Goal: Use online tool/utility: Utilize a website feature to perform a specific function

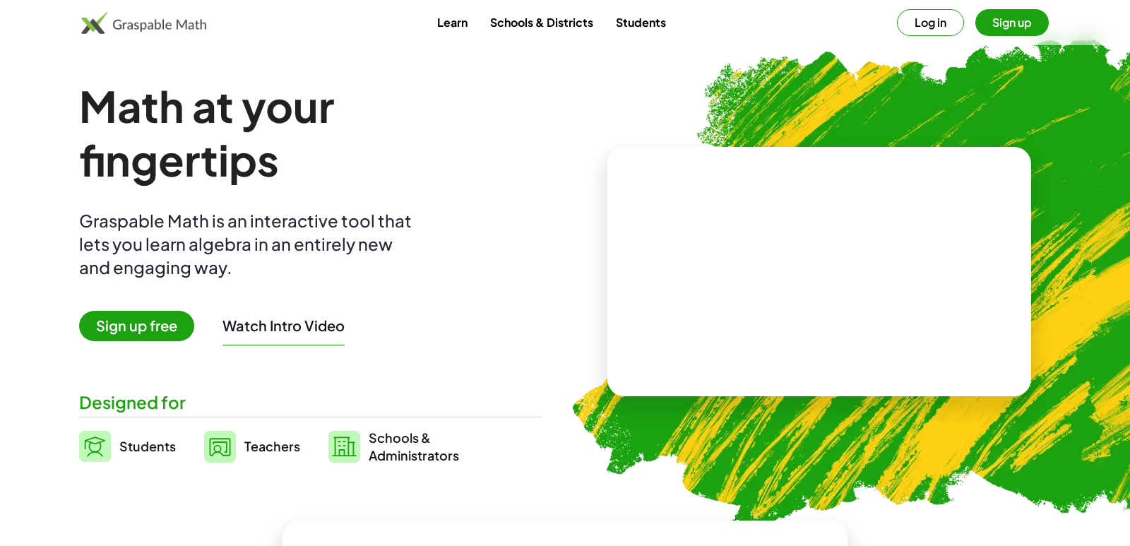
click at [341, 105] on h1 "Math at your fingertips" at bounding box center [303, 132] width 449 height 107
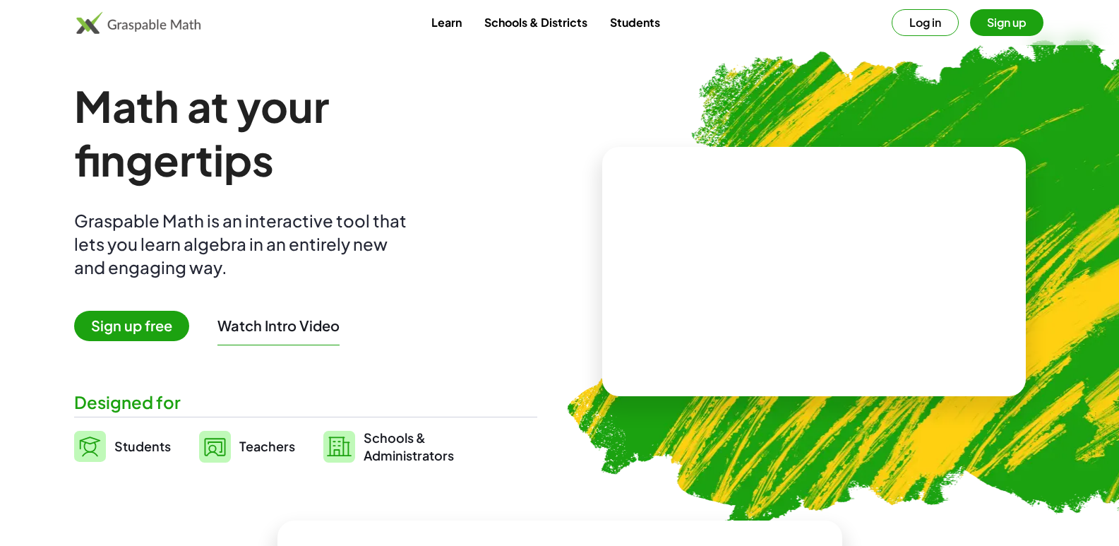
click at [919, 22] on button "Log in" at bounding box center [925, 22] width 67 height 27
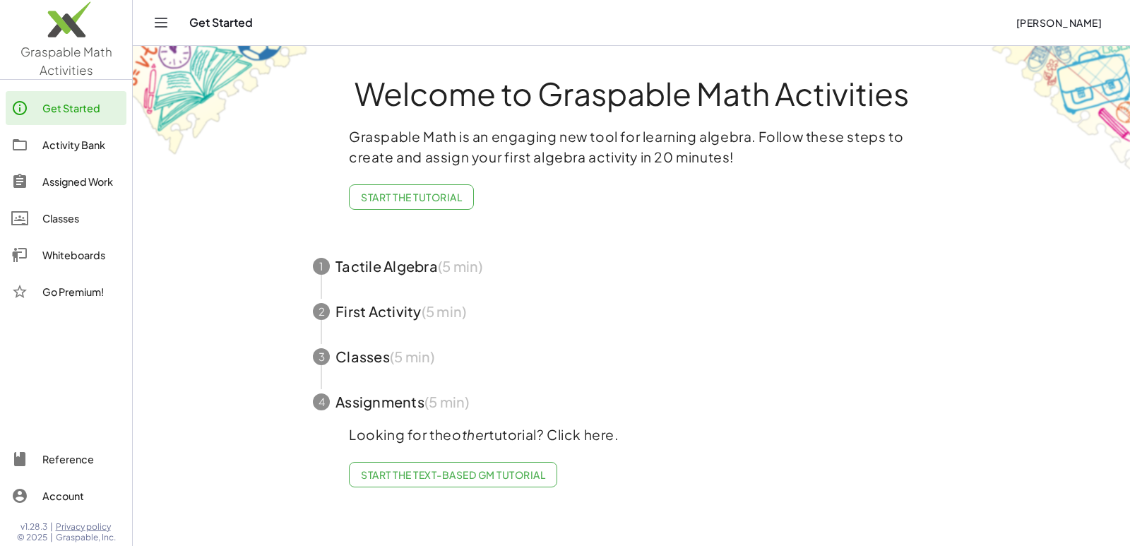
click at [78, 66] on span "Graspable Math Activities" at bounding box center [66, 61] width 92 height 34
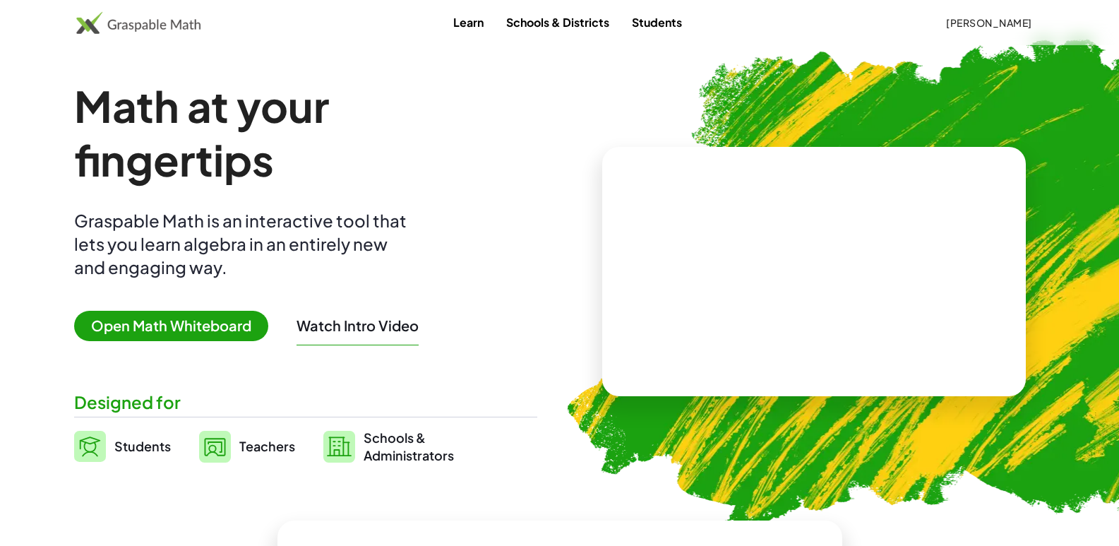
click at [205, 326] on span "Open Math Whiteboard" at bounding box center [171, 326] width 194 height 30
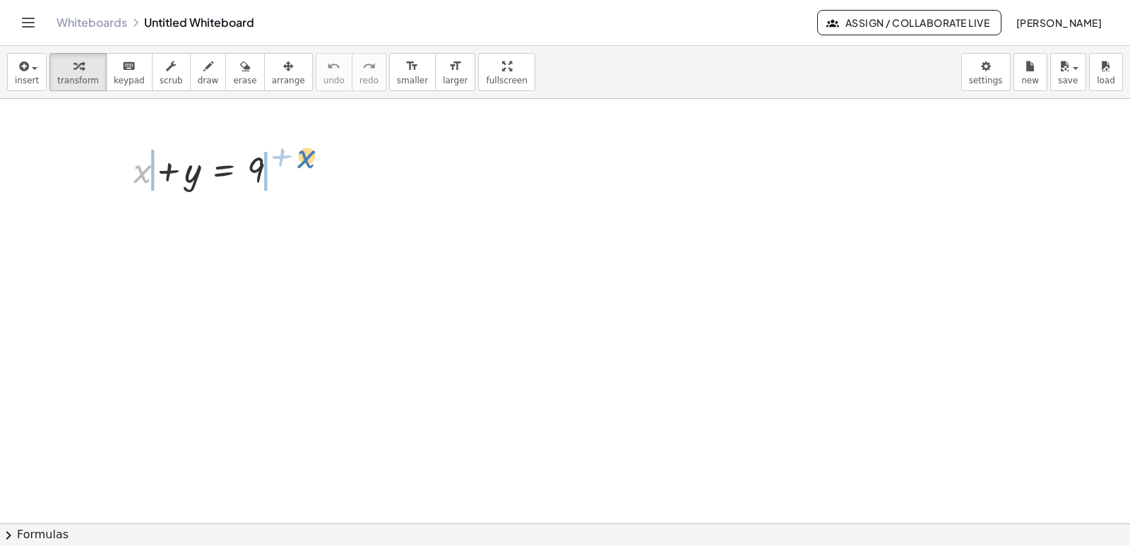
drag, startPoint x: 141, startPoint y: 176, endPoint x: 306, endPoint y: 165, distance: 165.6
click at [984, 85] on body "Graspable Math Activities Get Started Activity Bank Assigned Work Classes White…" at bounding box center [565, 273] width 1130 height 546
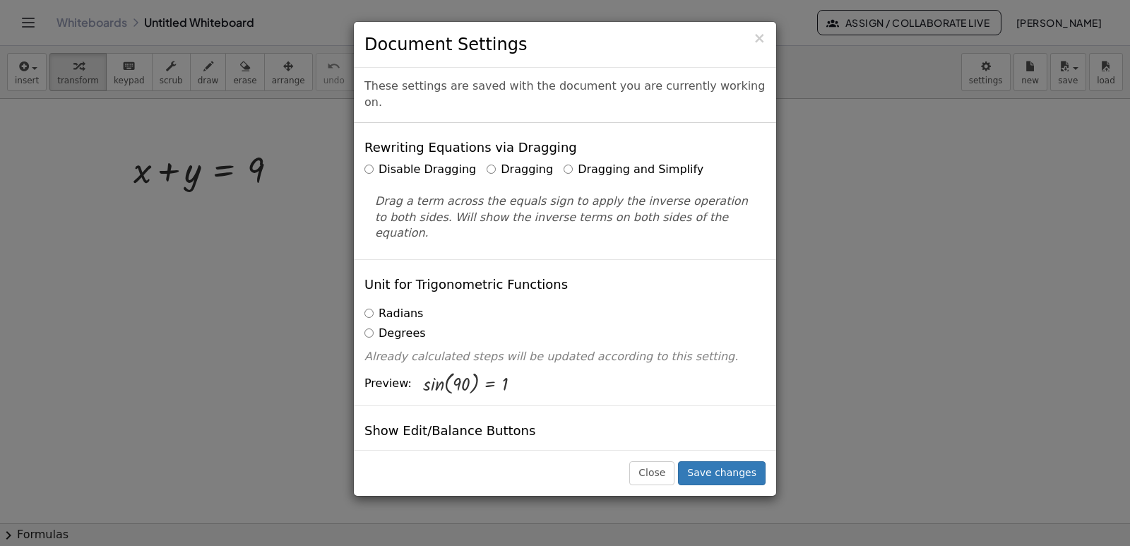
click at [565, 162] on label "Dragging and Simplify" at bounding box center [633, 170] width 140 height 16
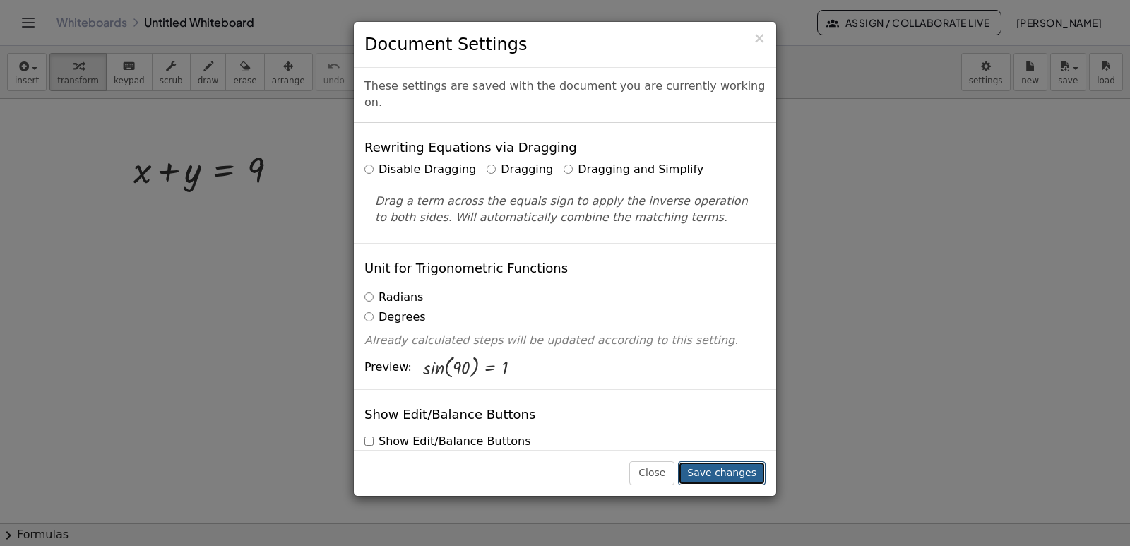
click at [737, 473] on button "Save changes" at bounding box center [722, 473] width 88 height 24
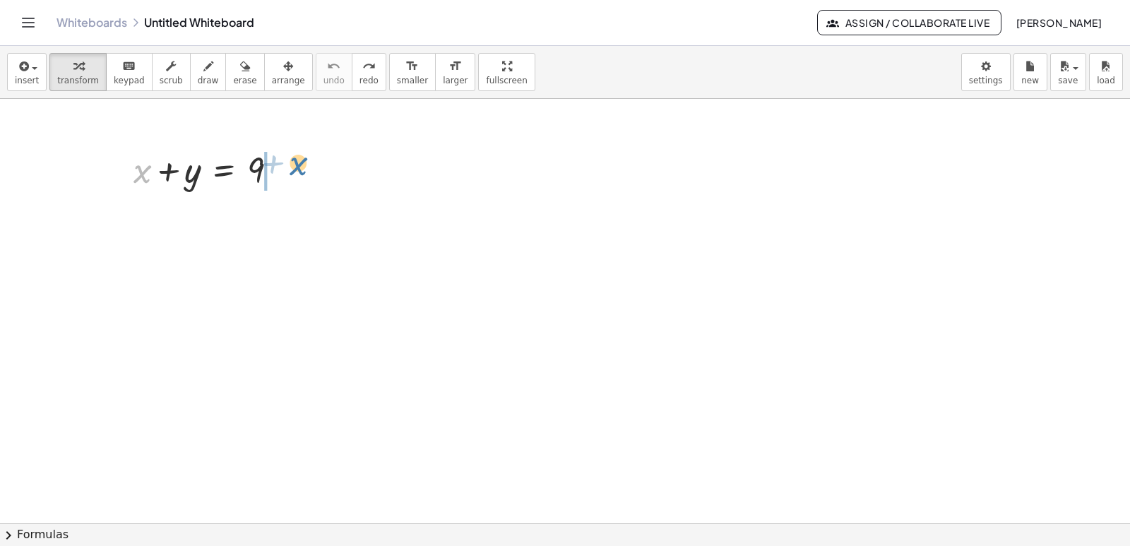
drag, startPoint x: 139, startPoint y: 179, endPoint x: 316, endPoint y: 193, distance: 177.8
click at [298, 181] on div "+ x + x + y = 9" at bounding box center [205, 168] width 187 height 55
click at [29, 70] on span "button" at bounding box center [30, 68] width 3 height 10
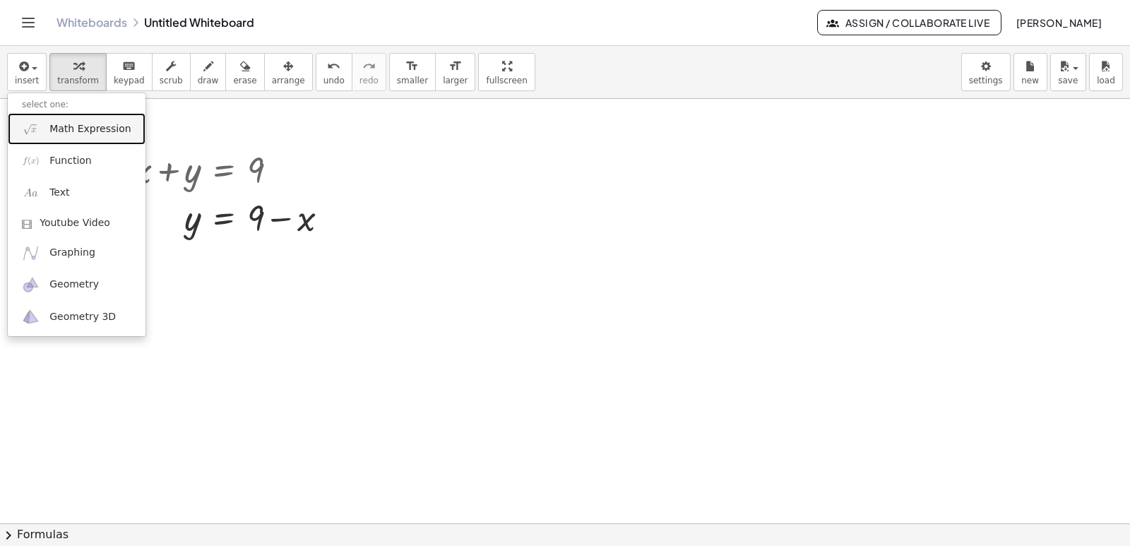
click at [68, 127] on span "Math Expression" at bounding box center [89, 129] width 81 height 14
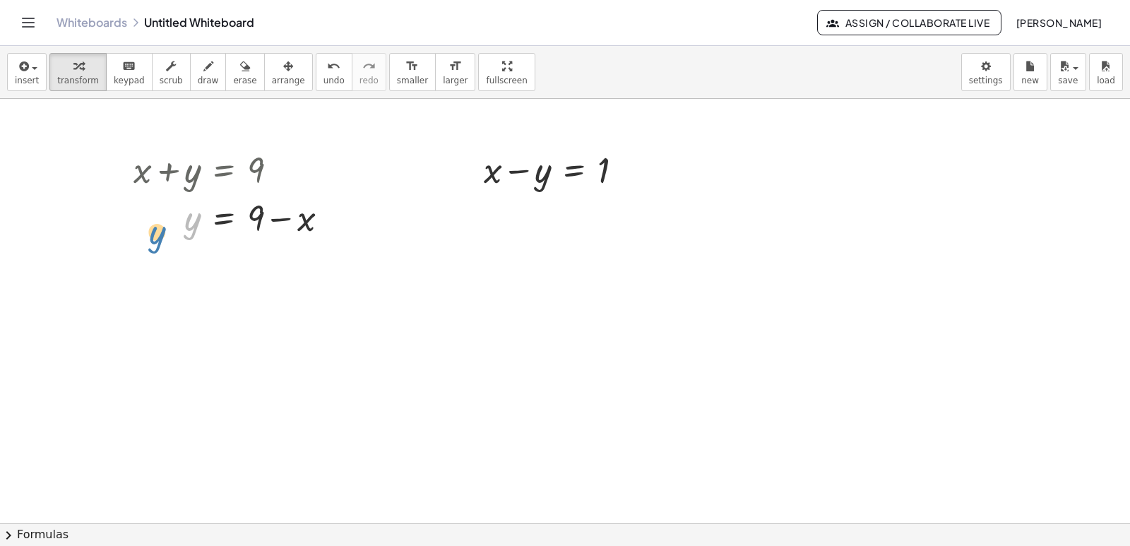
drag, startPoint x: 193, startPoint y: 215, endPoint x: 165, endPoint y: 226, distance: 30.4
click at [165, 226] on div at bounding box center [236, 217] width 220 height 48
drag, startPoint x: 258, startPoint y: 225, endPoint x: 504, endPoint y: 165, distance: 253.1
click at [504, 165] on div "+ x + y = 9 + 9 − x x y = 9 + − + x − y = 1" at bounding box center [565, 523] width 1130 height 849
drag, startPoint x: 262, startPoint y: 222, endPoint x: 486, endPoint y: 155, distance: 233.5
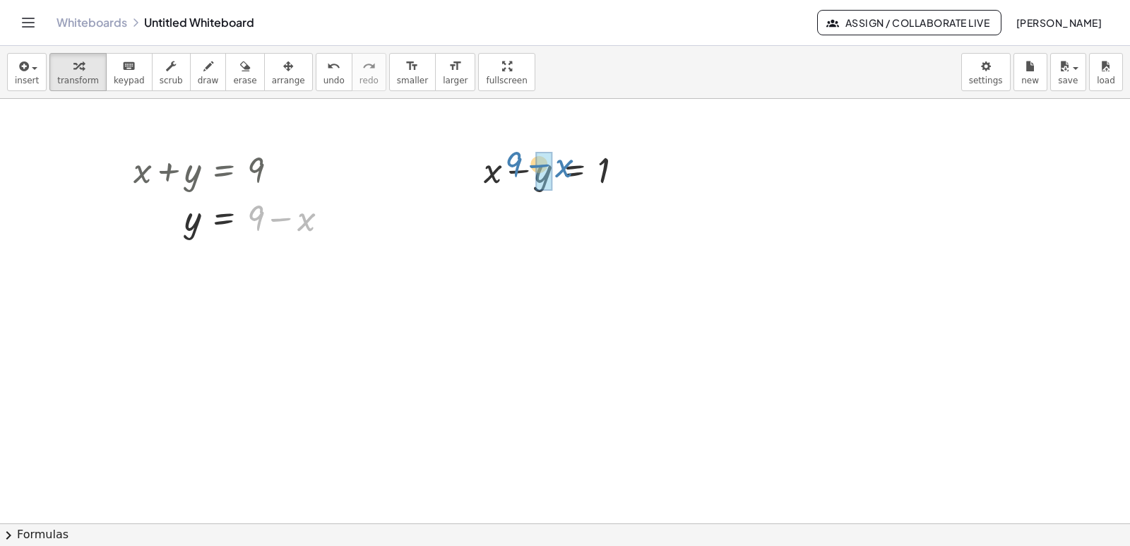
click at [486, 155] on div "+ x + y = 9 + 9 − x x y = 9 + − + x − y = 1" at bounding box center [565, 523] width 1130 height 849
drag, startPoint x: 264, startPoint y: 218, endPoint x: 530, endPoint y: 184, distance: 268.3
click at [530, 184] on div "+ x + y = 9 + 9 − x x y = 9 + − + x − y = 1" at bounding box center [565, 523] width 1130 height 849
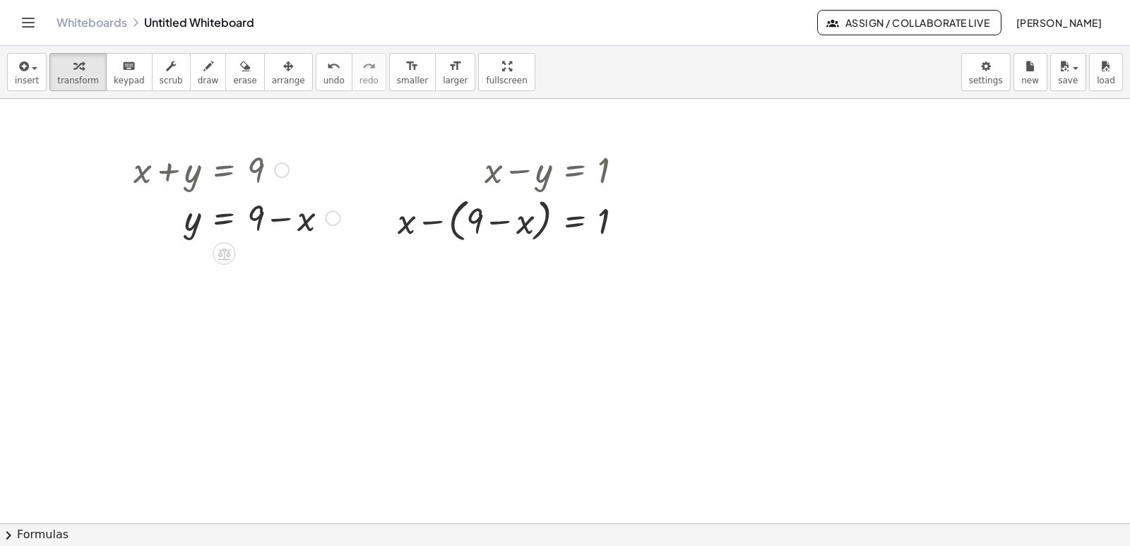
click at [474, 222] on div at bounding box center [515, 220] width 251 height 54
click at [436, 225] on div at bounding box center [515, 220] width 251 height 54
drag, startPoint x: 490, startPoint y: 273, endPoint x: 655, endPoint y: 277, distance: 165.3
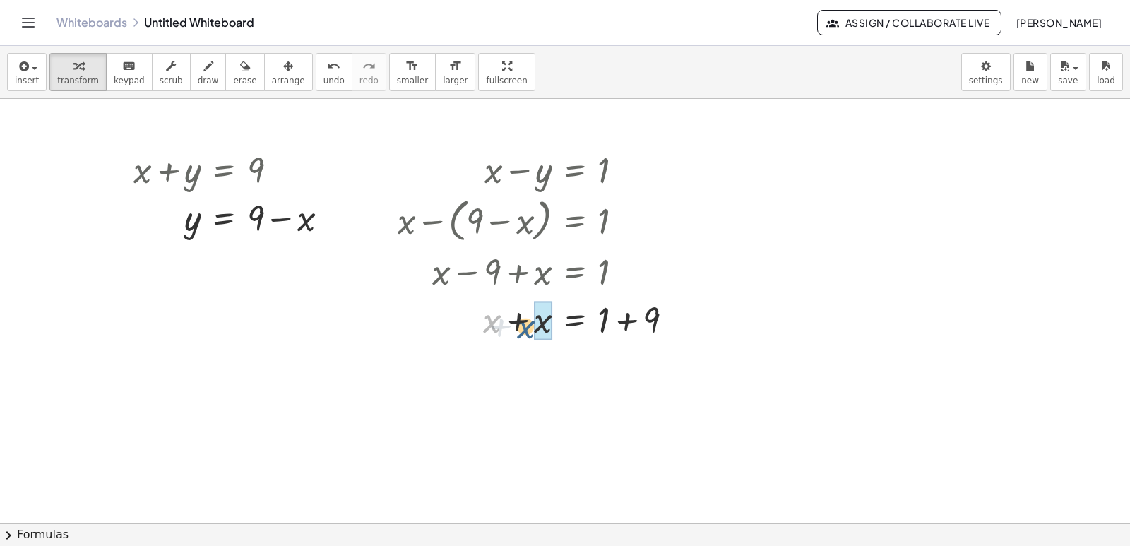
drag, startPoint x: 491, startPoint y: 318, endPoint x: 530, endPoint y: 322, distance: 38.4
click at [530, 322] on div at bounding box center [541, 318] width 302 height 48
drag, startPoint x: 602, startPoint y: 368, endPoint x: 643, endPoint y: 371, distance: 41.8
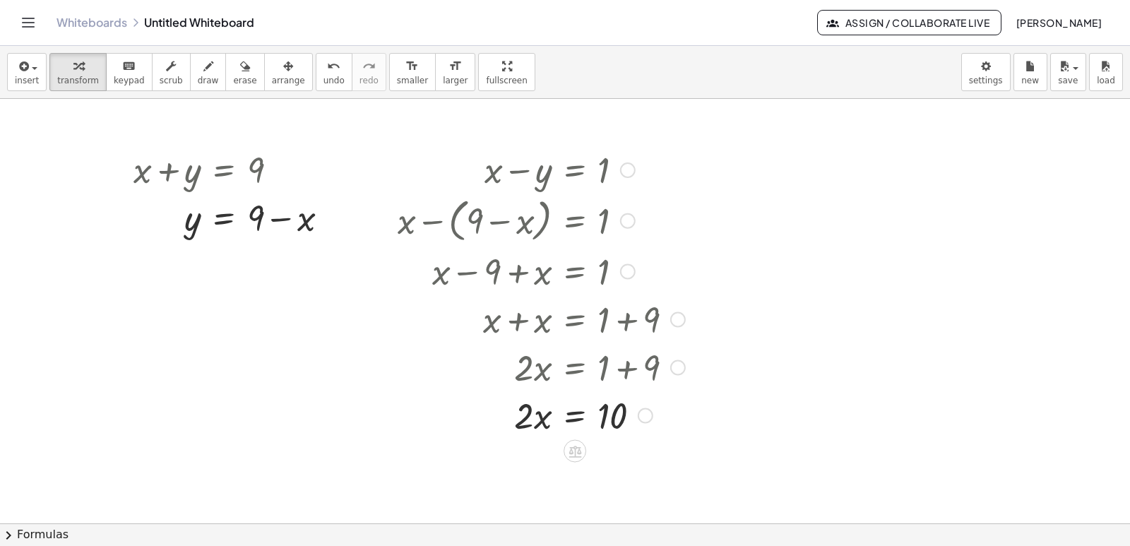
scroll to position [103, 0]
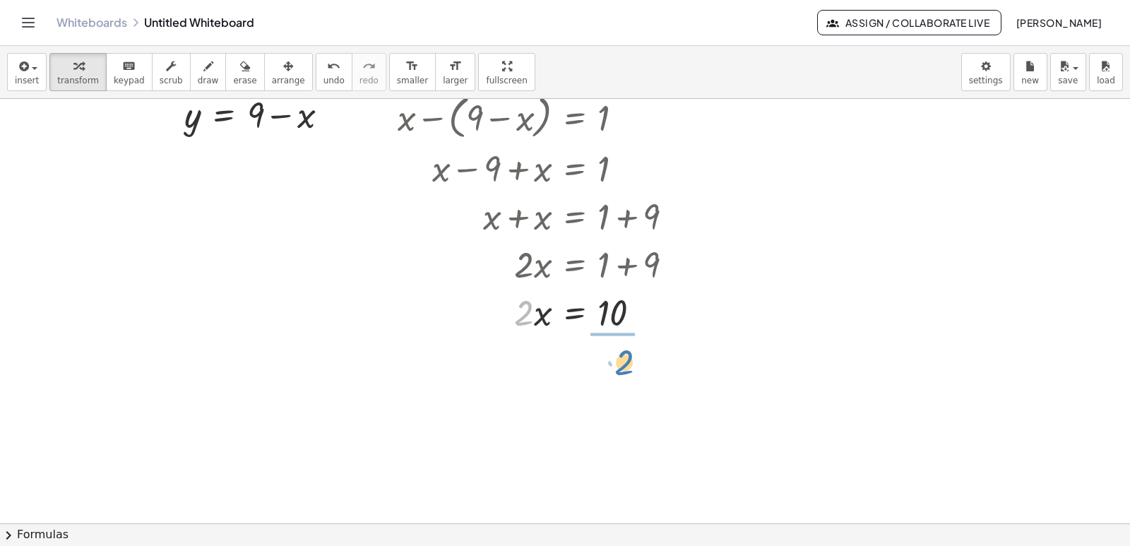
drag, startPoint x: 517, startPoint y: 318, endPoint x: 618, endPoint y: 369, distance: 112.7
click at [613, 372] on div at bounding box center [541, 370] width 302 height 71
click at [613, 372] on div at bounding box center [541, 370] width 302 height 47
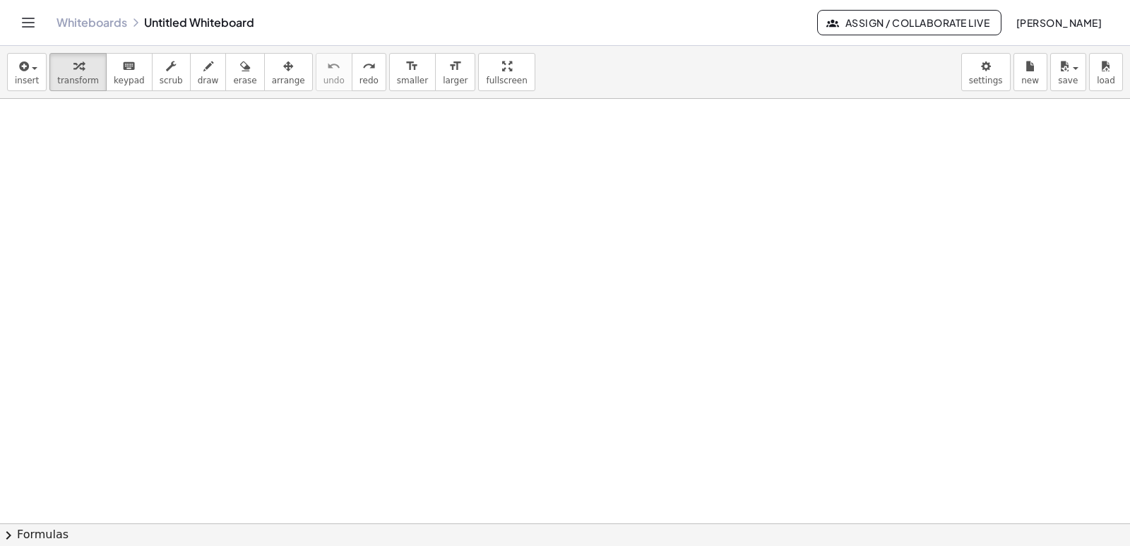
scroll to position [0, 0]
click at [35, 68] on span "button" at bounding box center [35, 68] width 6 height 3
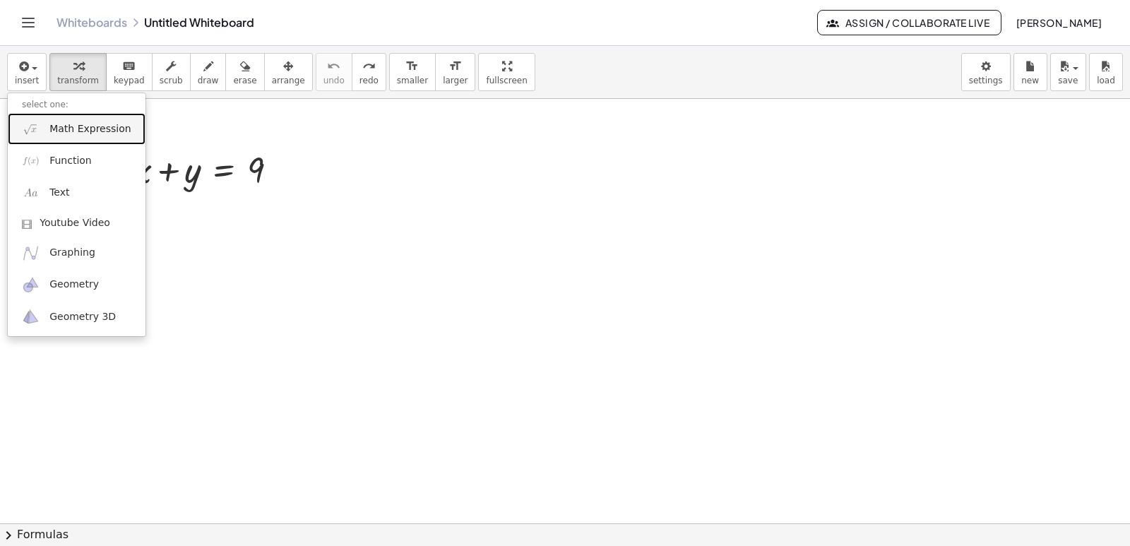
click at [61, 123] on span "Math Expression" at bounding box center [89, 129] width 81 height 14
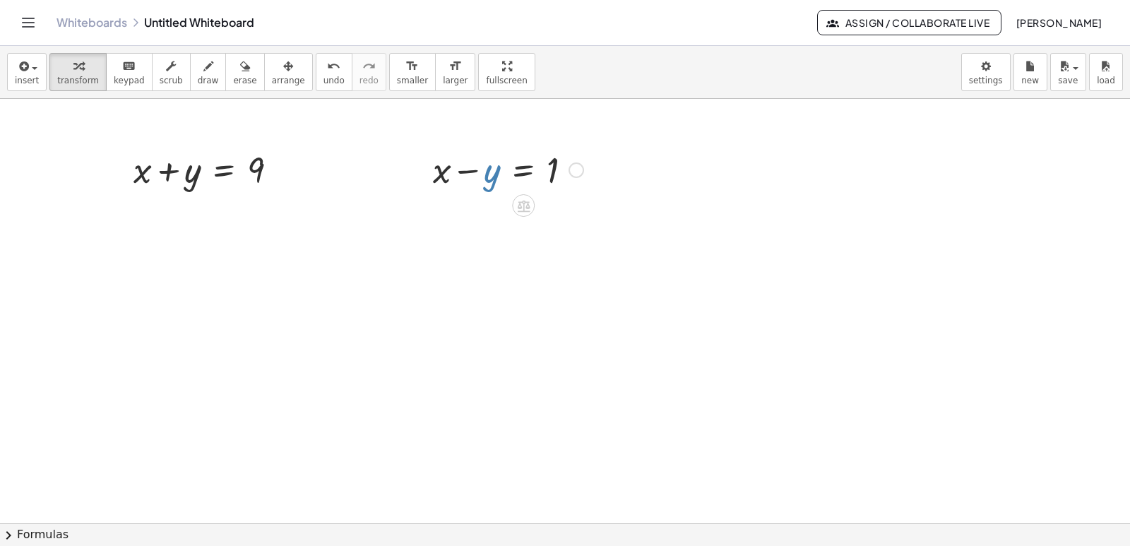
click at [489, 172] on div at bounding box center [508, 169] width 165 height 48
drag, startPoint x: 489, startPoint y: 172, endPoint x: 614, endPoint y: 177, distance: 125.8
click at [554, 179] on div at bounding box center [533, 169] width 214 height 48
drag, startPoint x: 551, startPoint y: 220, endPoint x: 116, endPoint y: 172, distance: 438.3
click at [116, 172] on div "+ x + y = 9 + x − y = 1 + 1 + y x y = 1 + +" at bounding box center [565, 523] width 1130 height 849
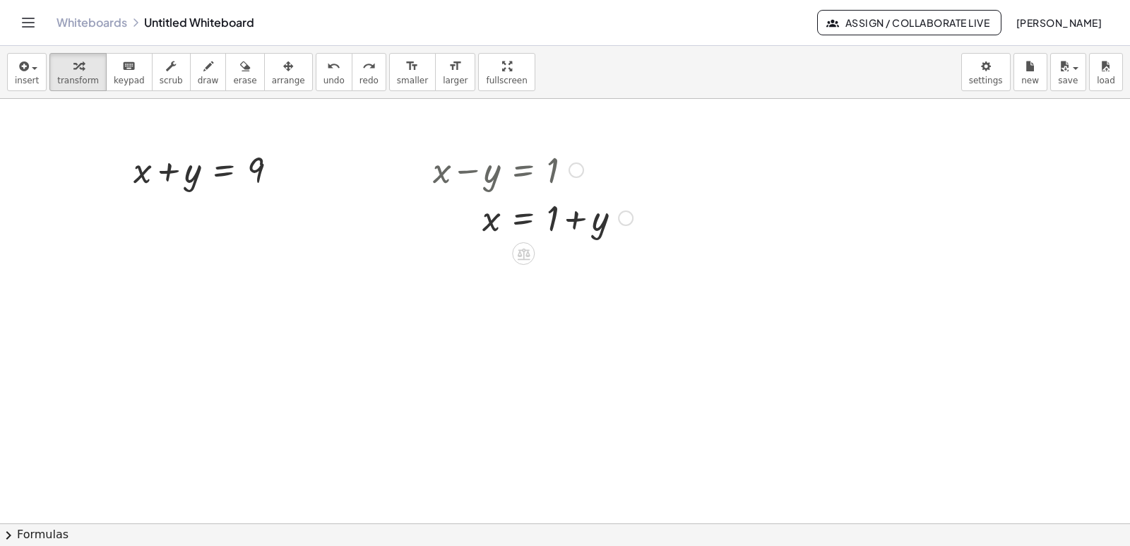
click at [553, 224] on div at bounding box center [533, 217] width 214 height 48
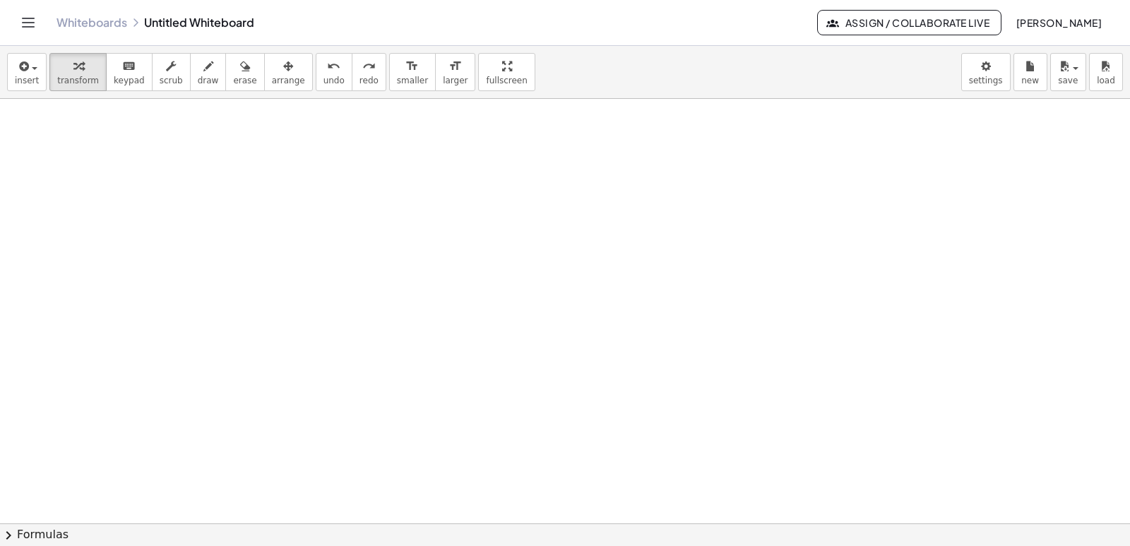
click at [553, 224] on div "+ x + y = 9 + x − y = 1 x y = 1 + +" at bounding box center [565, 152] width 1130 height 849
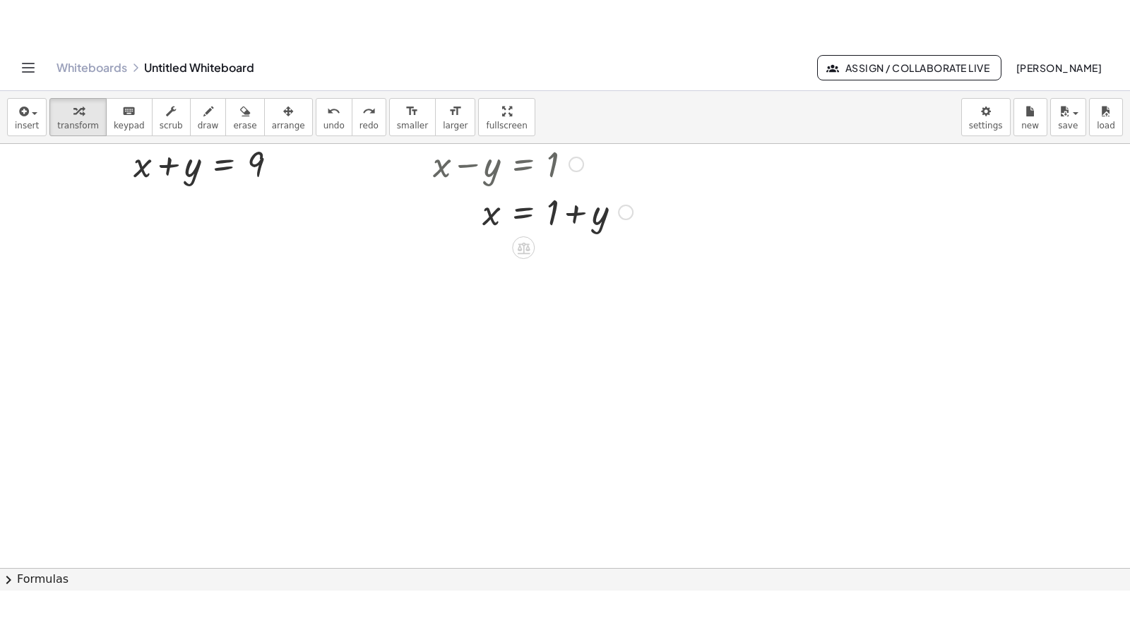
scroll to position [0, 0]
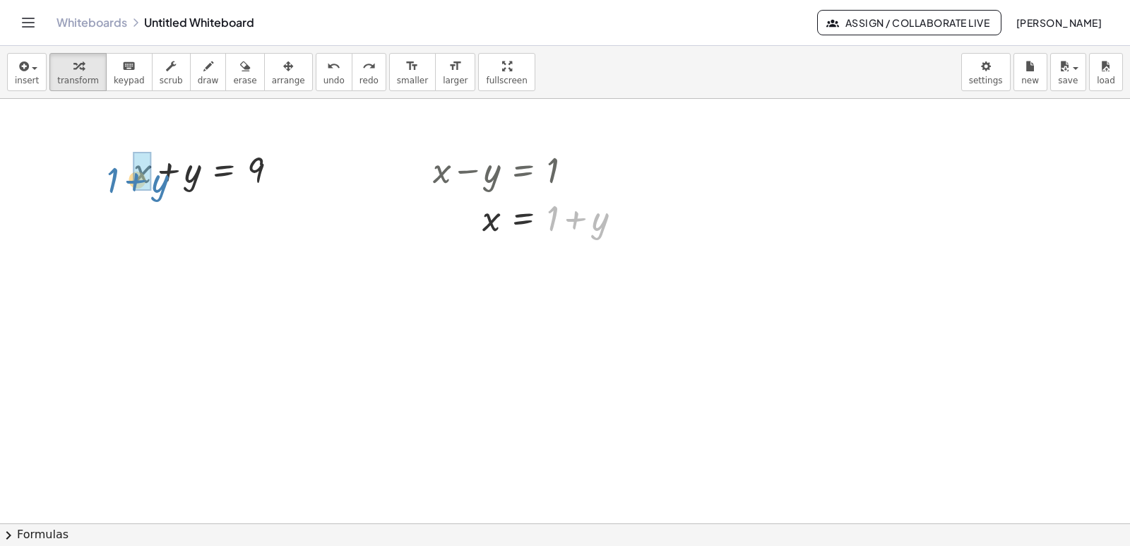
drag, startPoint x: 553, startPoint y: 224, endPoint x: 113, endPoint y: 186, distance: 441.5
click at [113, 186] on div "+ x + y = 9 + x − y = 1 + 1 + y x y = 1 + +" at bounding box center [565, 523] width 1130 height 849
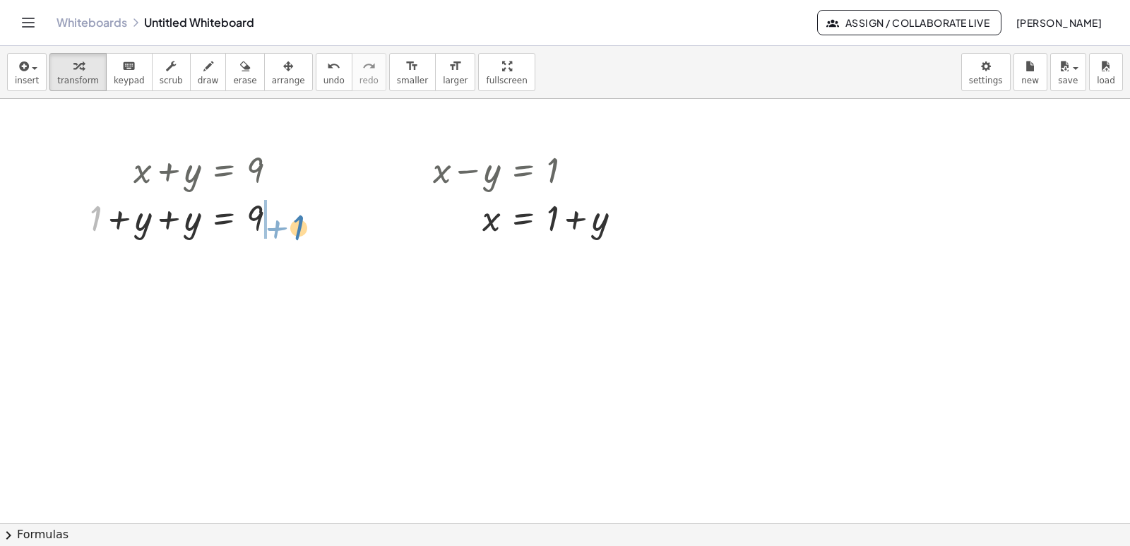
drag, startPoint x: 95, startPoint y: 227, endPoint x: 298, endPoint y: 236, distance: 202.9
click at [173, 278] on div at bounding box center [212, 265] width 258 height 48
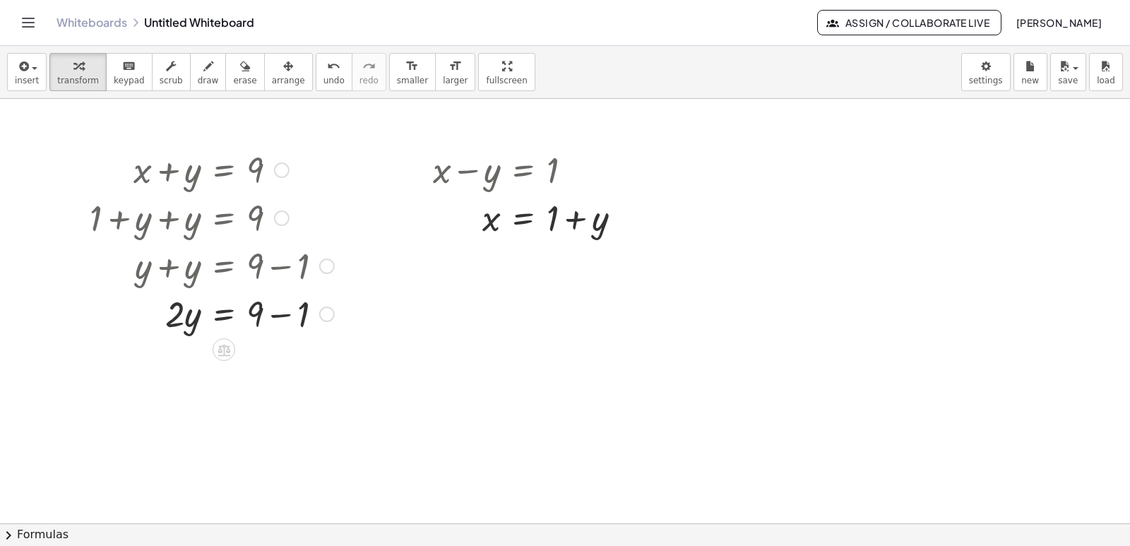
click at [280, 313] on div at bounding box center [212, 313] width 258 height 48
click at [224, 314] on div "= 9 1 y + − · 2 · 8" at bounding box center [224, 314] width 0 height 0
drag, startPoint x: 172, startPoint y: 320, endPoint x: 264, endPoint y: 359, distance: 100.3
click at [260, 375] on div at bounding box center [212, 372] width 258 height 71
click at [260, 375] on div at bounding box center [212, 372] width 258 height 47
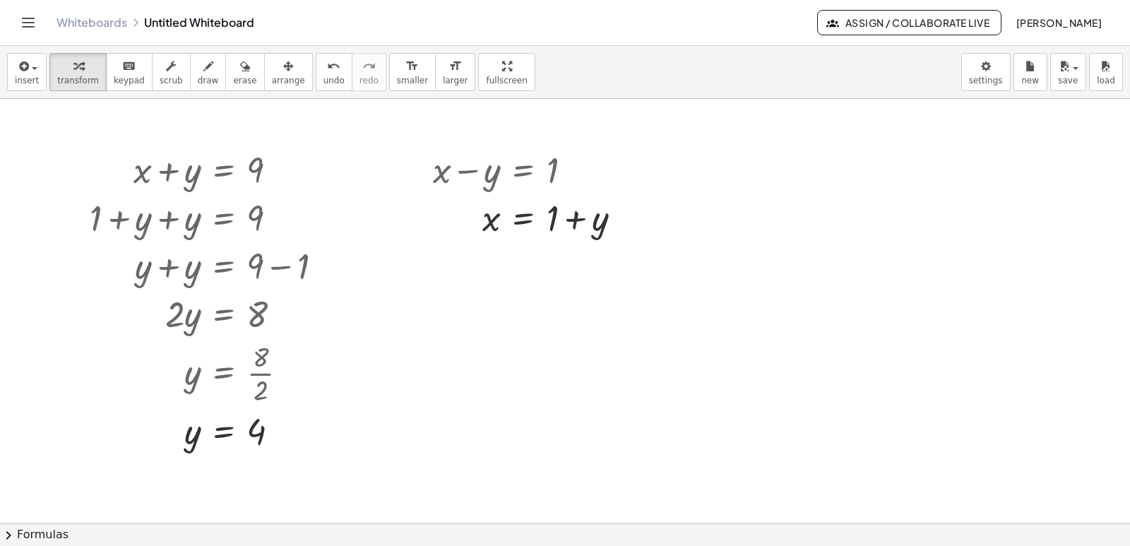
click at [432, 332] on div at bounding box center [565, 523] width 1130 height 849
drag, startPoint x: 258, startPoint y: 434, endPoint x: 605, endPoint y: 227, distance: 403.4
click at [572, 266] on div at bounding box center [534, 265] width 217 height 48
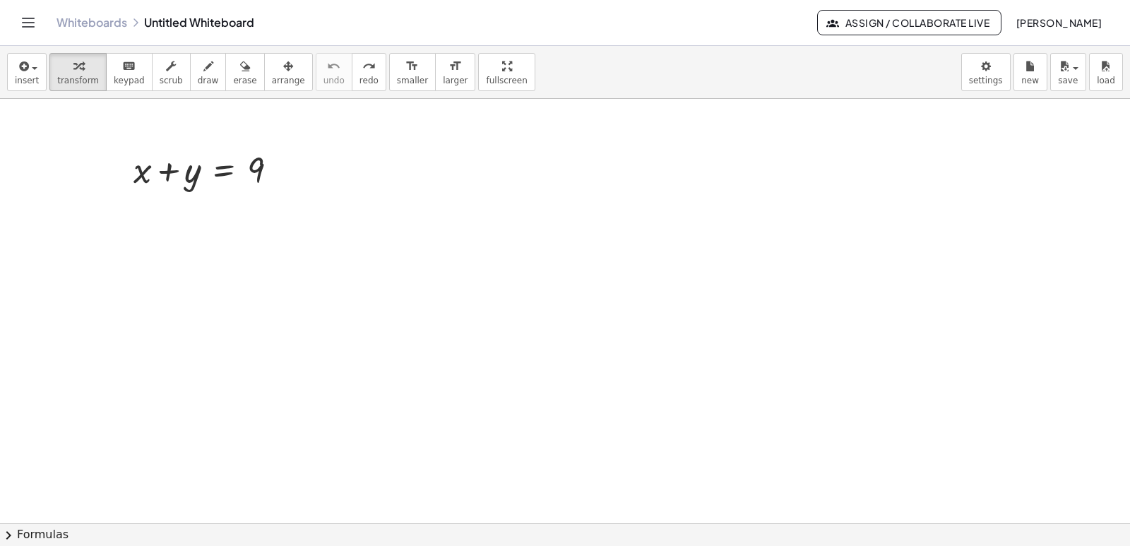
click at [565, 256] on div at bounding box center [565, 523] width 1130 height 849
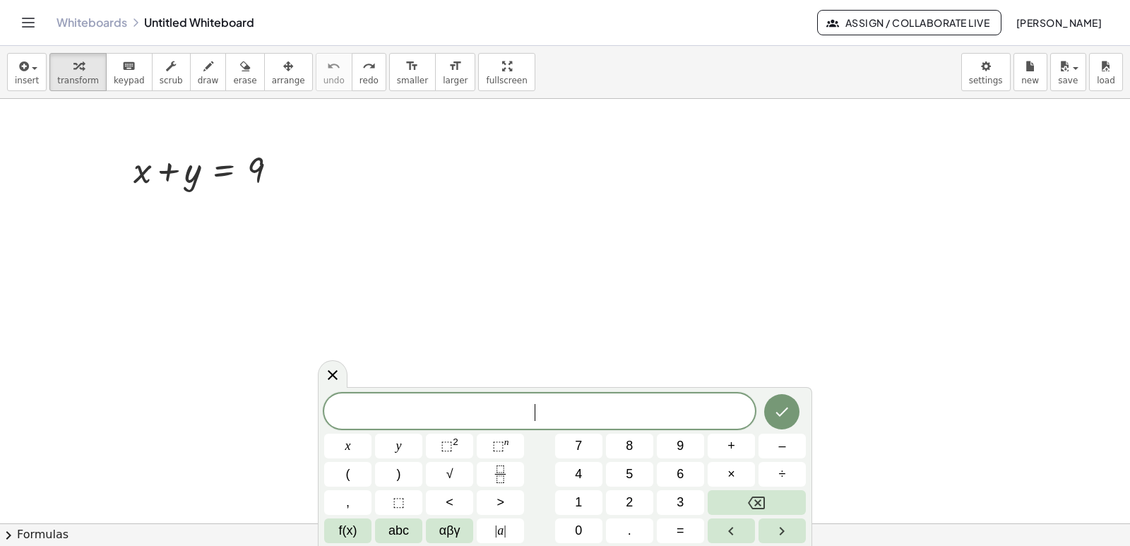
drag, startPoint x: 471, startPoint y: 70, endPoint x: 471, endPoint y: 131, distance: 61.4
click at [471, 131] on div "insert select one: Math Expression Function Text Youtube Video Graphing Geometr…" at bounding box center [565, 296] width 1130 height 500
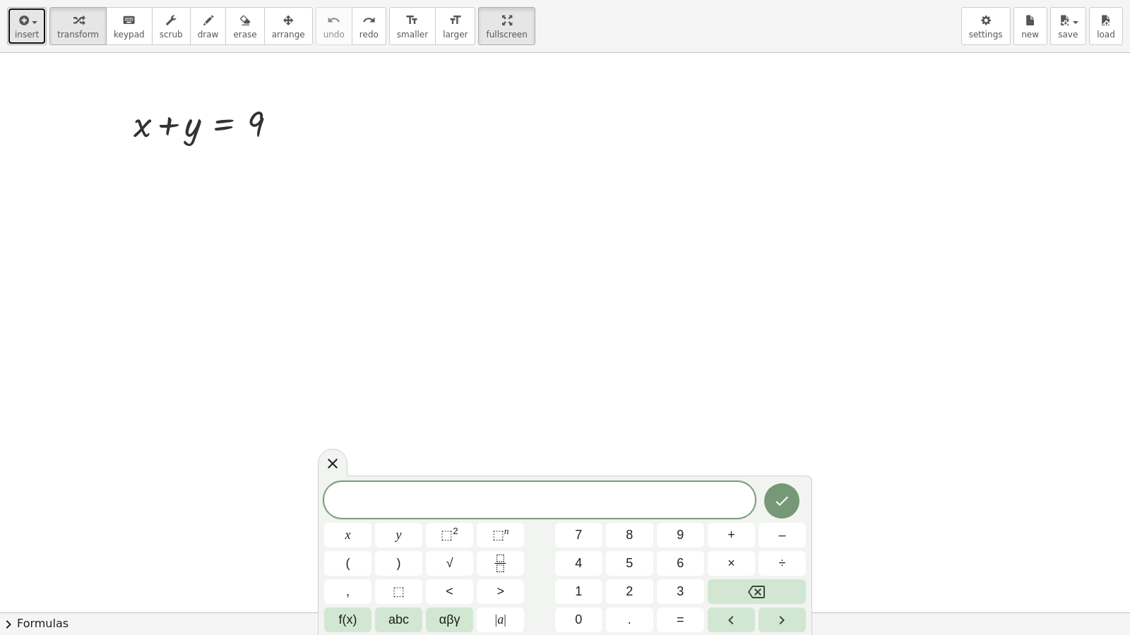
click at [23, 20] on icon "button" at bounding box center [22, 20] width 13 height 17
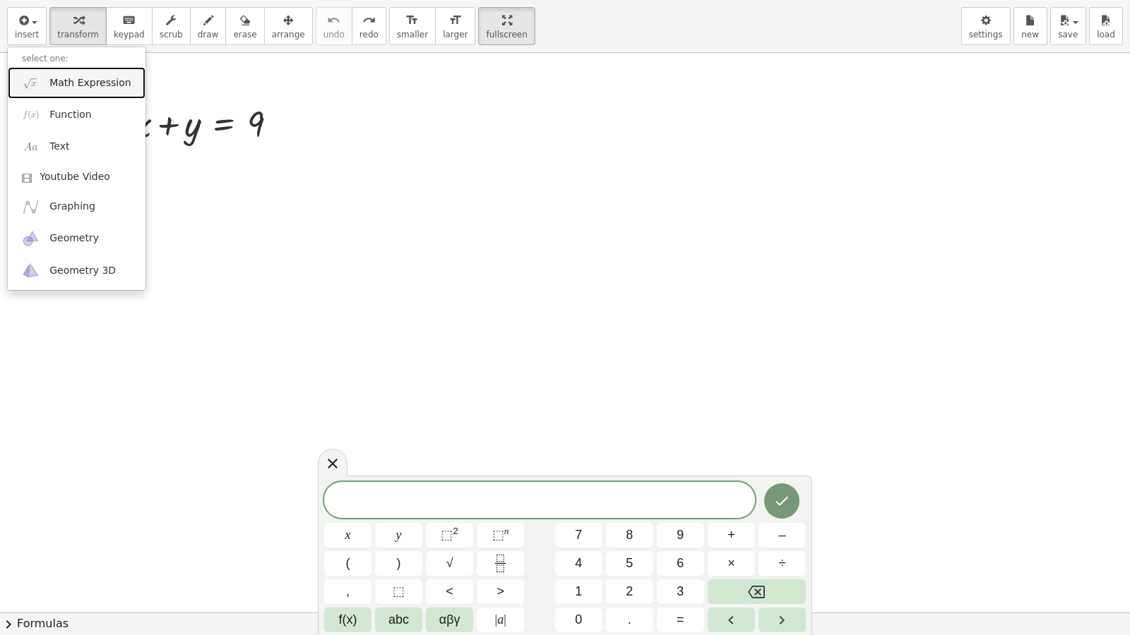
click at [87, 94] on link "Math Expression" at bounding box center [77, 83] width 138 height 32
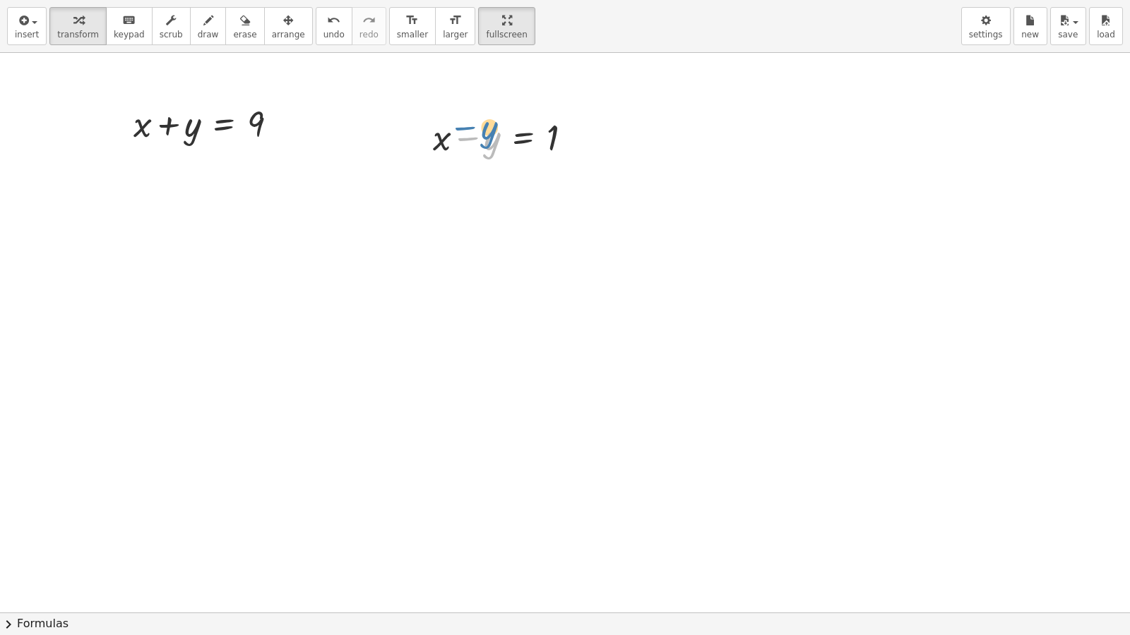
drag, startPoint x: 462, startPoint y: 133, endPoint x: 474, endPoint y: 136, distance: 12.5
click at [474, 136] on div at bounding box center [508, 136] width 165 height 48
click at [560, 188] on div at bounding box center [565, 613] width 1130 height 1120
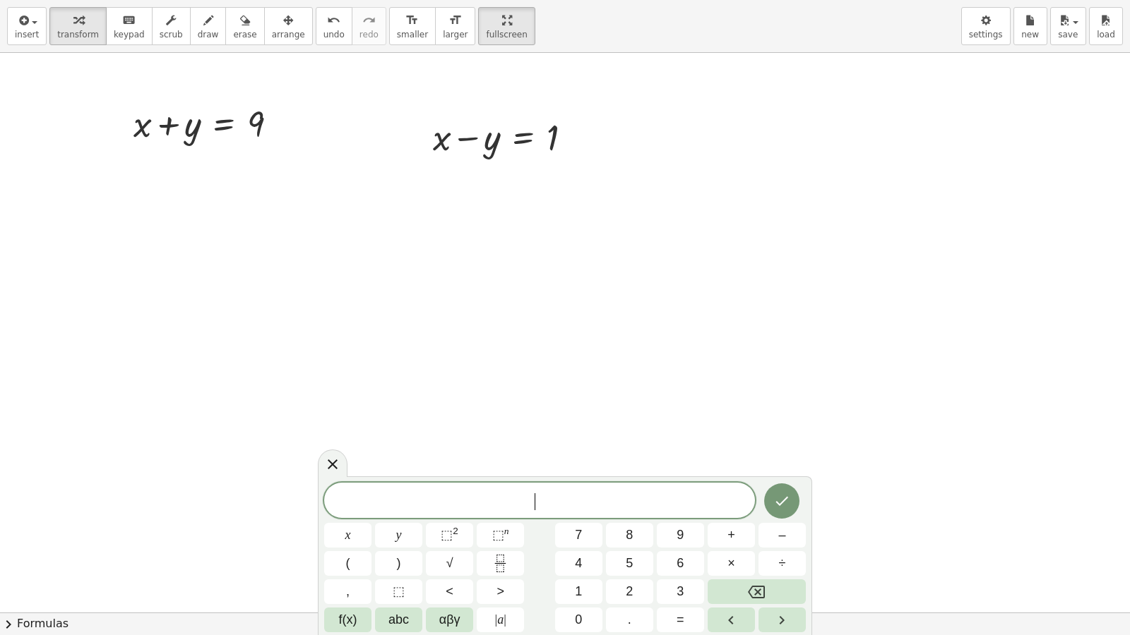
click at [547, 163] on div "+ x − y = 1" at bounding box center [503, 136] width 182 height 55
drag, startPoint x: 571, startPoint y: 143, endPoint x: 617, endPoint y: 154, distance: 47.3
click at [617, 154] on div "+ x + y = 9 + x − y = 1" at bounding box center [565, 613] width 1130 height 1120
drag, startPoint x: 511, startPoint y: 138, endPoint x: 550, endPoint y: 237, distance: 105.8
click at [550, 237] on div "+ x + y = 9 + x − y = 1 − y + x − y = 1" at bounding box center [565, 613] width 1130 height 1120
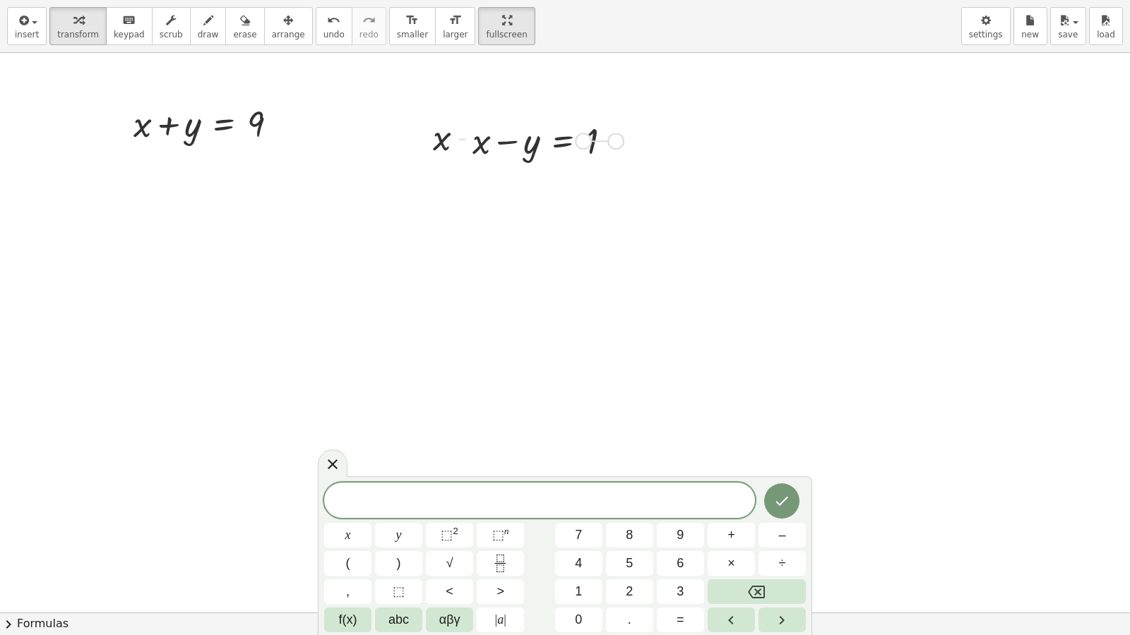
drag, startPoint x: 614, startPoint y: 140, endPoint x: 554, endPoint y: 139, distance: 60.0
click at [563, 141] on div "+ x − y = 1" at bounding box center [563, 141] width 0 height 0
drag, startPoint x: 616, startPoint y: 136, endPoint x: 449, endPoint y: 138, distance: 167.4
click at [449, 138] on div "+ x + y = 9 + x − y = 1 + x − y = 1" at bounding box center [565, 613] width 1130 height 1120
click at [327, 18] on icon "undo" at bounding box center [333, 20] width 13 height 17
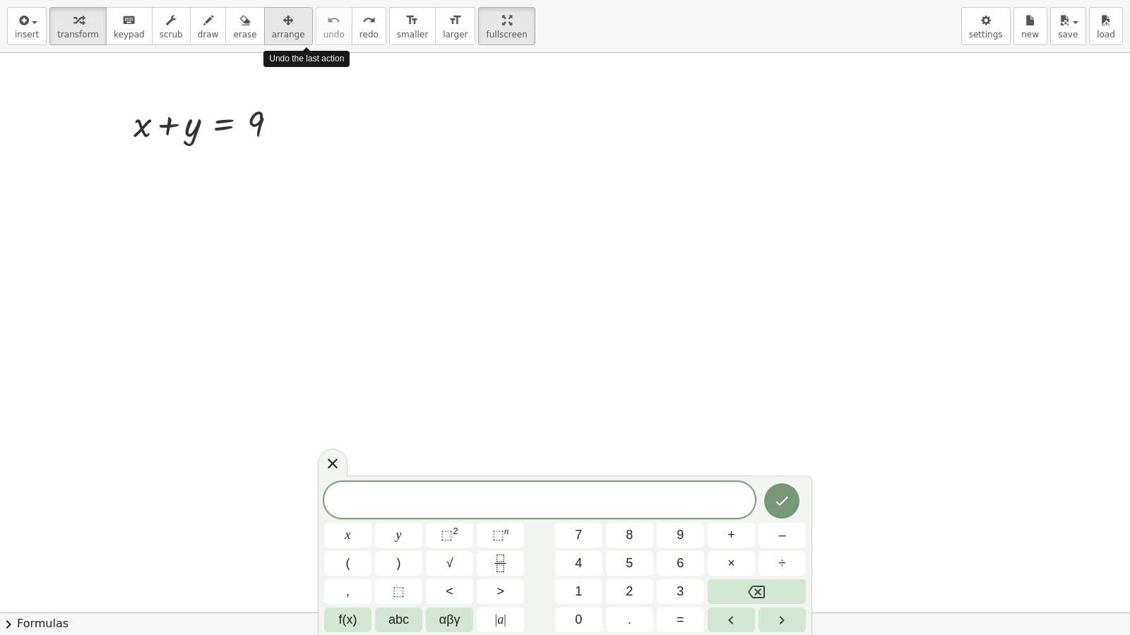
click at [276, 44] on button "arrange" at bounding box center [288, 26] width 49 height 38
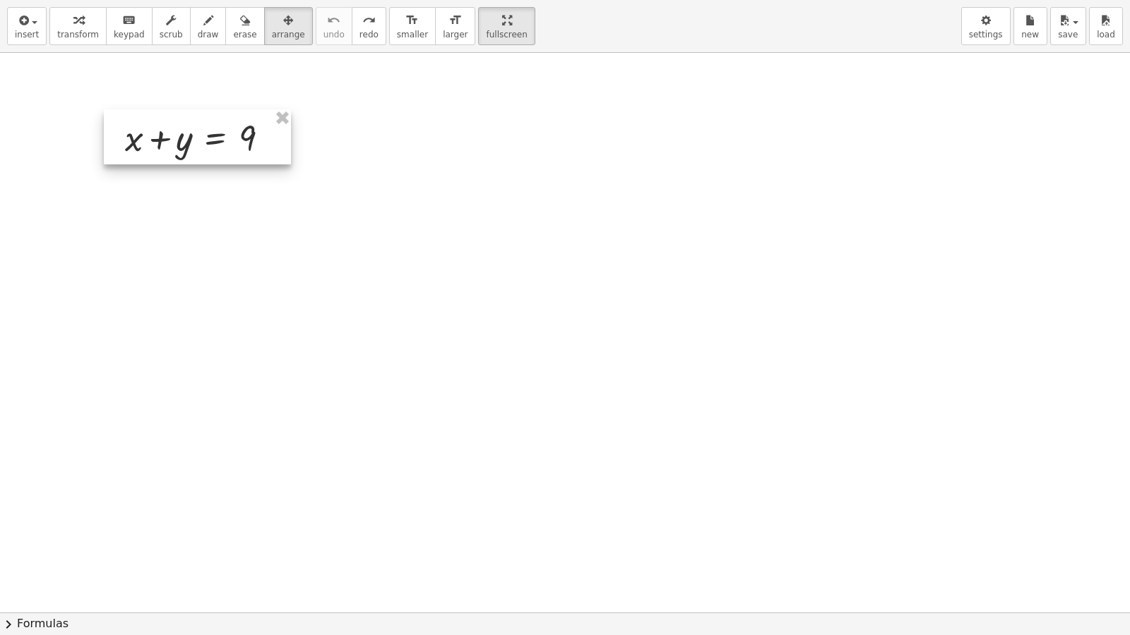
drag, startPoint x: 270, startPoint y: 130, endPoint x: 265, endPoint y: 148, distance: 19.0
click at [265, 148] on div at bounding box center [197, 136] width 187 height 55
click at [410, 185] on div at bounding box center [565, 613] width 1130 height 1120
click at [35, 16] on div "button" at bounding box center [27, 19] width 24 height 17
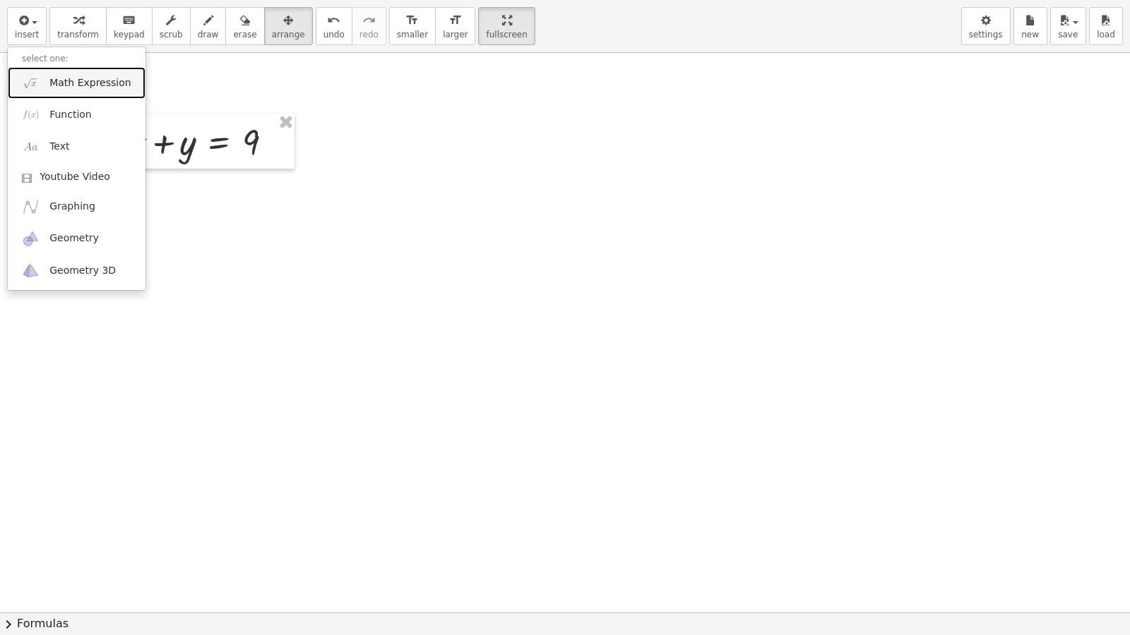
click at [100, 87] on span "Math Expression" at bounding box center [89, 83] width 81 height 14
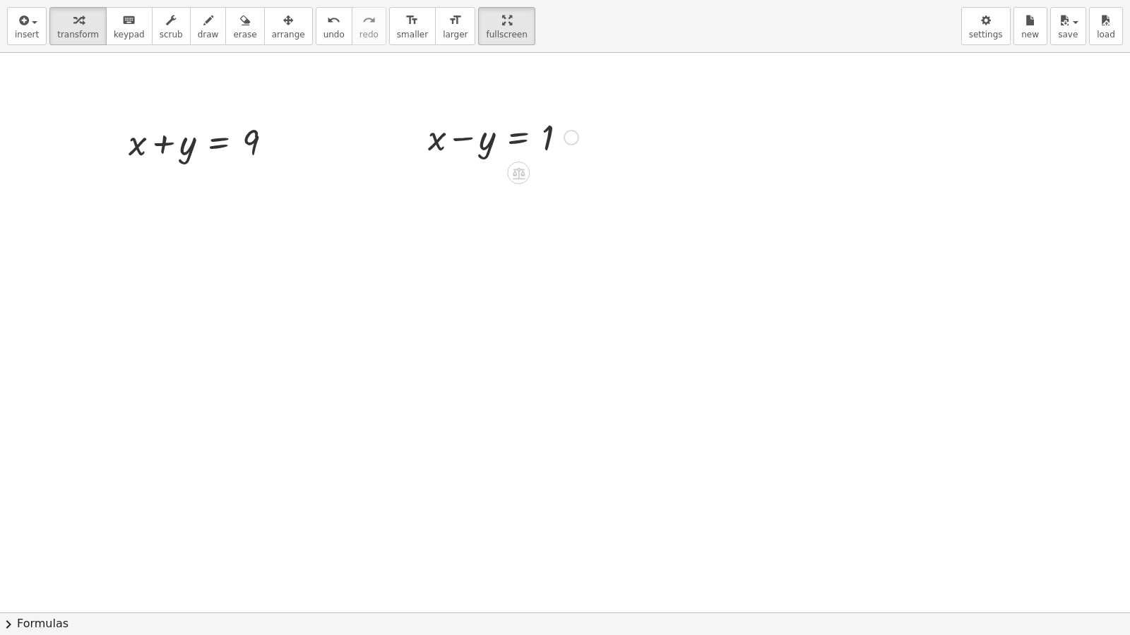
click at [449, 109] on div "+ x − y = 1" at bounding box center [498, 136] width 182 height 55
click at [450, 131] on div at bounding box center [503, 136] width 165 height 48
click at [283, 25] on icon "button" at bounding box center [288, 20] width 10 height 17
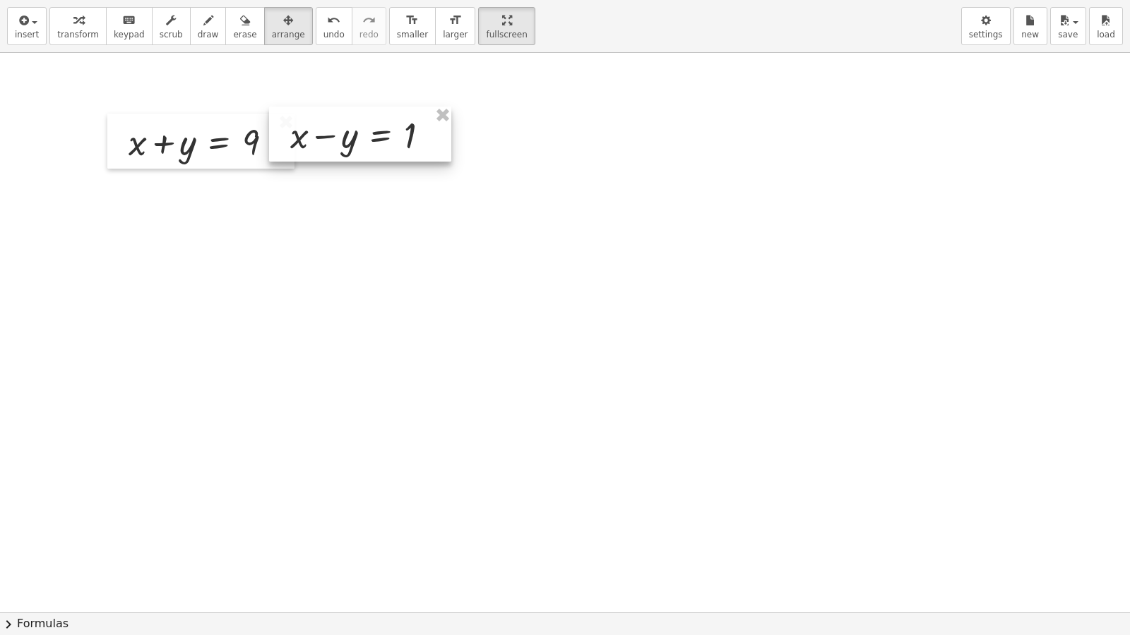
drag, startPoint x: 490, startPoint y: 128, endPoint x: 362, endPoint y: 134, distance: 128.7
click at [362, 134] on div at bounding box center [360, 134] width 182 height 55
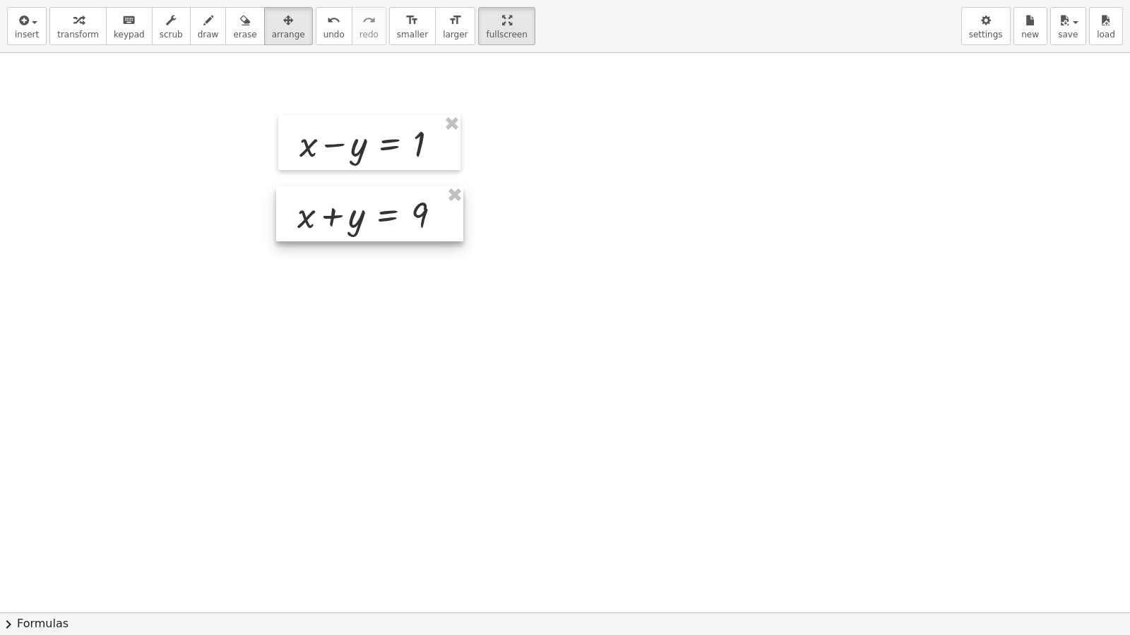
drag, startPoint x: 190, startPoint y: 130, endPoint x: 359, endPoint y: 203, distance: 184.4
click at [359, 203] on div at bounding box center [369, 213] width 187 height 55
click at [365, 306] on div at bounding box center [565, 613] width 1130 height 1120
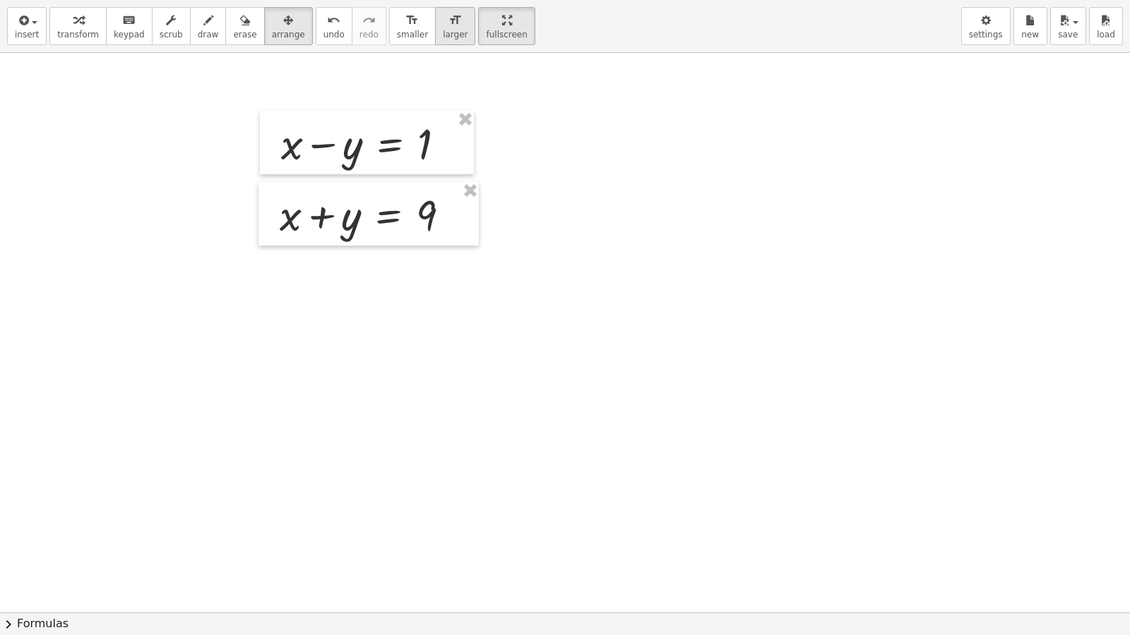
click at [435, 30] on button "format_size larger" at bounding box center [455, 26] width 40 height 38
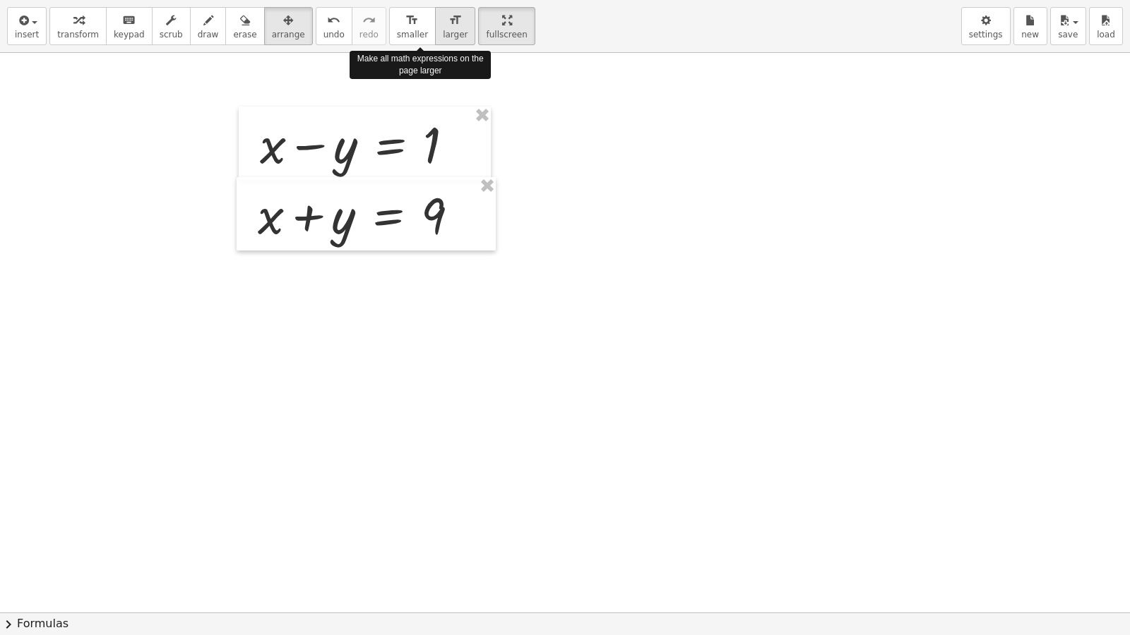
click at [435, 30] on button "format_size larger" at bounding box center [455, 26] width 40 height 38
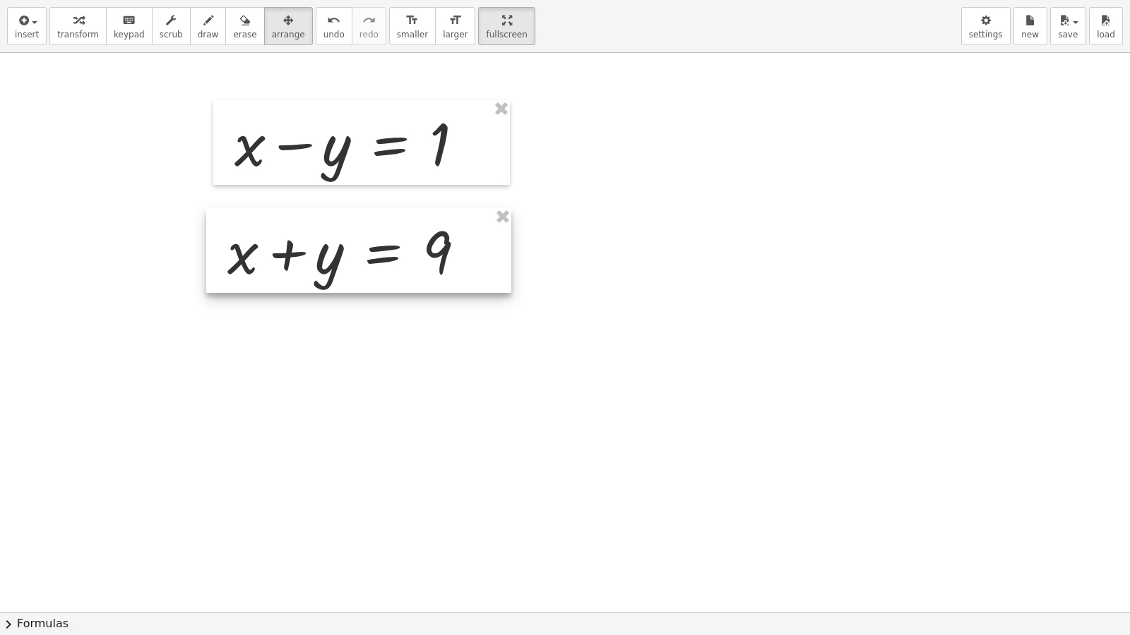
drag, startPoint x: 386, startPoint y: 241, endPoint x: 434, endPoint y: 258, distance: 50.7
click at [380, 277] on div at bounding box center [358, 250] width 305 height 85
click at [657, 311] on div at bounding box center [565, 613] width 1130 height 1120
click at [542, 306] on div at bounding box center [565, 613] width 1130 height 1120
click at [380, 219] on div at bounding box center [357, 249] width 305 height 85
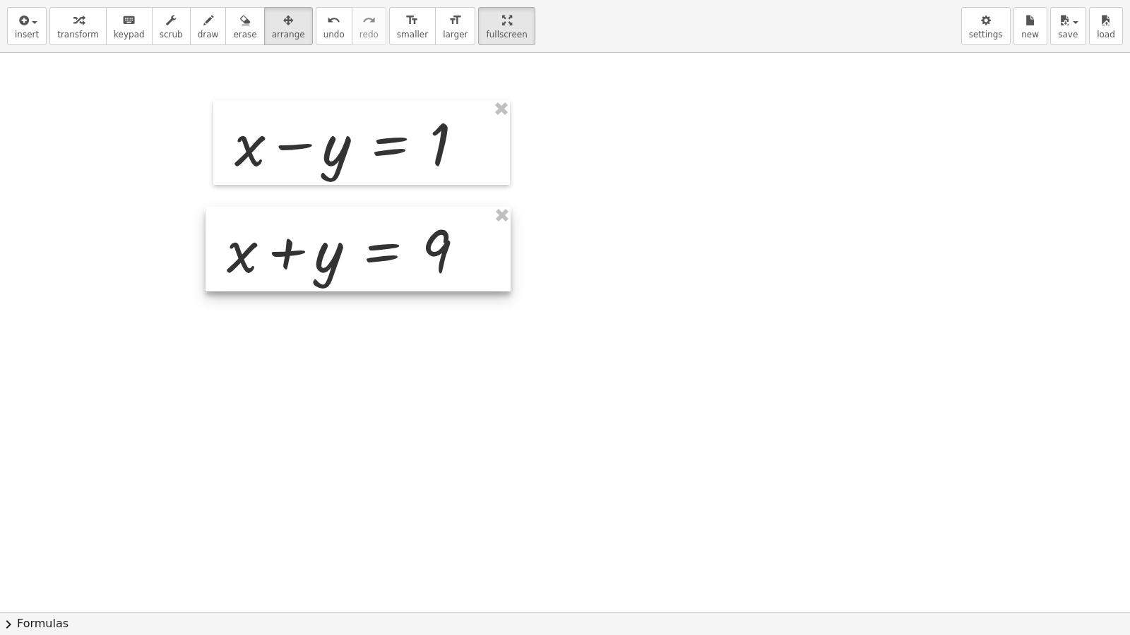
click at [352, 227] on div at bounding box center [357, 249] width 305 height 85
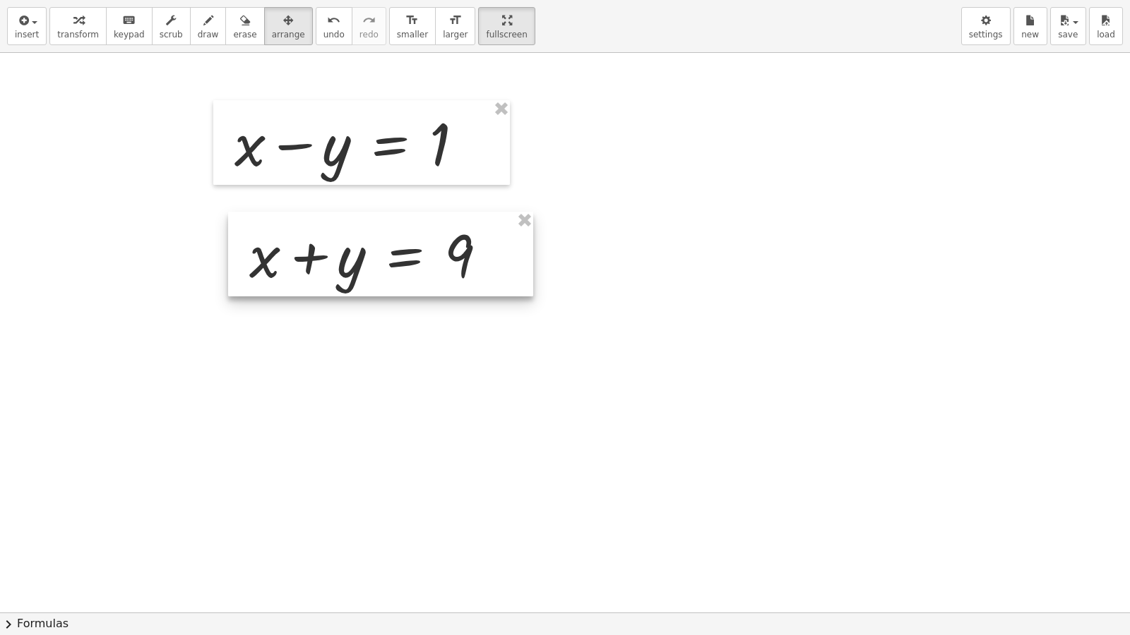
drag, startPoint x: 334, startPoint y: 227, endPoint x: 342, endPoint y: 224, distance: 8.3
click at [342, 224] on div at bounding box center [380, 254] width 305 height 85
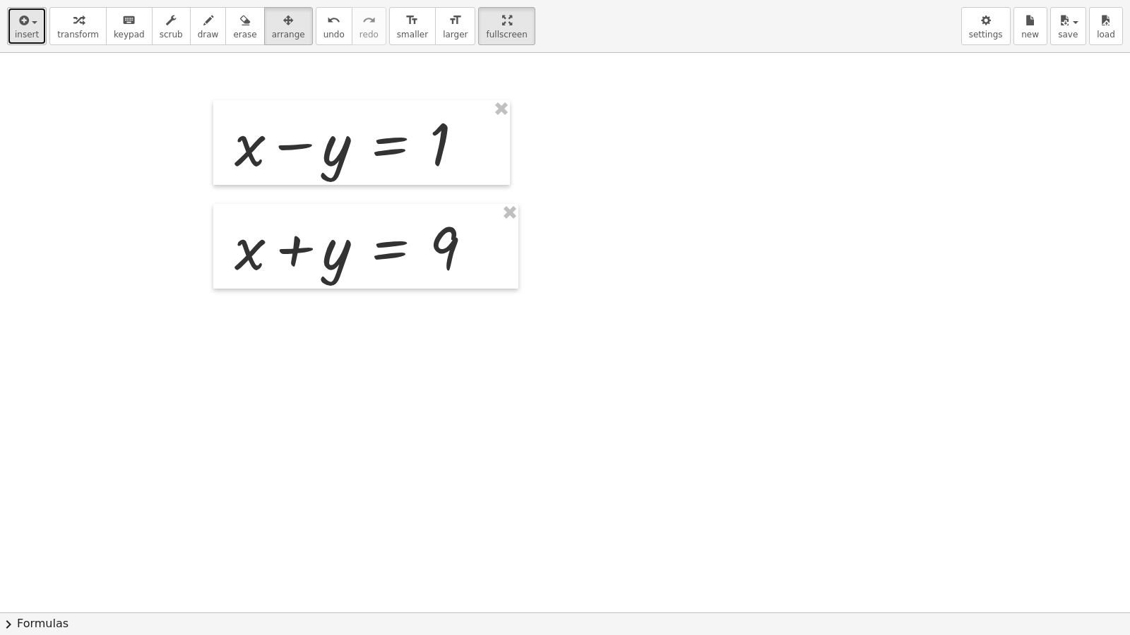
click at [32, 18] on div "button" at bounding box center [27, 19] width 24 height 17
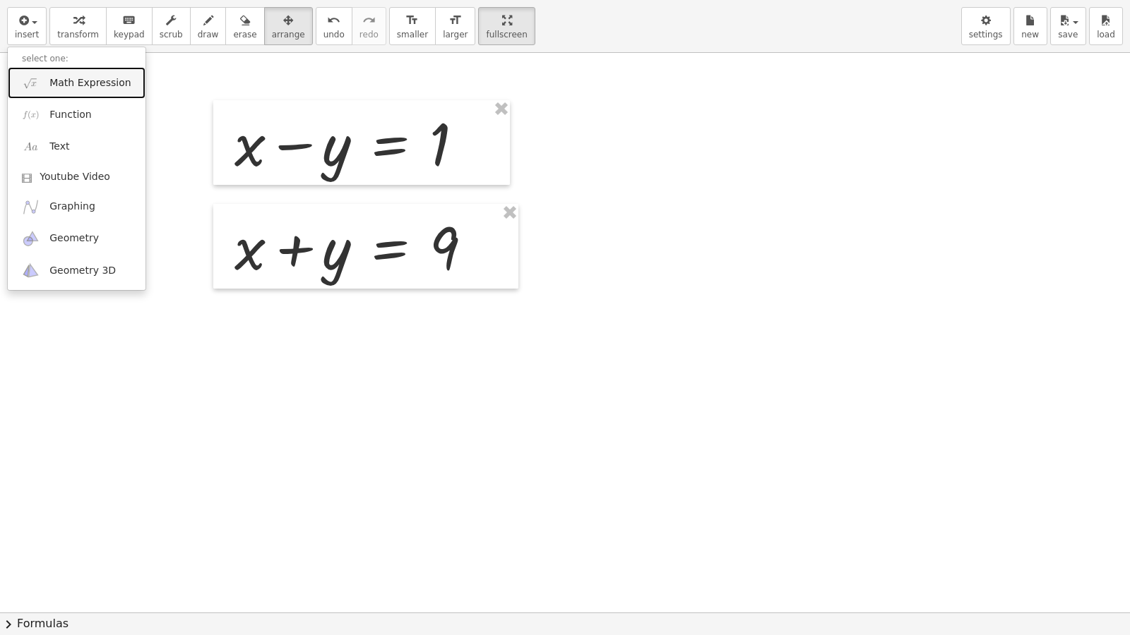
click at [62, 88] on span "Math Expression" at bounding box center [89, 83] width 81 height 14
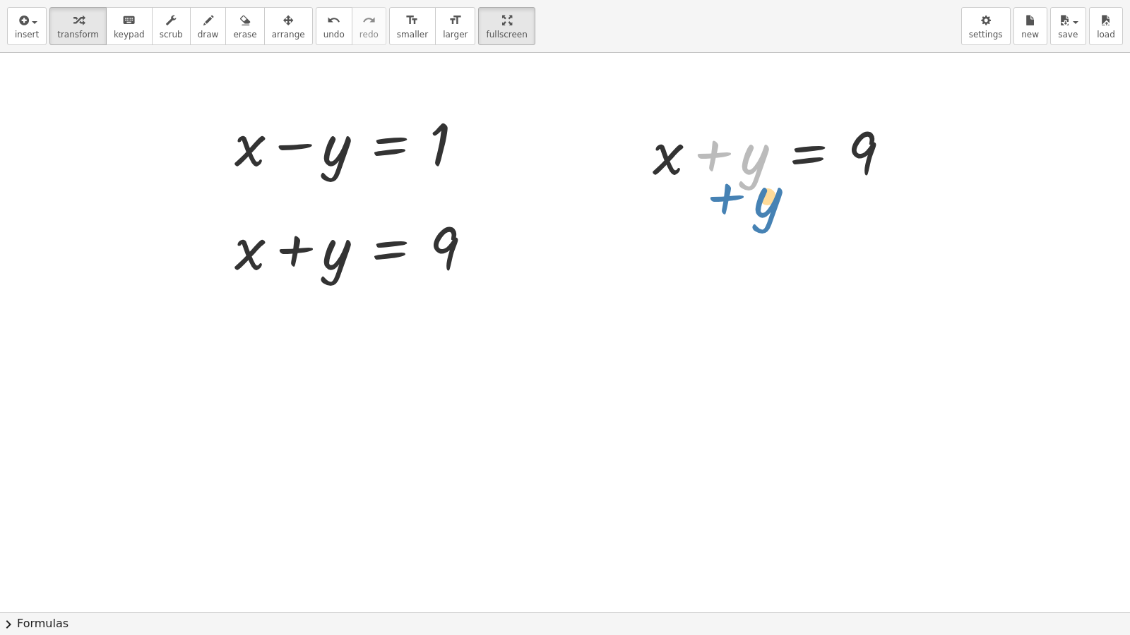
click at [746, 162] on div at bounding box center [776, 151] width 263 height 78
click at [273, 30] on span "arrange" at bounding box center [288, 35] width 33 height 10
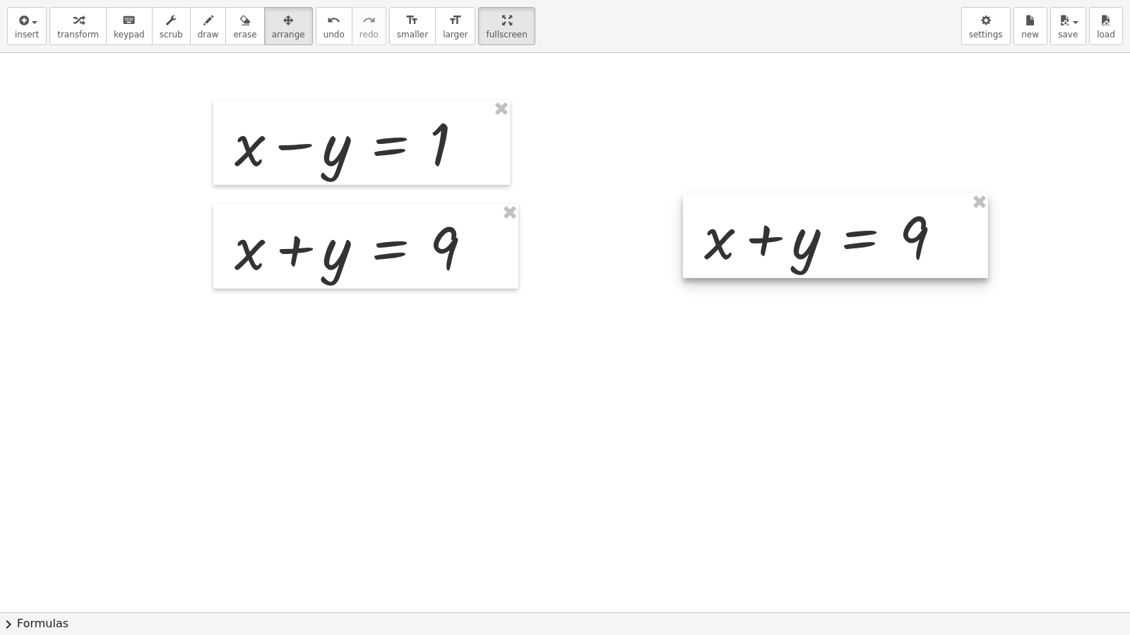
drag, startPoint x: 761, startPoint y: 133, endPoint x: 822, endPoint y: 248, distance: 129.5
click at [813, 217] on div at bounding box center [835, 235] width 305 height 85
click at [828, 343] on div at bounding box center [565, 613] width 1130 height 1120
click at [199, 35] on span "draw" at bounding box center [208, 35] width 21 height 10
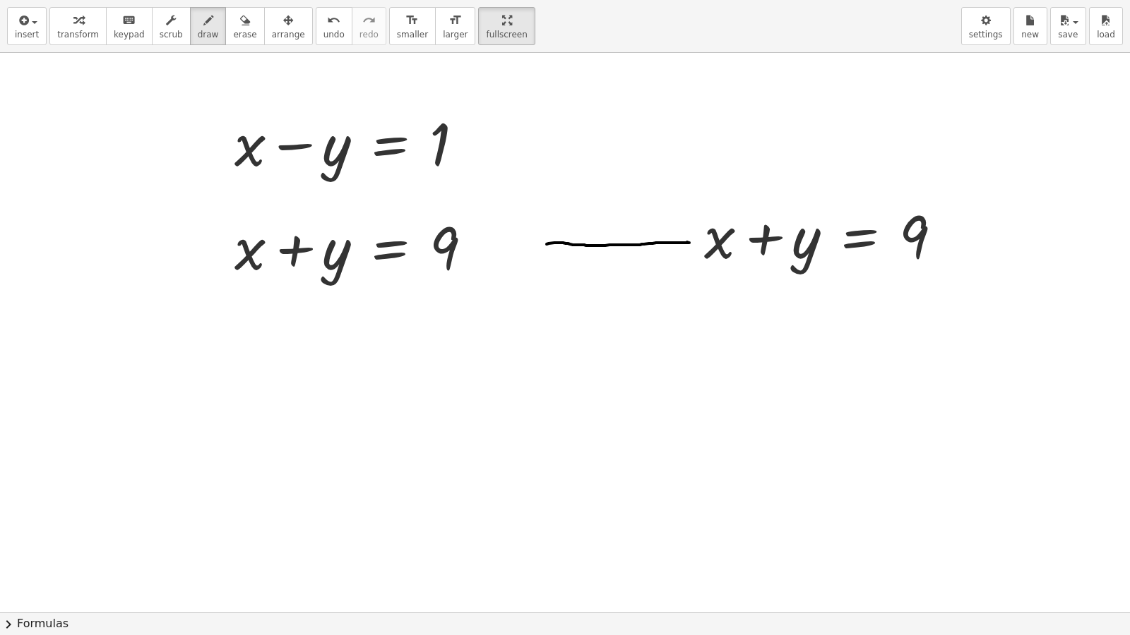
drag, startPoint x: 547, startPoint y: 244, endPoint x: 687, endPoint y: 242, distance: 140.5
click at [687, 242] on div at bounding box center [565, 613] width 1130 height 1120
drag, startPoint x: 675, startPoint y: 232, endPoint x: 667, endPoint y: 255, distance: 24.1
click at [667, 255] on div at bounding box center [565, 613] width 1130 height 1120
drag, startPoint x: 788, startPoint y: 252, endPoint x: 804, endPoint y: 249, distance: 15.9
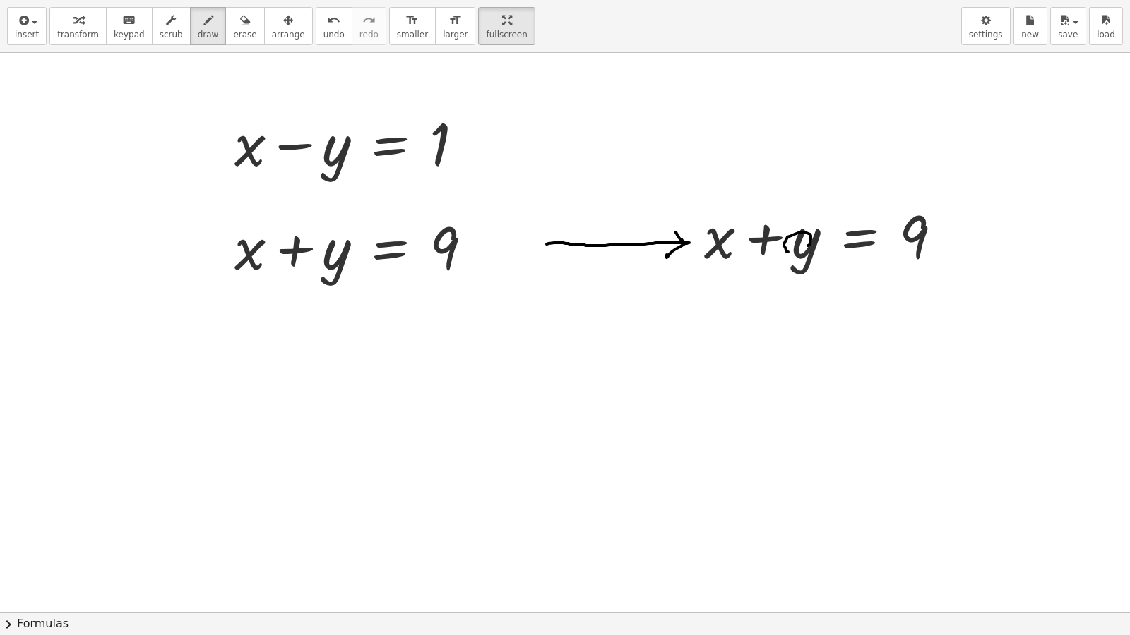
click at [804, 249] on div at bounding box center [565, 613] width 1130 height 1120
click at [19, 20] on icon "button" at bounding box center [22, 20] width 13 height 17
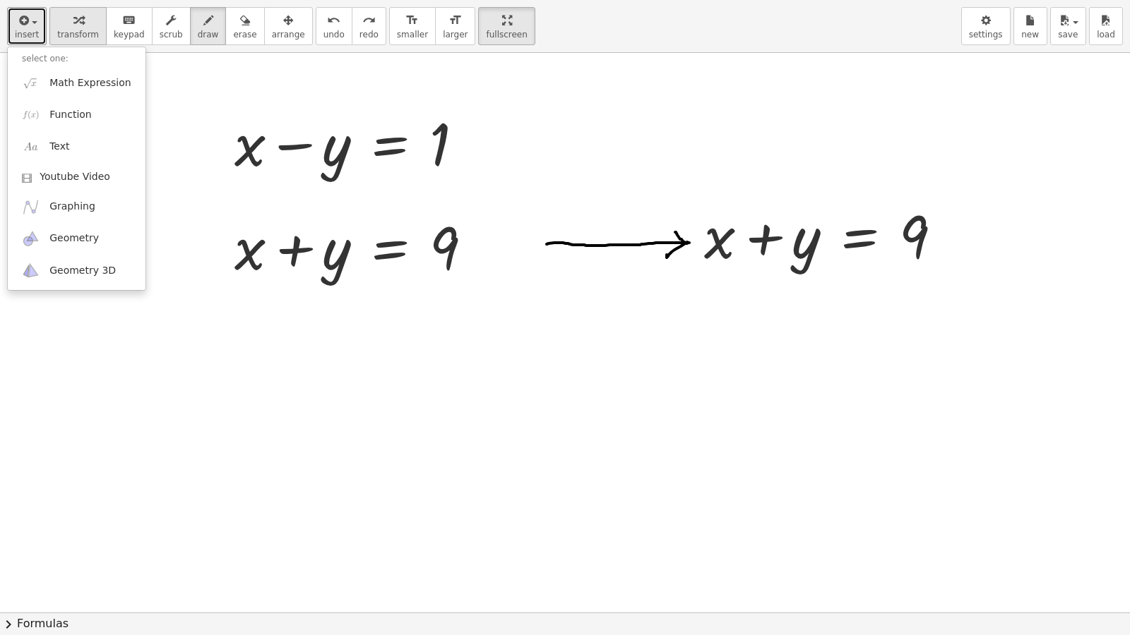
click at [69, 32] on span "transform" at bounding box center [78, 35] width 42 height 10
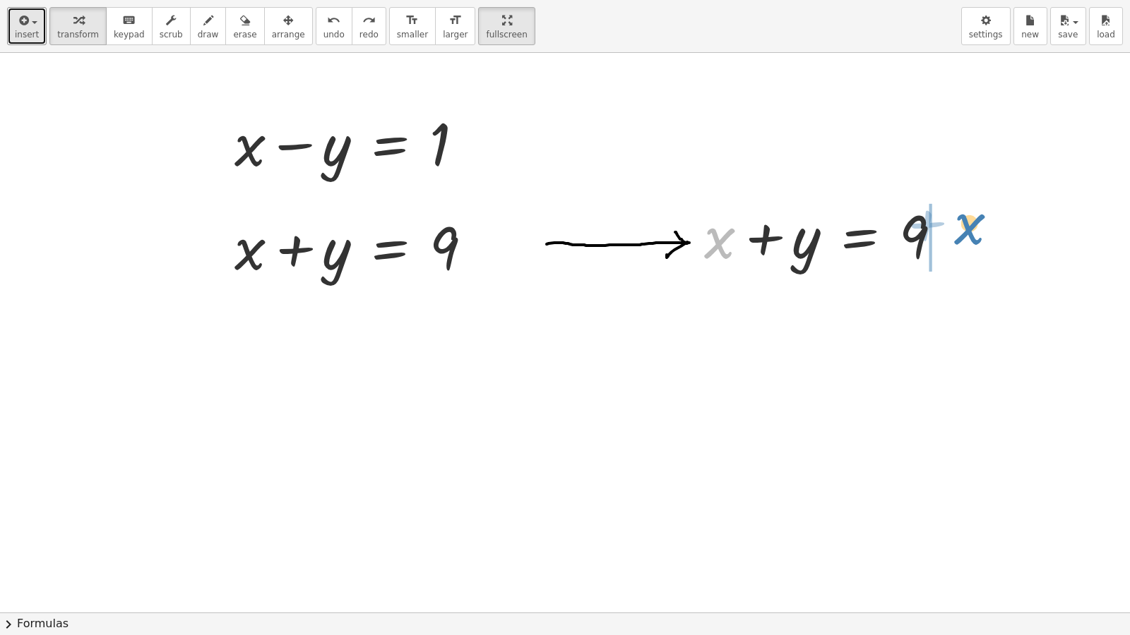
drag, startPoint x: 726, startPoint y: 251, endPoint x: 977, endPoint y: 237, distance: 251.1
click at [977, 237] on div "+ x + x + y = 9" at bounding box center [835, 235] width 305 height 85
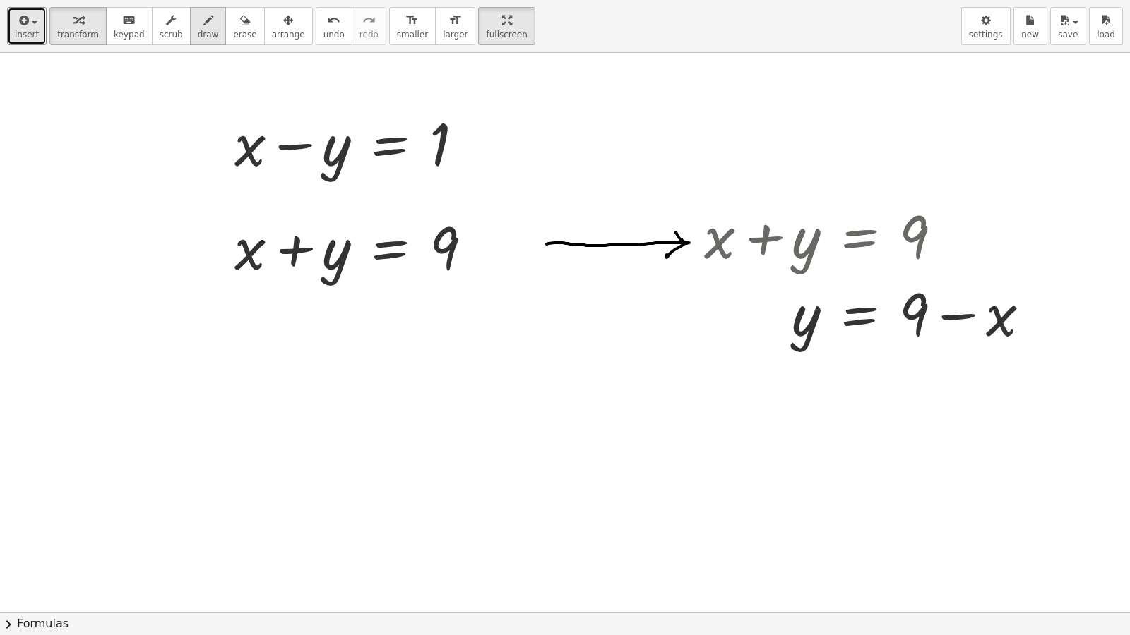
click at [201, 31] on button "draw" at bounding box center [208, 26] width 37 height 38
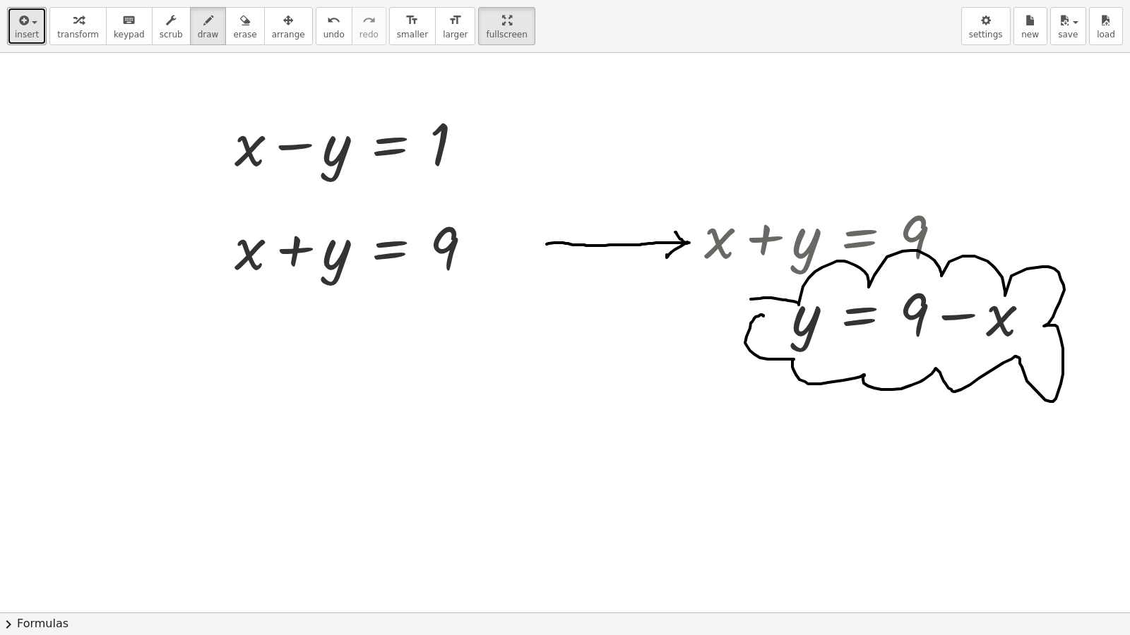
drag, startPoint x: 751, startPoint y: 299, endPoint x: 758, endPoint y: 323, distance: 24.6
click at [758, 323] on div at bounding box center [565, 613] width 1130 height 1120
click at [23, 32] on span "insert" at bounding box center [27, 35] width 24 height 10
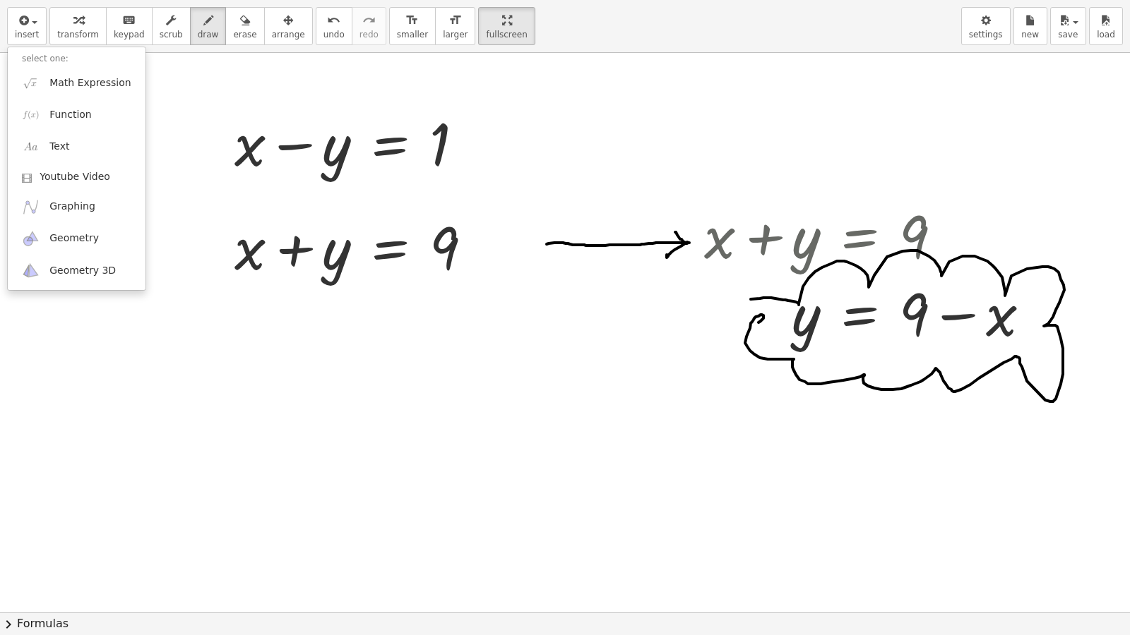
click at [638, 22] on div "insert select one: Math Expression Function Text Youtube Video Graphing Geometr…" at bounding box center [565, 26] width 1130 height 53
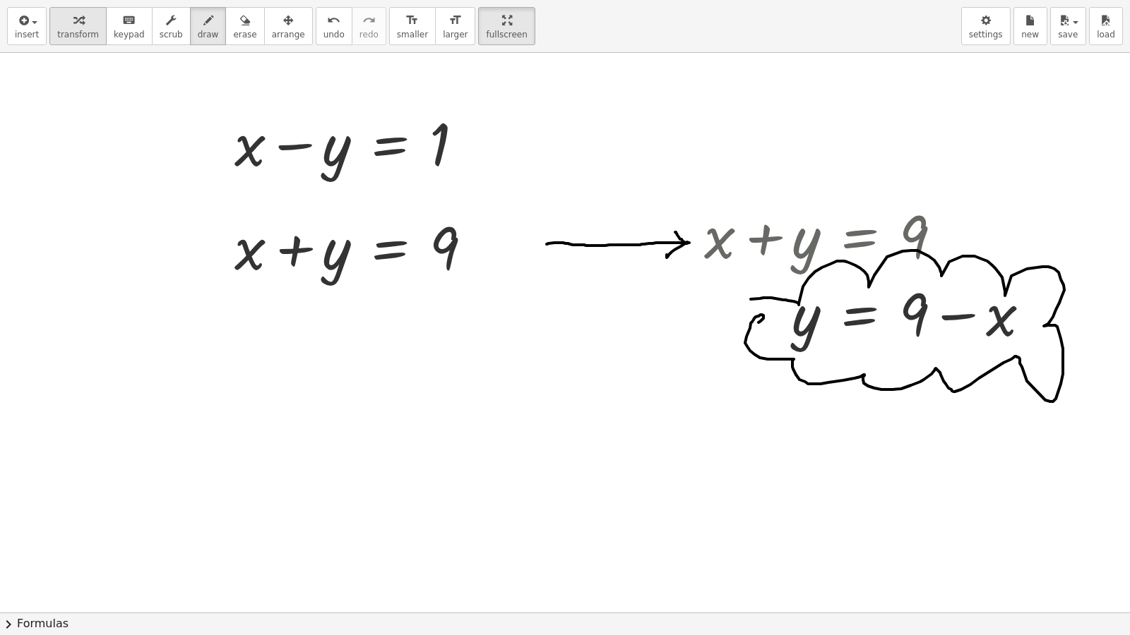
click at [66, 35] on span "transform" at bounding box center [78, 35] width 42 height 10
click at [203, 23] on icon "button" at bounding box center [208, 20] width 10 height 17
click at [32, 35] on span "insert" at bounding box center [27, 35] width 24 height 10
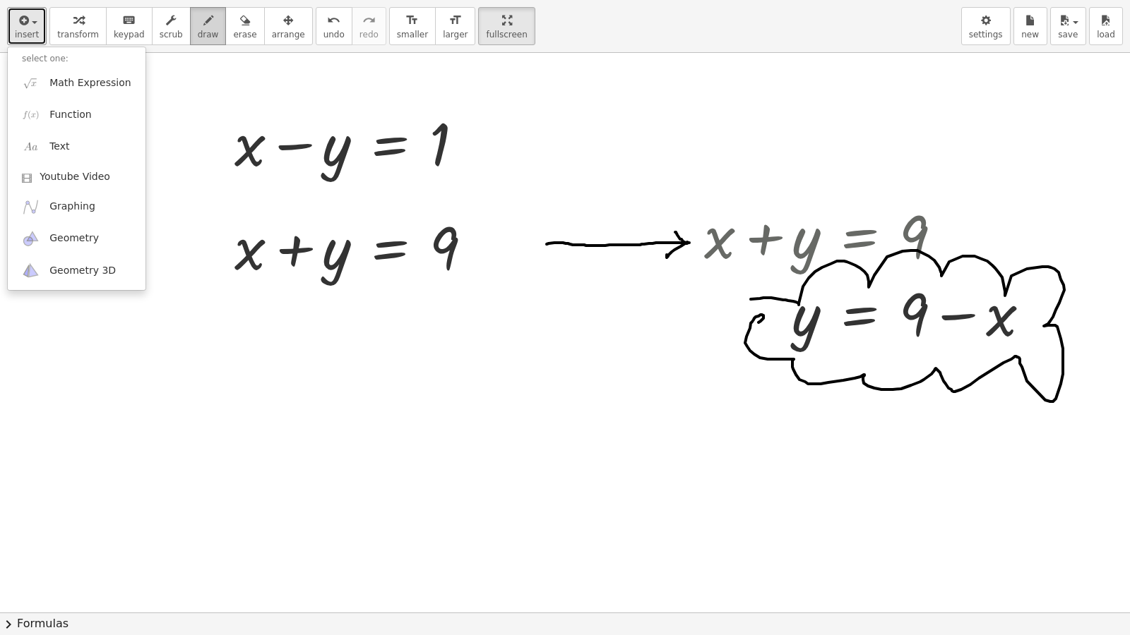
click at [198, 34] on span "draw" at bounding box center [208, 35] width 21 height 10
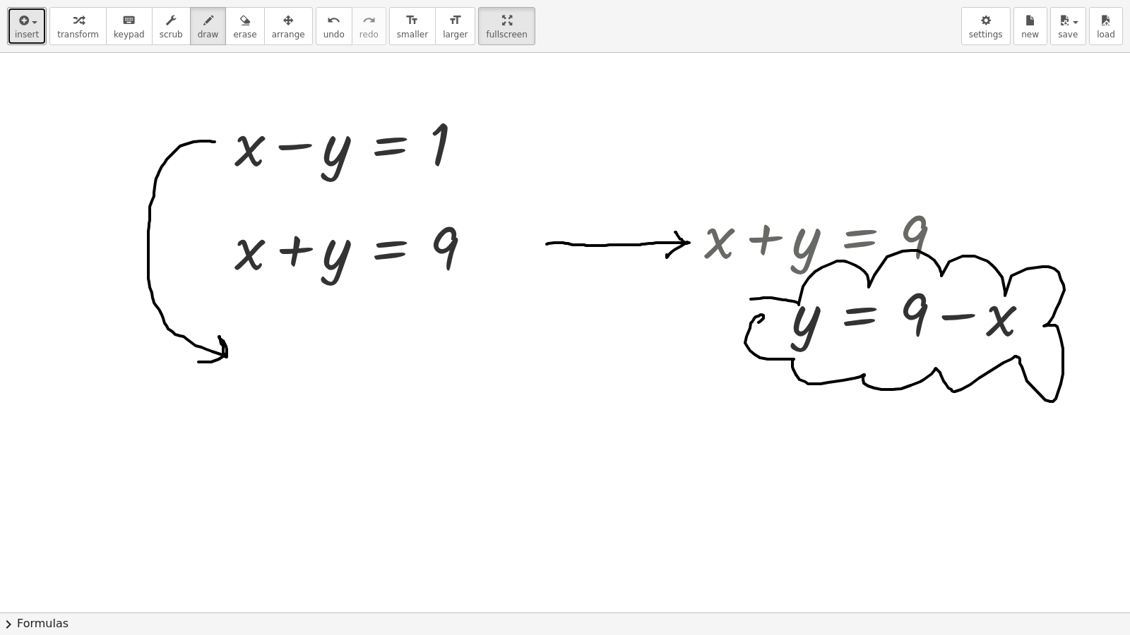
drag, startPoint x: 215, startPoint y: 142, endPoint x: 200, endPoint y: 360, distance: 218.7
click at [200, 360] on div at bounding box center [565, 613] width 1130 height 1120
click at [40, 32] on button "insert" at bounding box center [27, 26] width 40 height 38
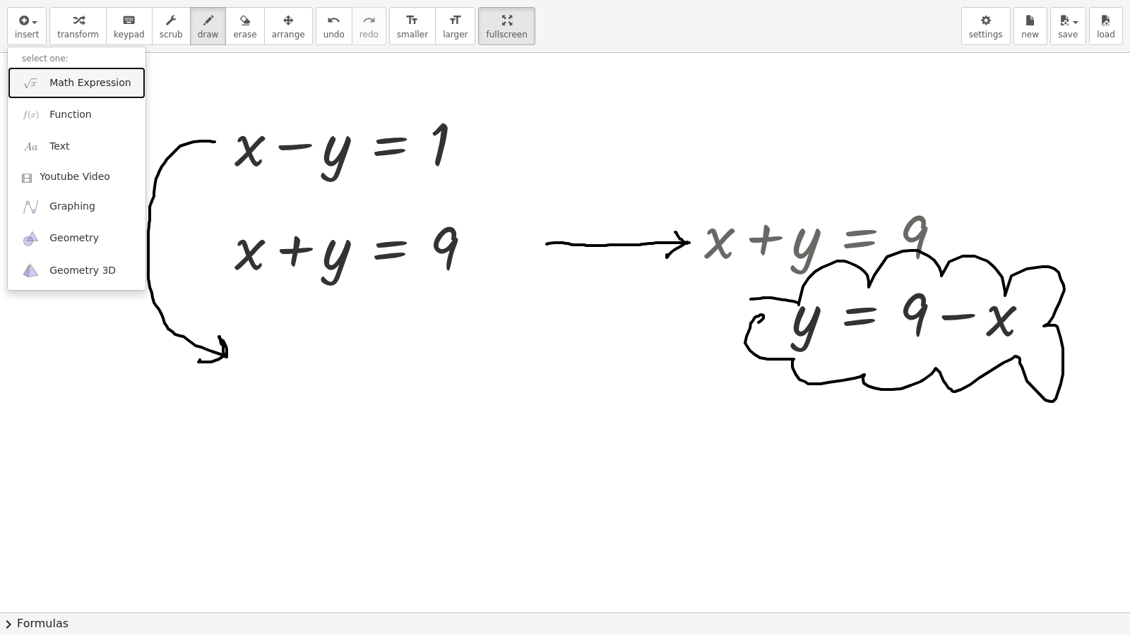
click at [62, 73] on link "Math Expression" at bounding box center [77, 83] width 138 height 32
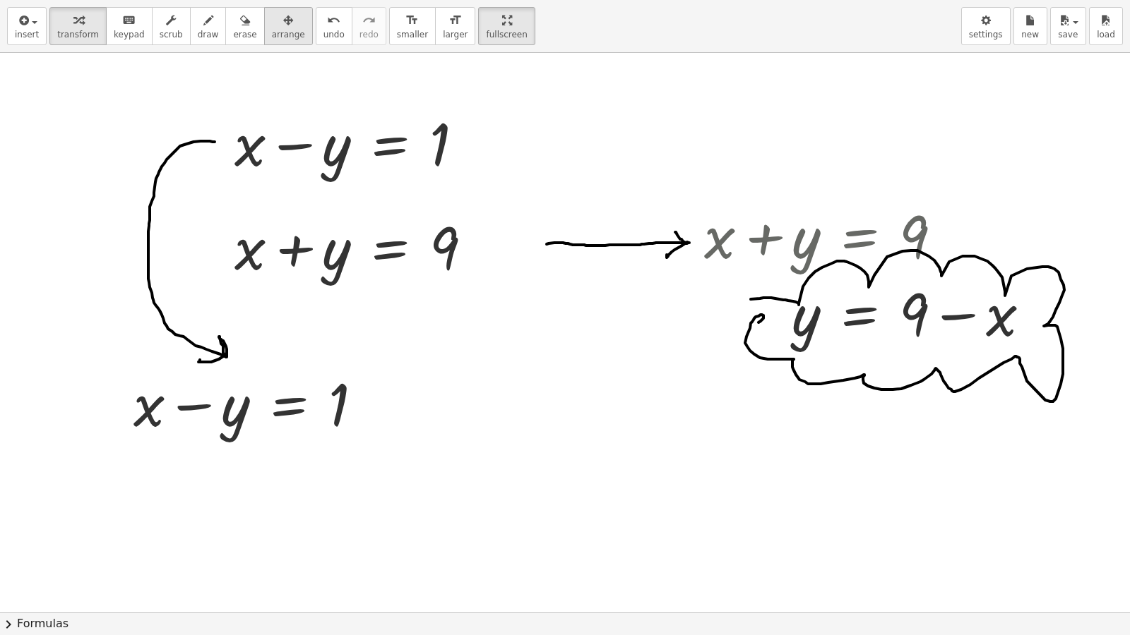
click at [272, 33] on span "arrange" at bounding box center [288, 35] width 33 height 10
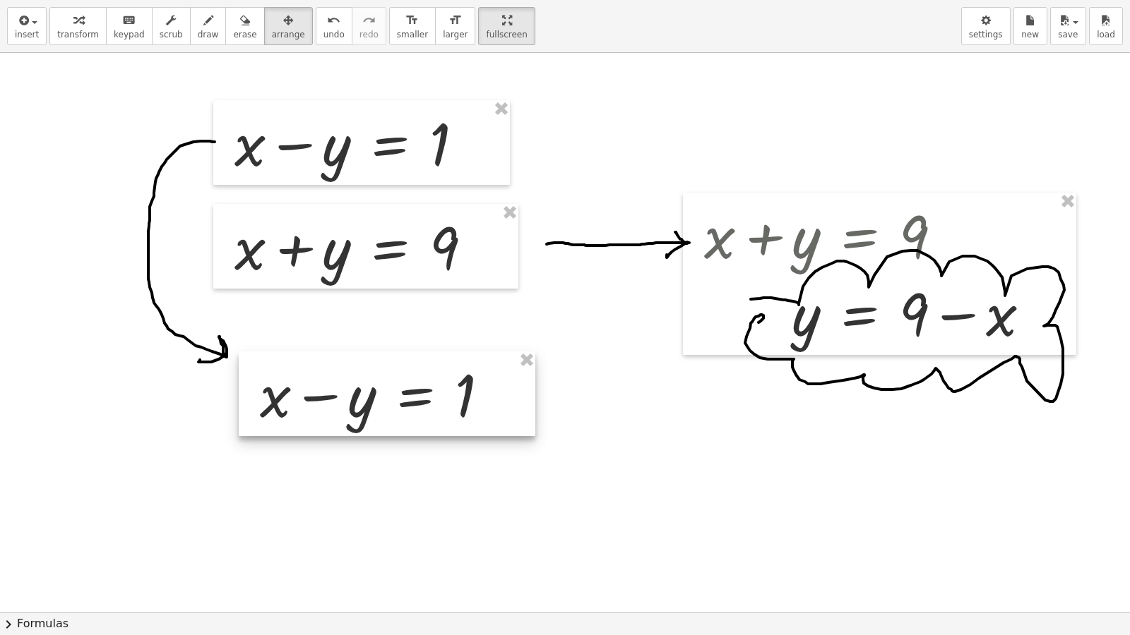
drag, startPoint x: 289, startPoint y: 424, endPoint x: 408, endPoint y: 437, distance: 119.4
click at [414, 414] on div at bounding box center [387, 394] width 297 height 85
click at [450, 499] on div at bounding box center [565, 613] width 1130 height 1120
click at [38, 28] on button "insert" at bounding box center [27, 26] width 40 height 38
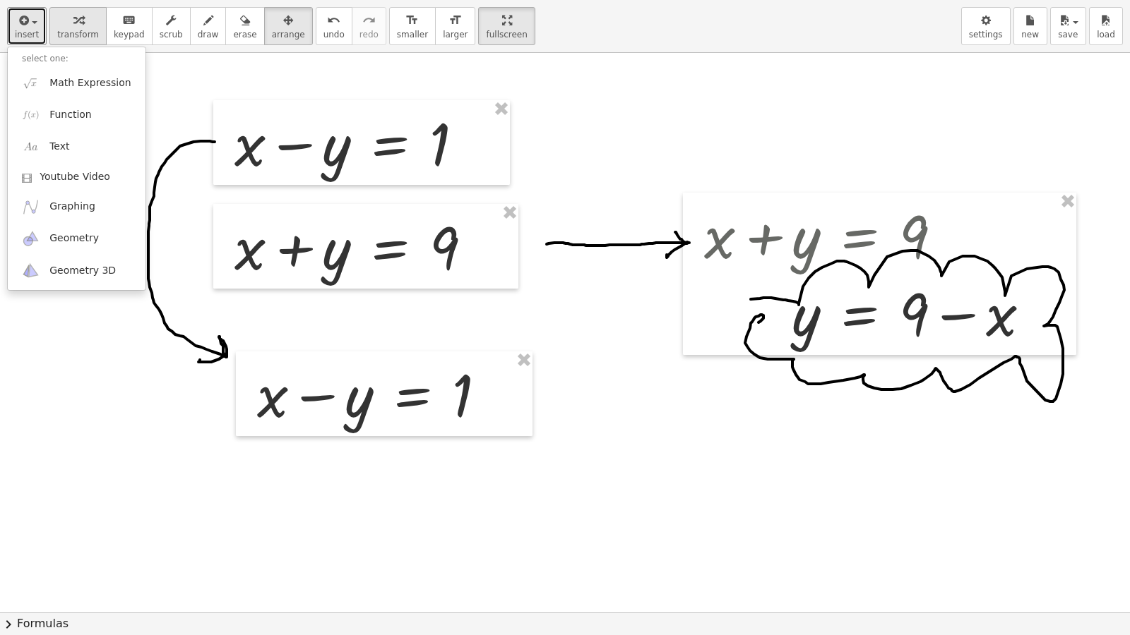
click at [68, 36] on span "transform" at bounding box center [78, 35] width 42 height 10
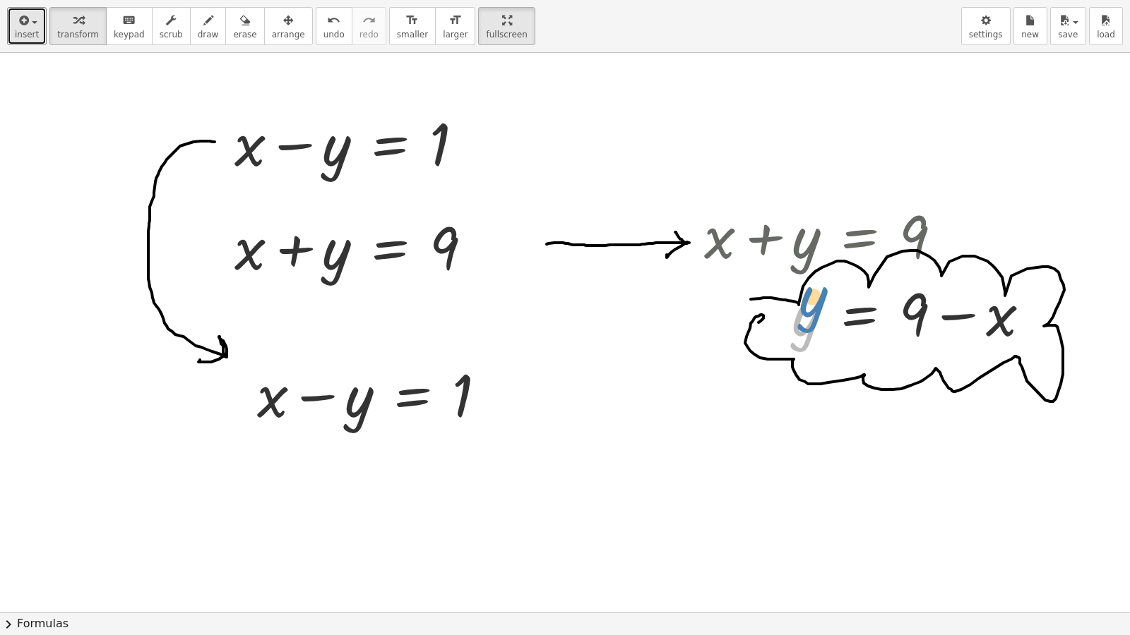
drag, startPoint x: 799, startPoint y: 330, endPoint x: 802, endPoint y: 317, distance: 13.7
click at [801, 317] on div at bounding box center [873, 313] width 352 height 78
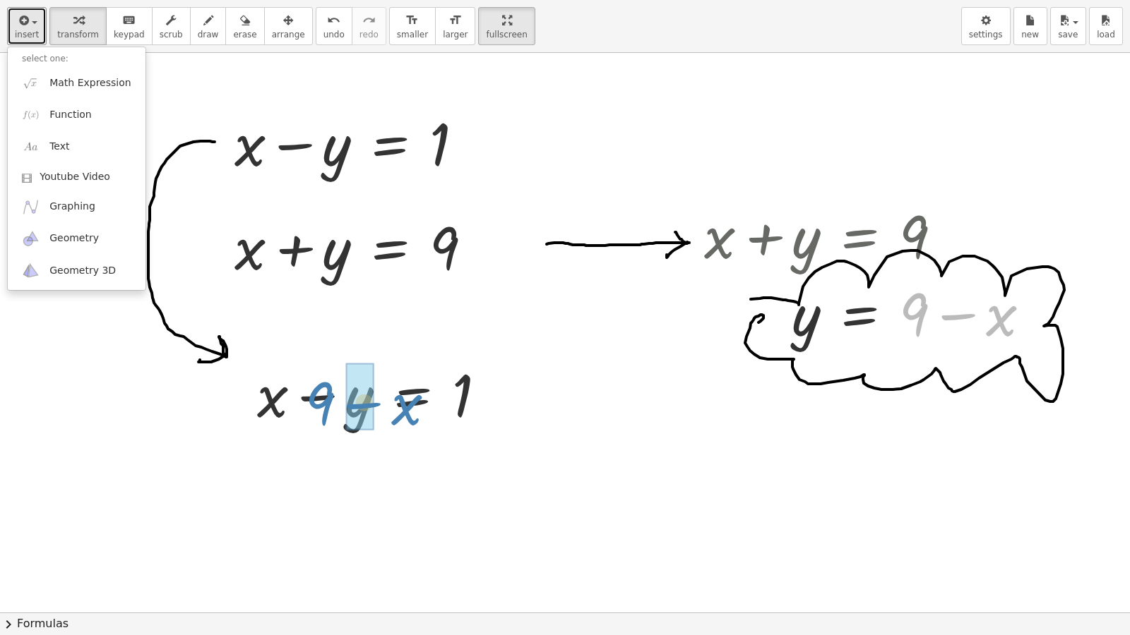
drag, startPoint x: 900, startPoint y: 327, endPoint x: 320, endPoint y: 411, distance: 586.5
click at [320, 411] on div "+ x + y = 9 + x − y = 1 + x + y = 9 + 9 − x x y = 9 + − + x − y = 1" at bounding box center [565, 613] width 1130 height 1120
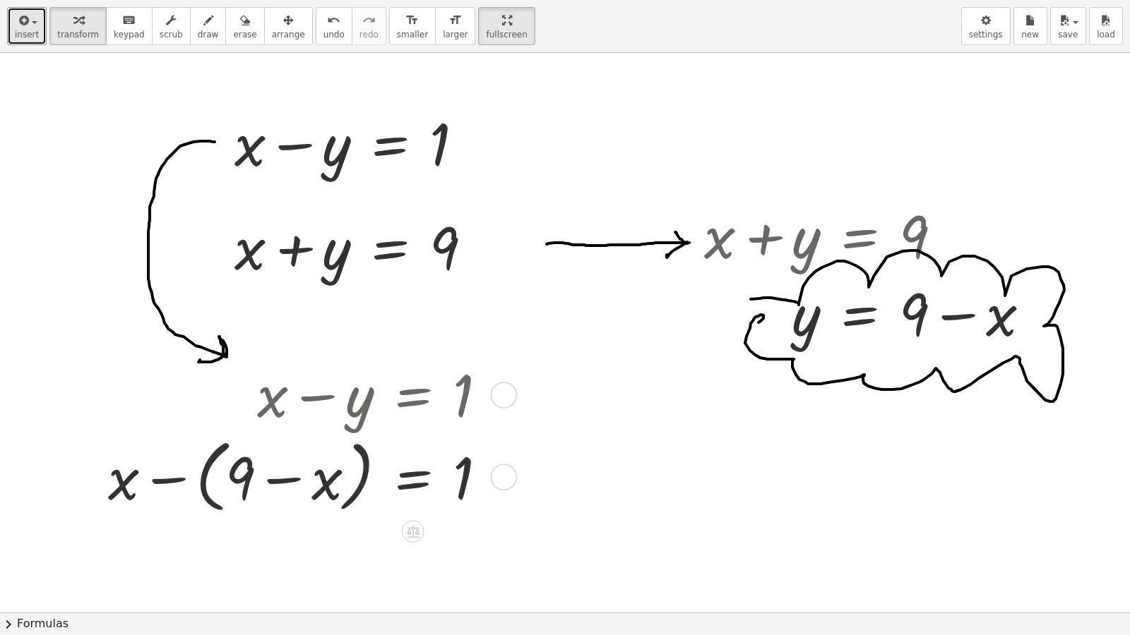
click at [250, 475] on div at bounding box center [303, 476] width 404 height 87
click at [202, 479] on div at bounding box center [303, 476] width 404 height 87
click at [202, 479] on div at bounding box center [303, 476] width 404 height 78
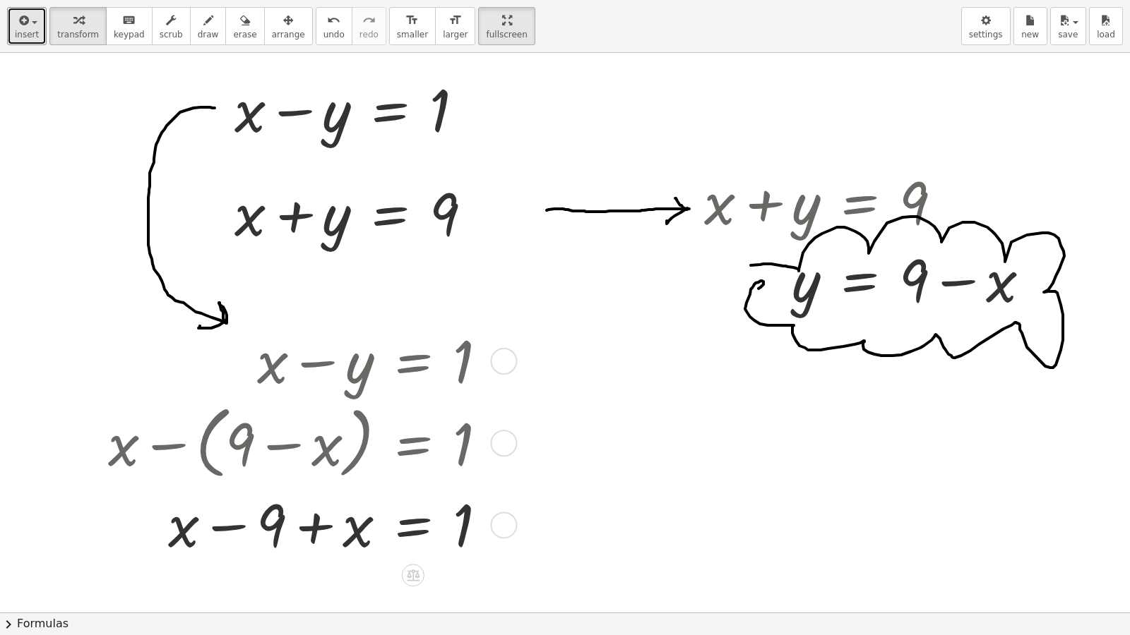
scroll to position [51, 0]
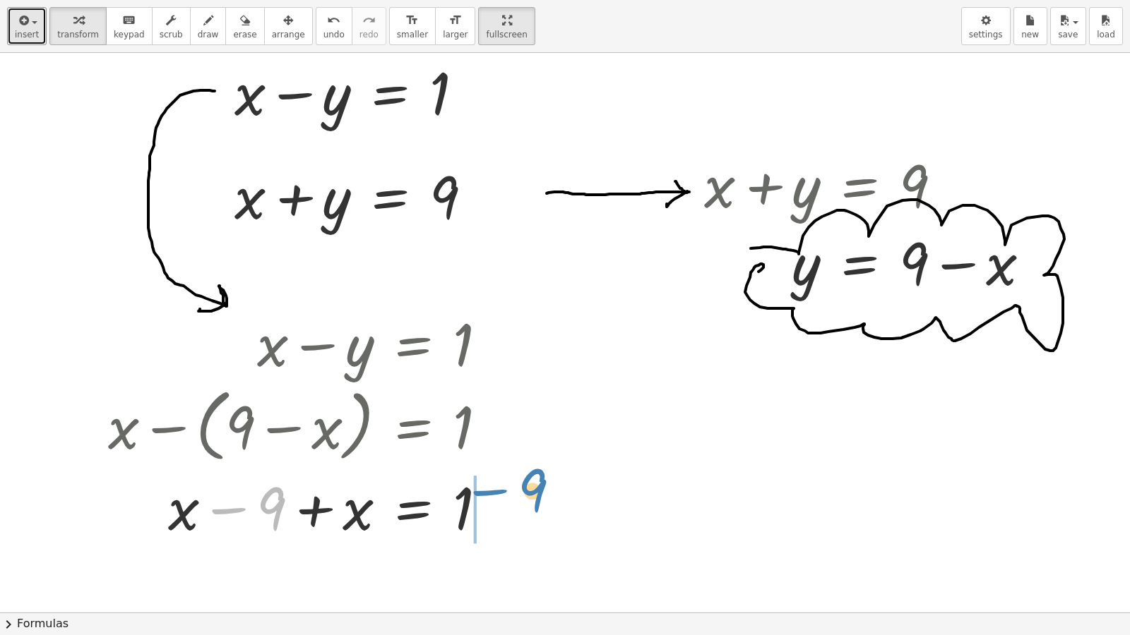
drag, startPoint x: 283, startPoint y: 518, endPoint x: 546, endPoint y: 500, distance: 263.3
click at [546, 500] on div "+ x + y = 9 + x − y = 1 + x + y = 9 x y = 9 + − + x − y = 1 + x − ( + 9 − x ) =…" at bounding box center [565, 562] width 1130 height 1120
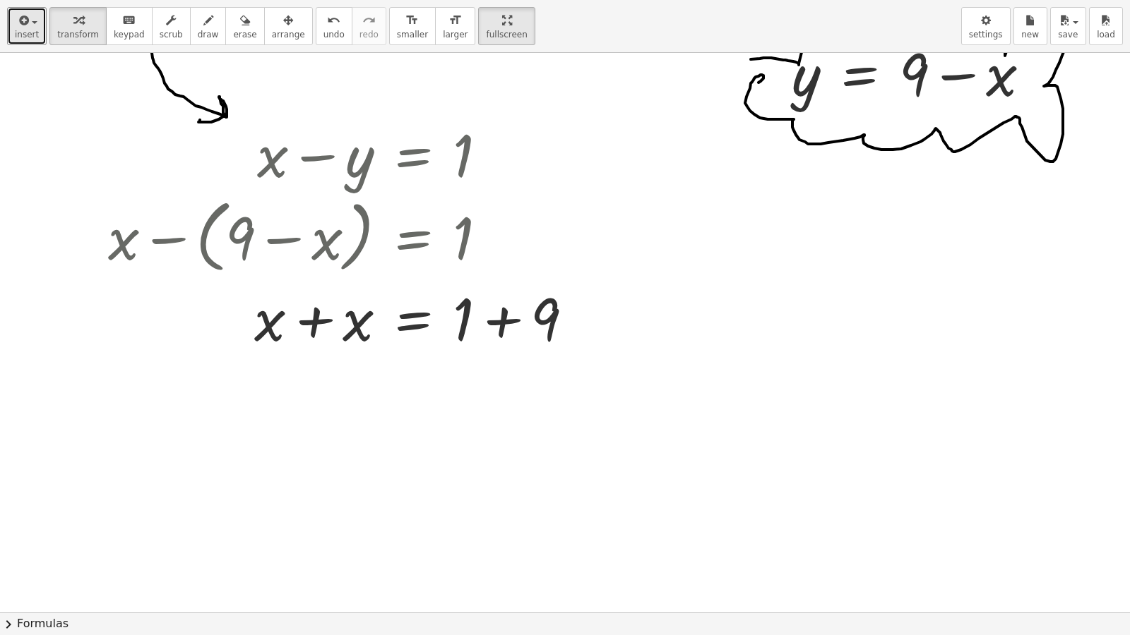
scroll to position [241, 0]
click at [321, 322] on div at bounding box center [346, 317] width 491 height 78
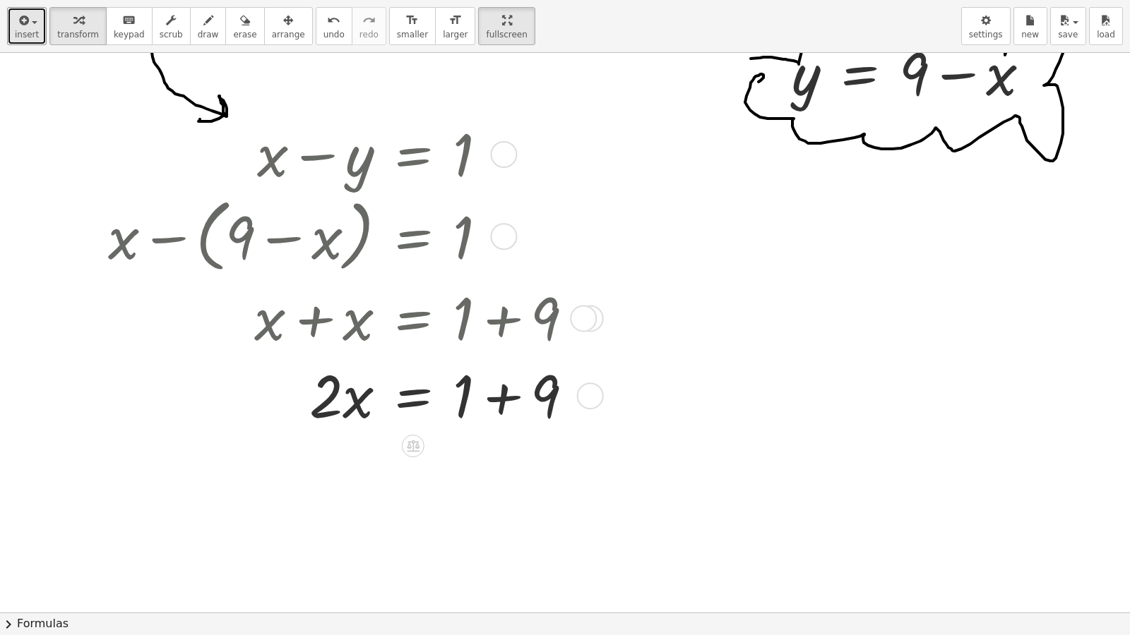
click at [506, 410] on div at bounding box center [346, 395] width 491 height 78
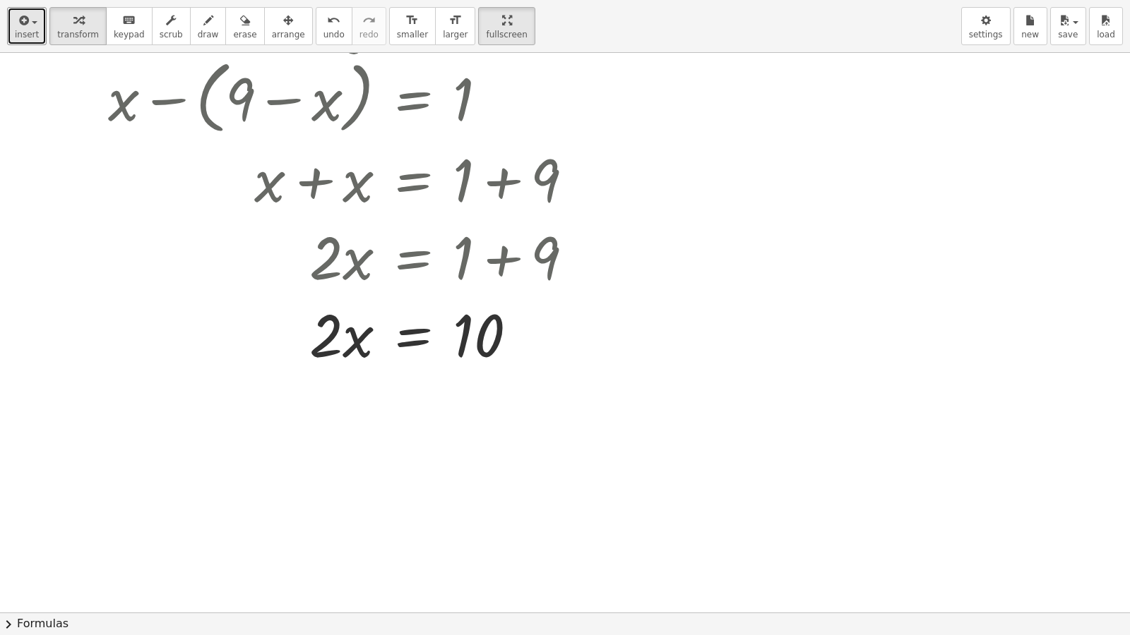
scroll to position [379, 0]
drag, startPoint x: 322, startPoint y: 357, endPoint x: 462, endPoint y: 441, distance: 163.4
click at [462, 441] on div "+ x + y = 9 + x − y = 1 + x + y = 9 x y = 9 + − + x − y = 1 + x − ( + 9 − x ) =…" at bounding box center [565, 234] width 1130 height 1120
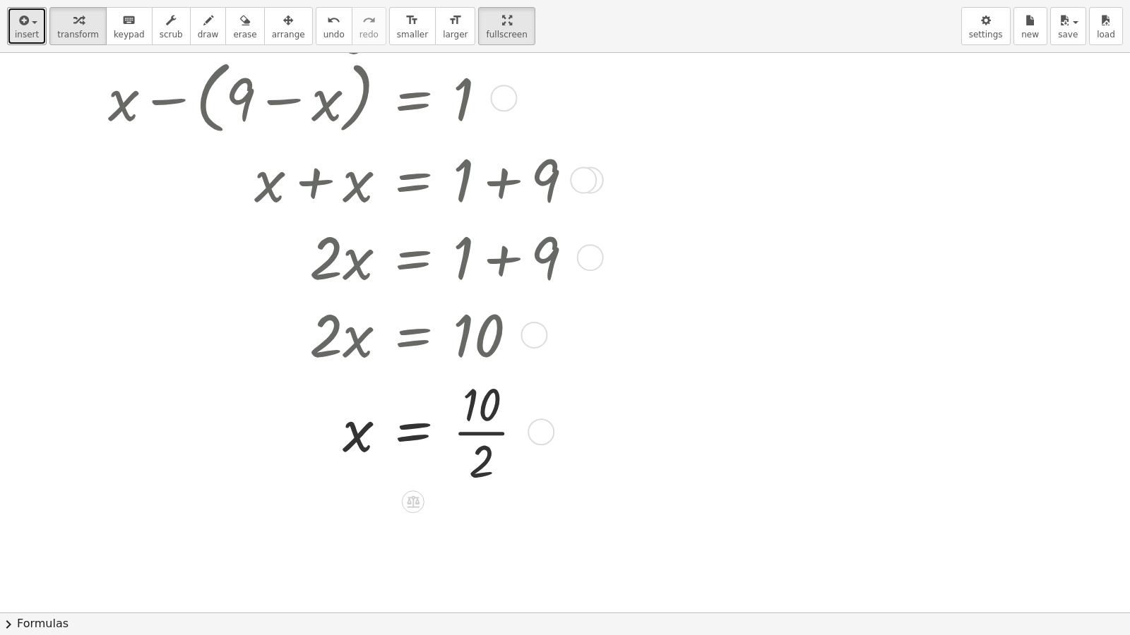
click at [482, 429] on div at bounding box center [346, 431] width 491 height 117
click at [482, 429] on div at bounding box center [346, 430] width 491 height 74
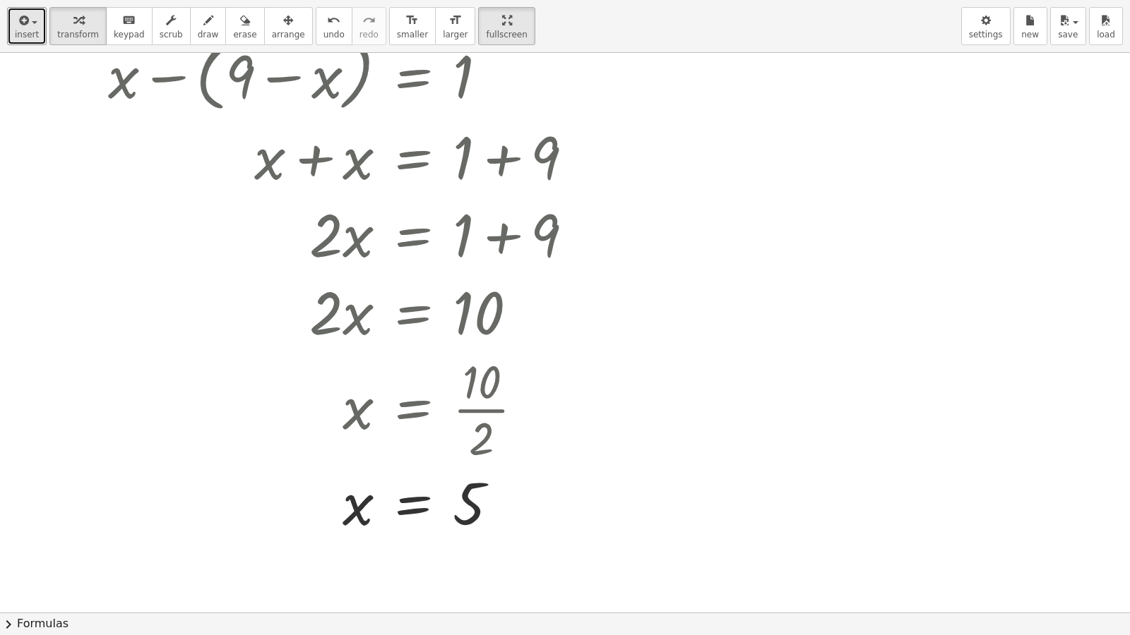
scroll to position [381, 0]
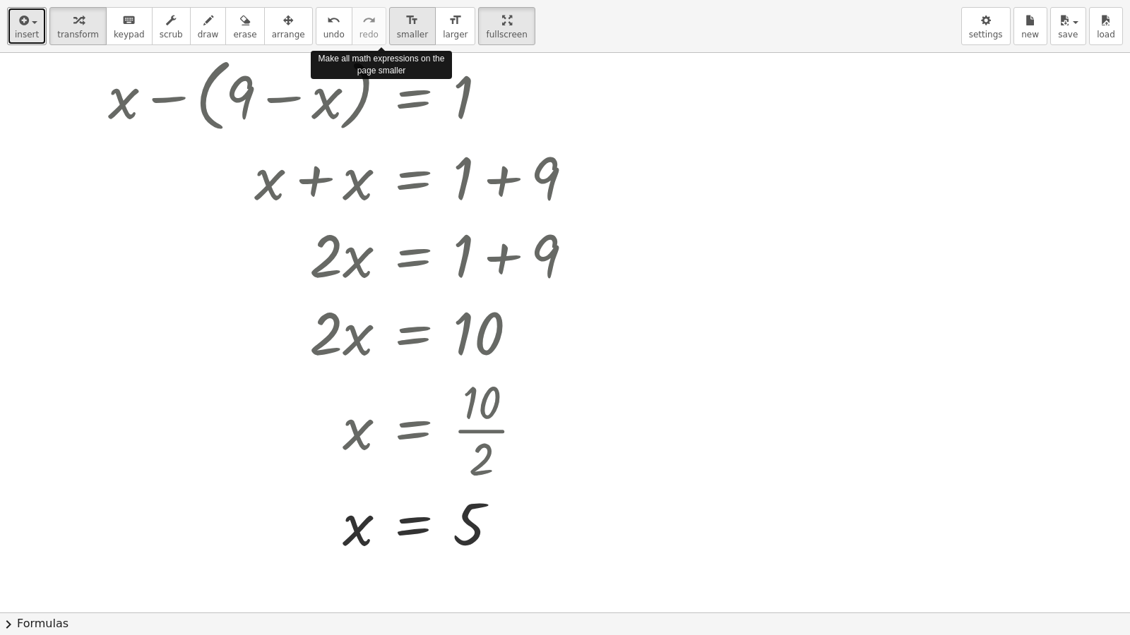
click at [397, 32] on span "smaller" at bounding box center [412, 35] width 31 height 10
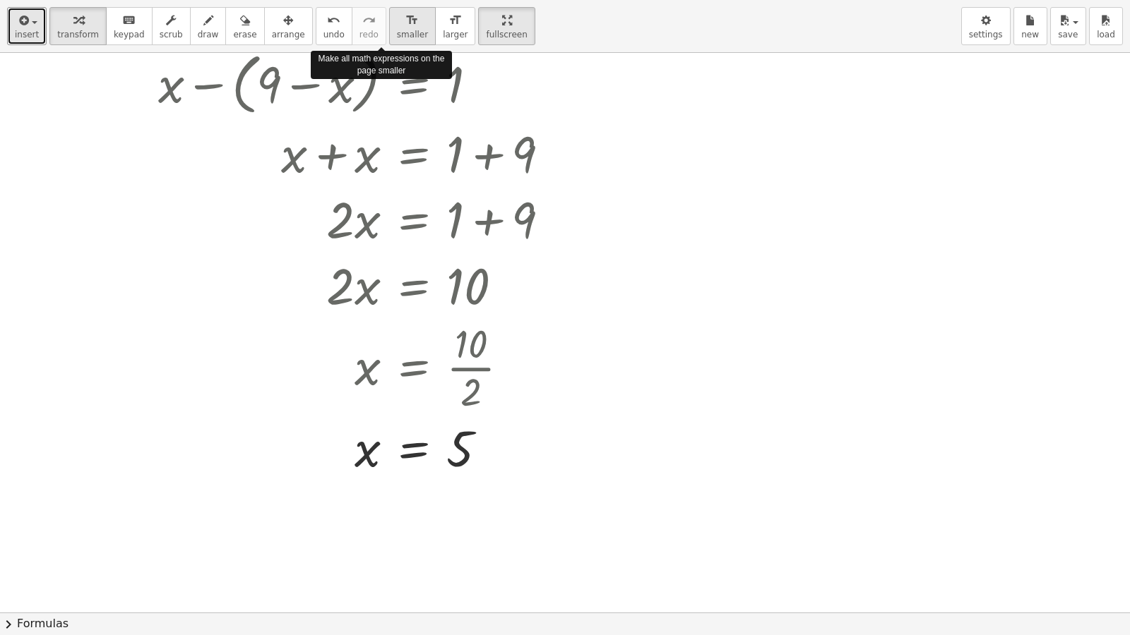
click at [397, 30] on span "smaller" at bounding box center [412, 35] width 31 height 10
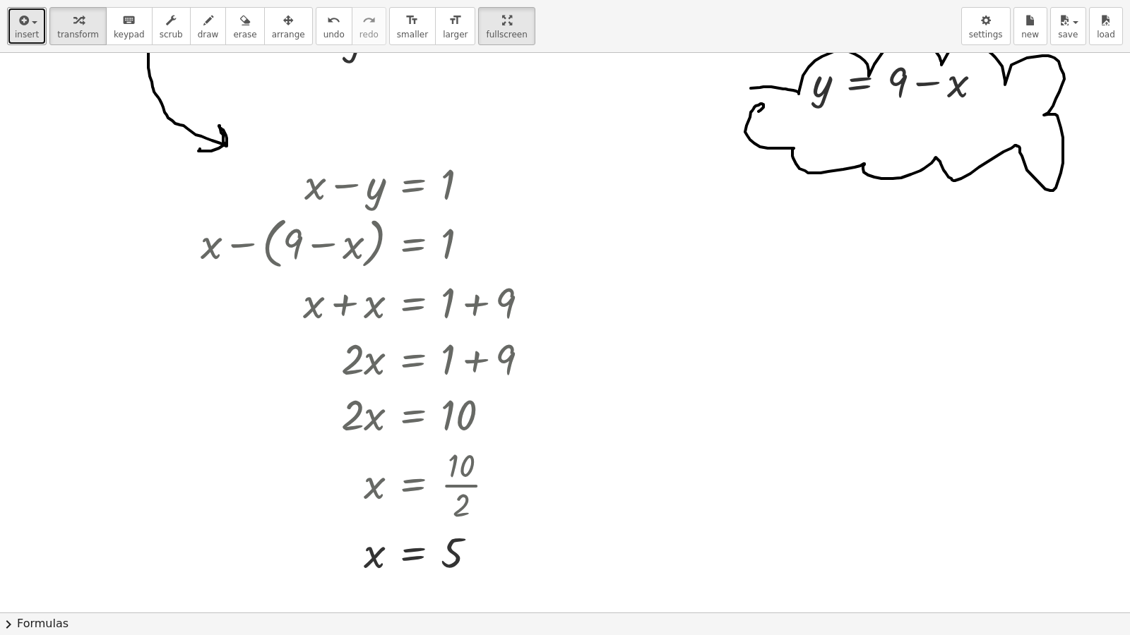
scroll to position [210, 0]
click at [397, 28] on div "format_size" at bounding box center [412, 19] width 31 height 17
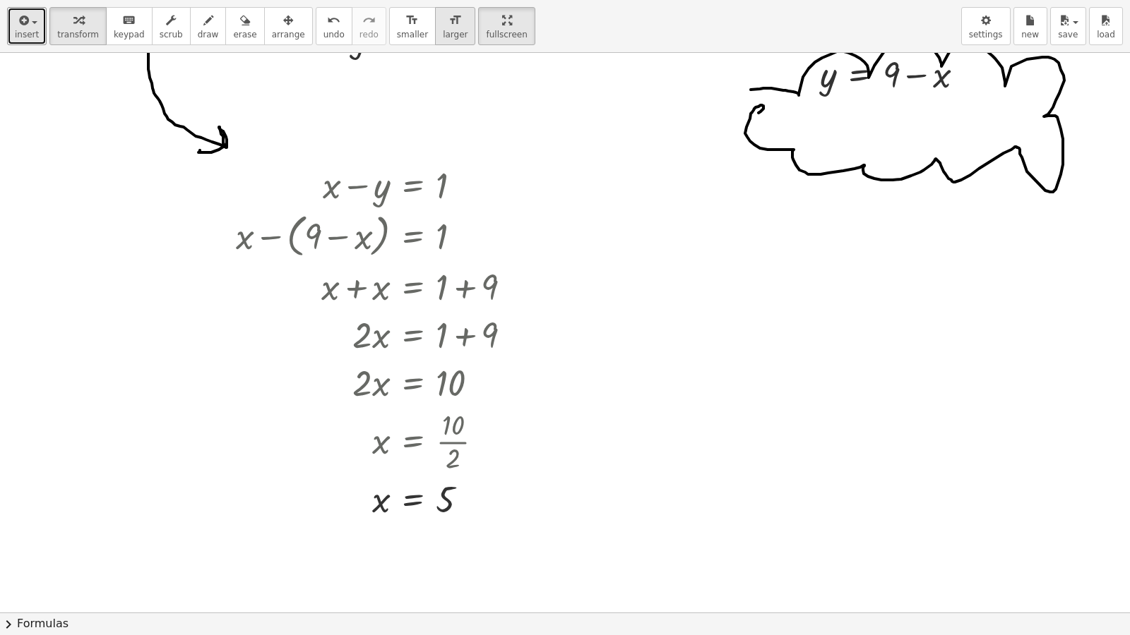
click at [435, 28] on button "format_size larger" at bounding box center [455, 26] width 40 height 38
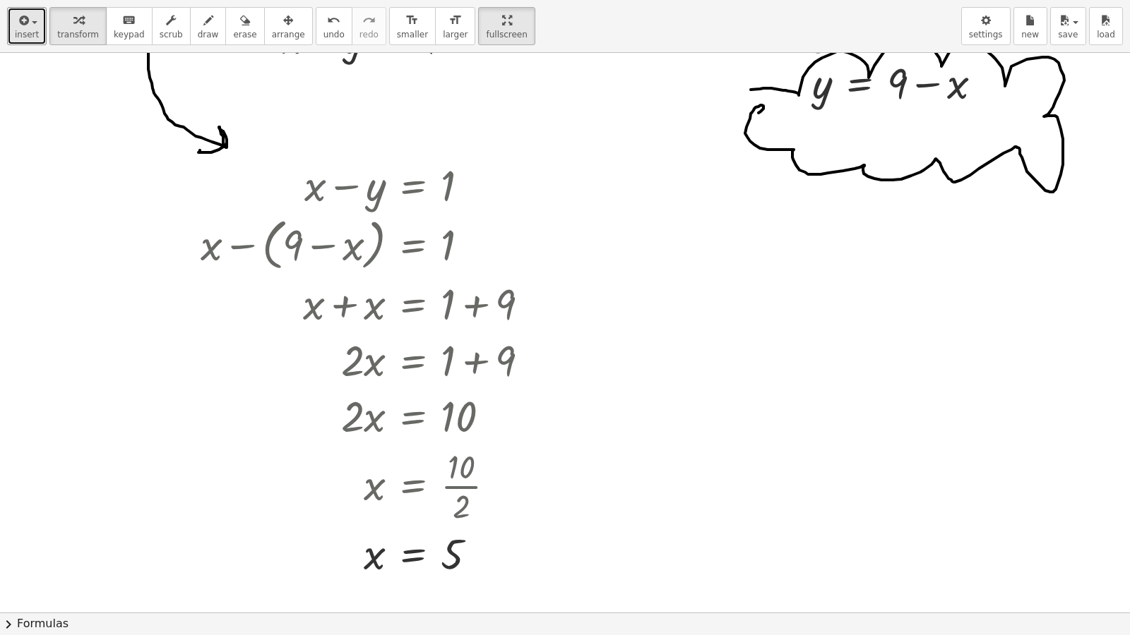
scroll to position [193, 0]
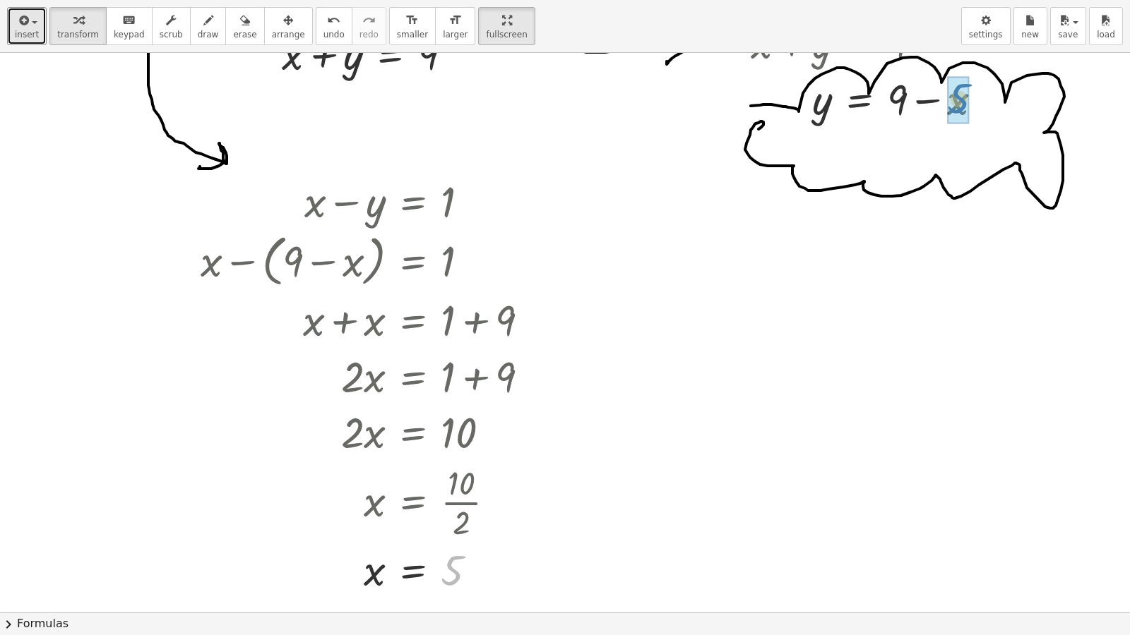
drag, startPoint x: 455, startPoint y: 577, endPoint x: 960, endPoint y: 105, distance: 691.4
click at [929, 155] on div at bounding box center [873, 154] width 258 height 56
click at [859, 155] on div "y = 9 + − 5 4" at bounding box center [859, 155] width 0 height 0
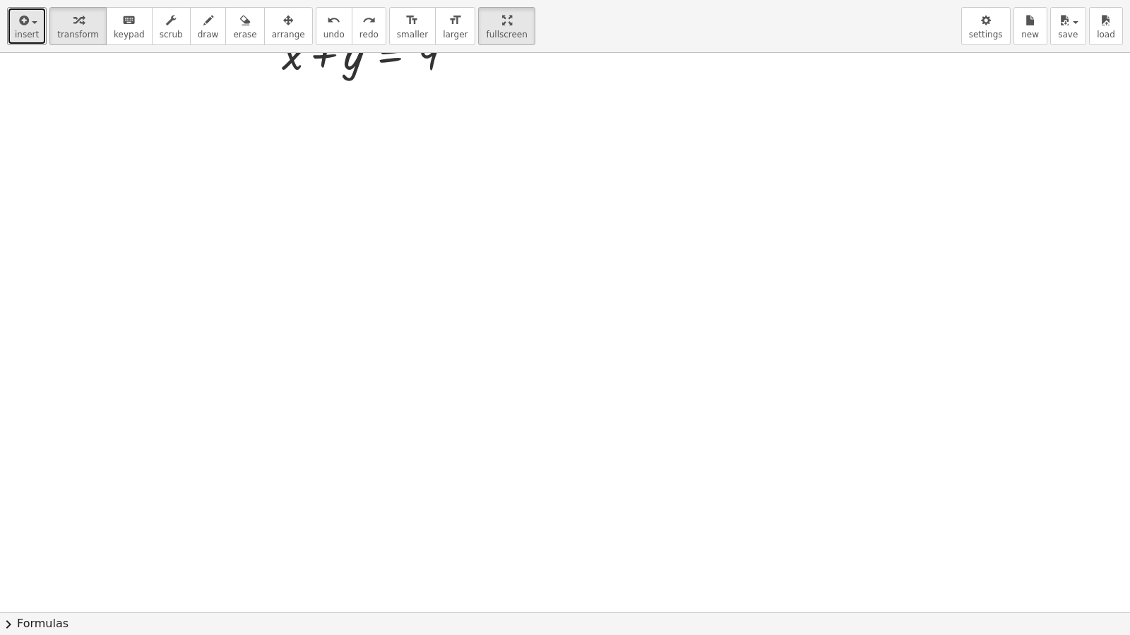
drag, startPoint x: 882, startPoint y: 347, endPoint x: 888, endPoint y: 417, distance: 70.1
click at [888, 417] on div at bounding box center [565, 419] width 1130 height 1120
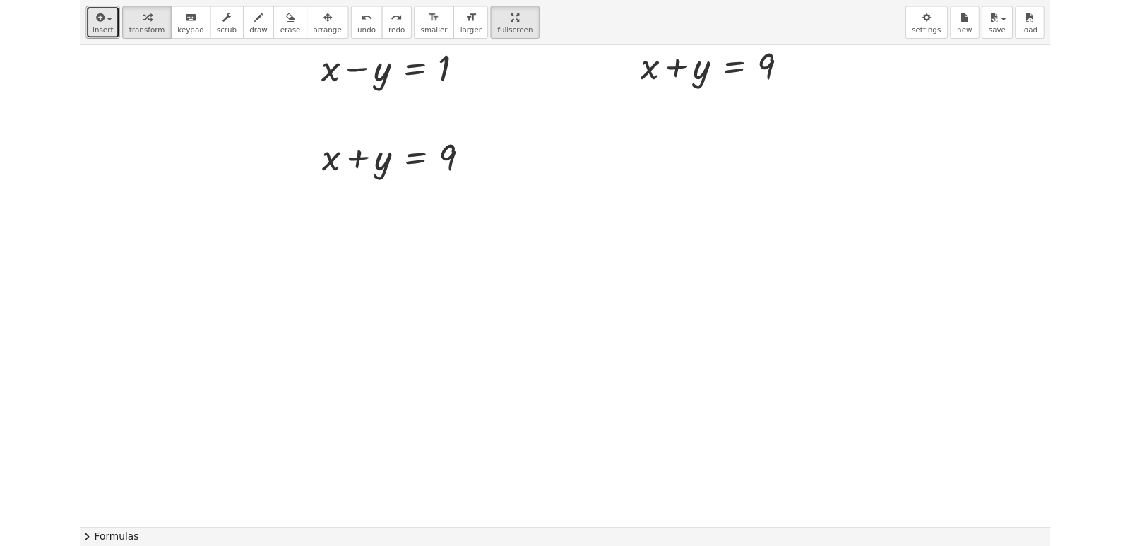
scroll to position [0, 0]
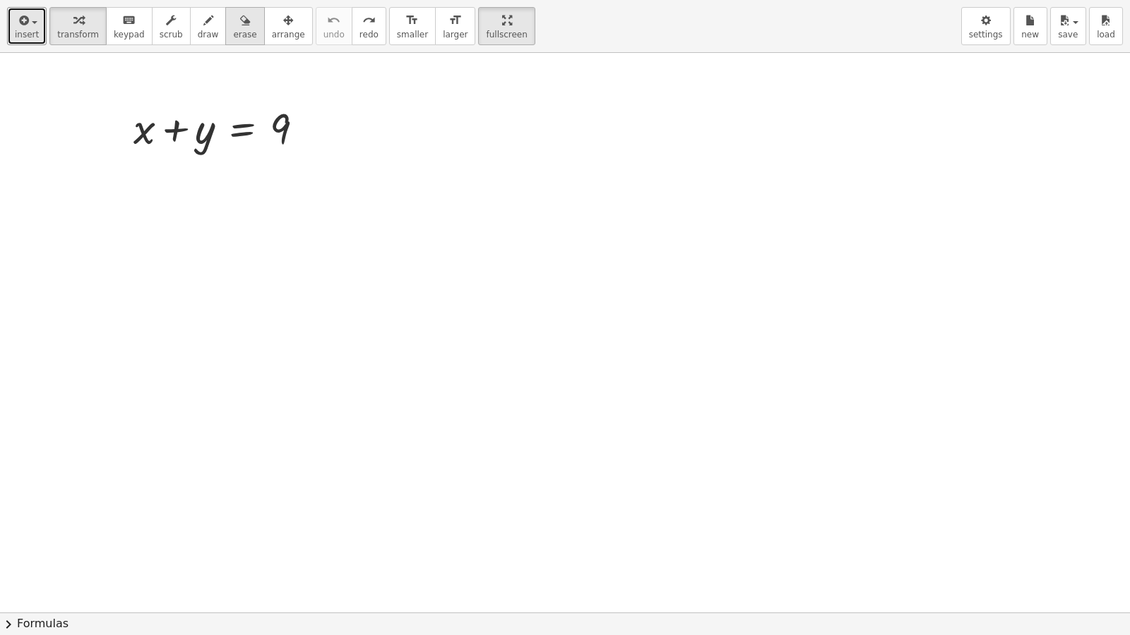
click at [233, 21] on div "button" at bounding box center [244, 19] width 23 height 17
drag, startPoint x: 311, startPoint y: 131, endPoint x: 109, endPoint y: 134, distance: 202.0
click at [109, 134] on div at bounding box center [565, 613] width 1130 height 1120
drag, startPoint x: 251, startPoint y: 111, endPoint x: 176, endPoint y: 130, distance: 77.9
click at [93, 160] on div at bounding box center [565, 613] width 1130 height 1120
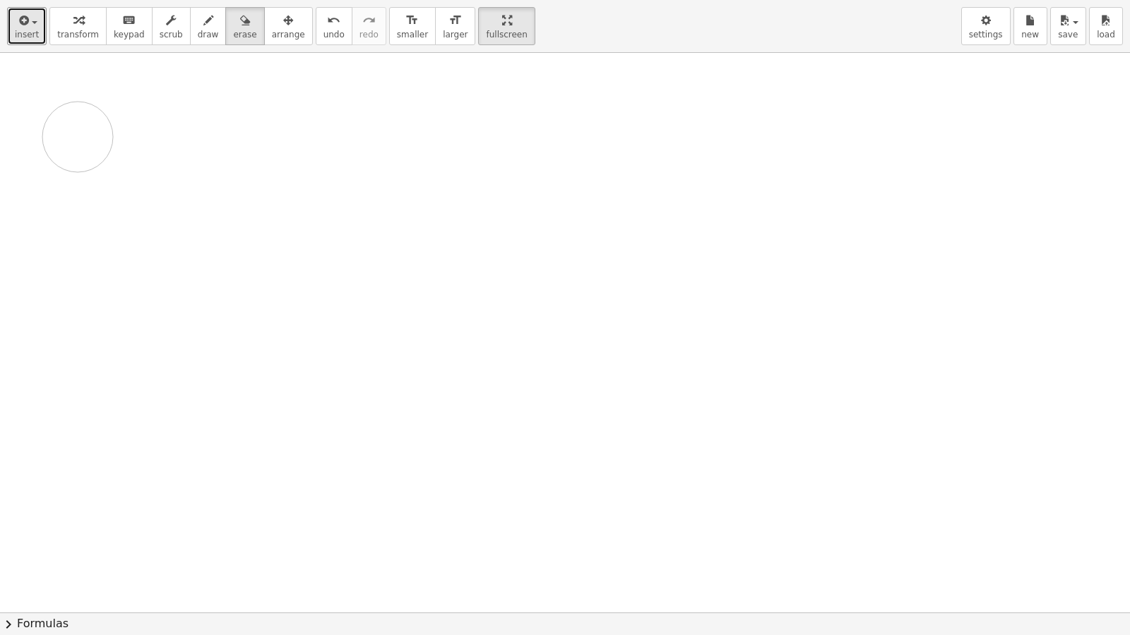
drag, startPoint x: 359, startPoint y: 112, endPoint x: 57, endPoint y: 130, distance: 302.1
click at [57, 130] on div at bounding box center [565, 613] width 1130 height 1120
click at [26, 23] on icon "button" at bounding box center [22, 20] width 13 height 17
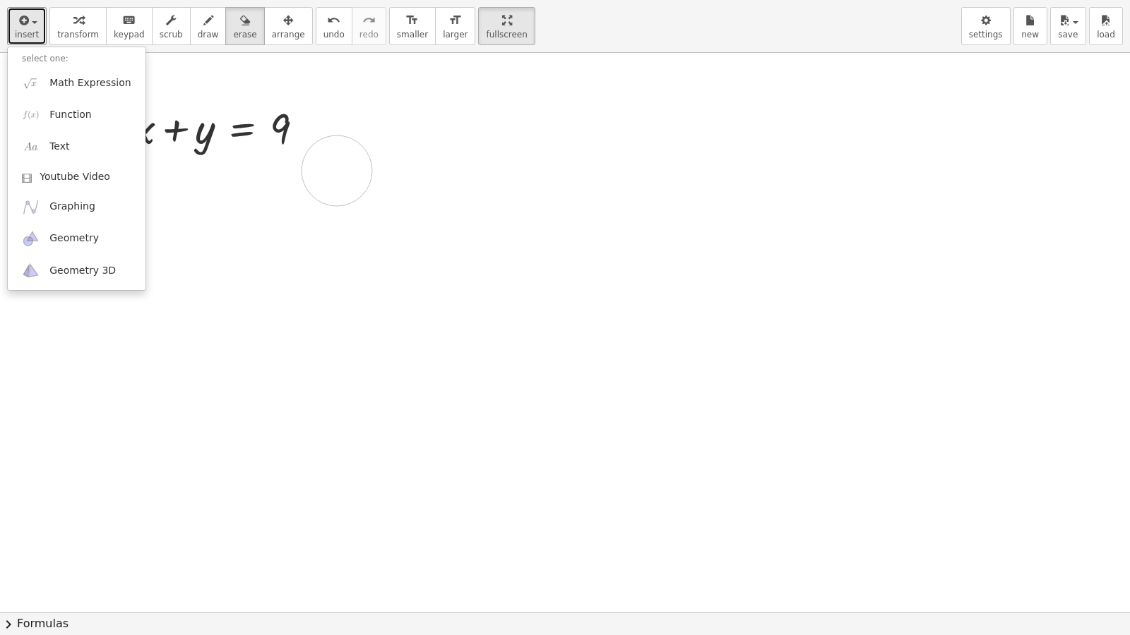
click at [337, 171] on div at bounding box center [565, 613] width 1130 height 1120
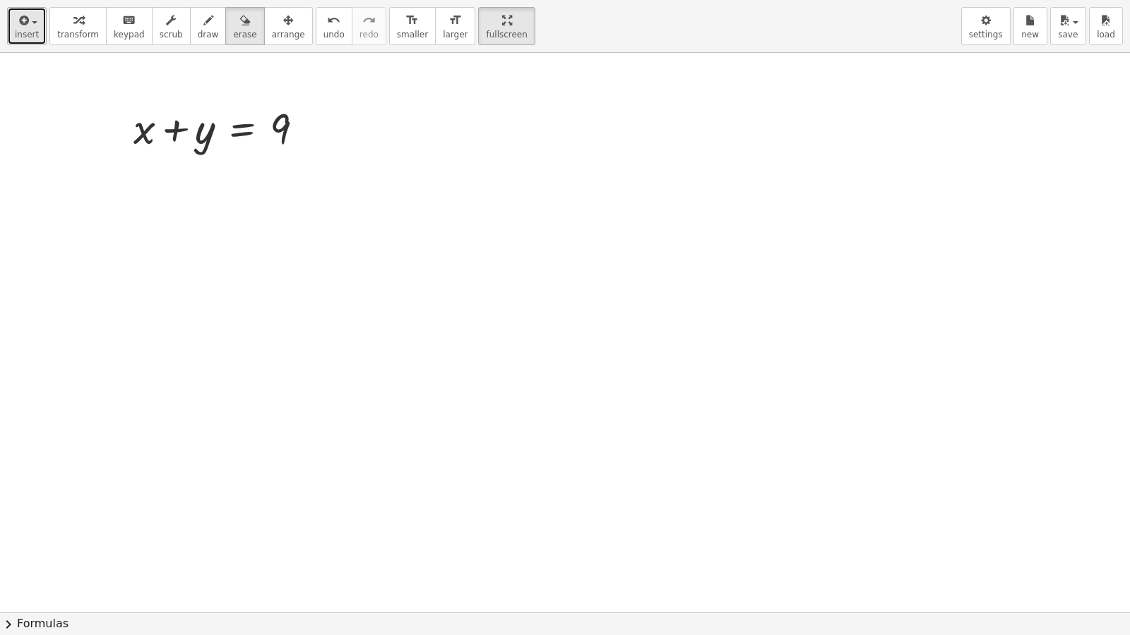
click at [27, 30] on span "insert" at bounding box center [27, 35] width 24 height 10
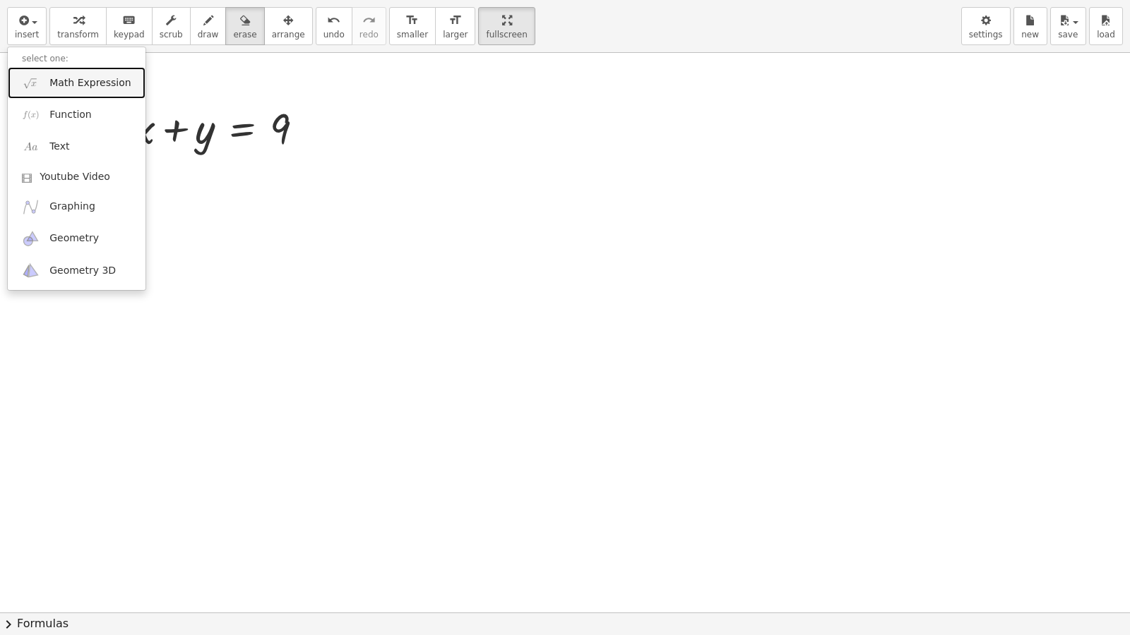
click at [86, 84] on span "Math Expression" at bounding box center [89, 83] width 81 height 14
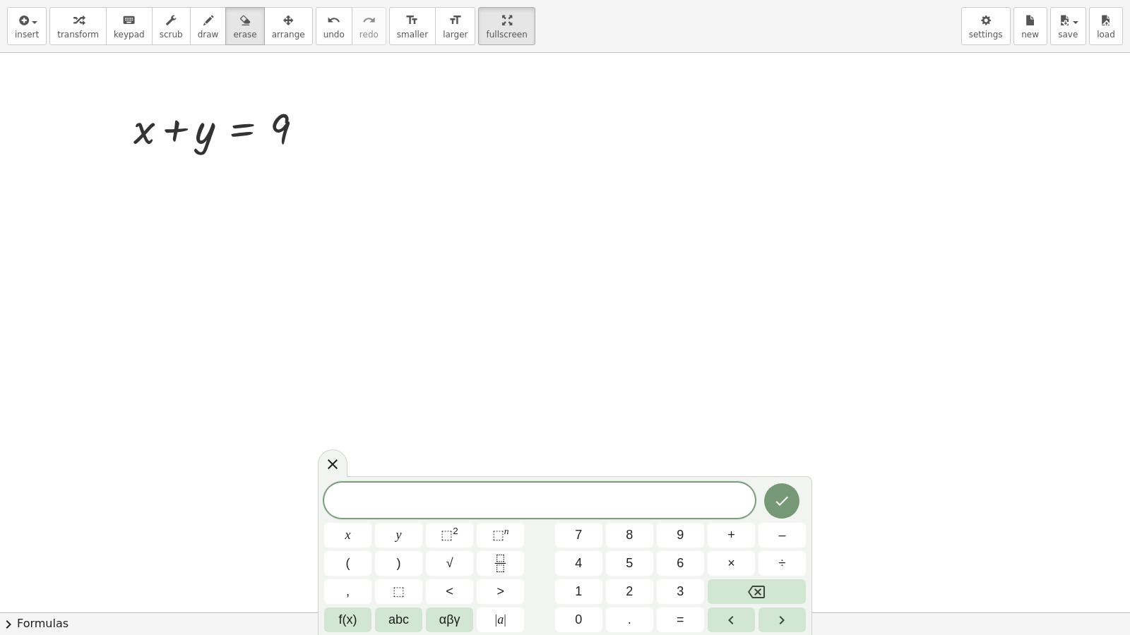
click at [219, 137] on div at bounding box center [565, 613] width 1130 height 1120
click at [122, 23] on icon "keyboard" at bounding box center [128, 20] width 13 height 17
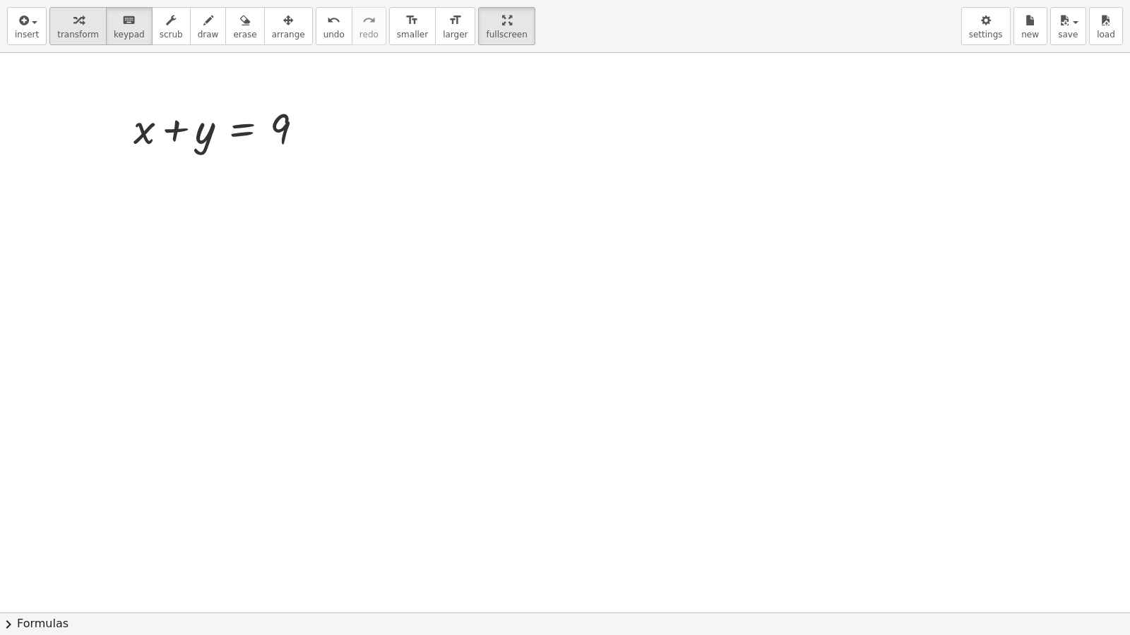
click at [59, 27] on div "button" at bounding box center [78, 19] width 42 height 17
drag, startPoint x: 200, startPoint y: 122, endPoint x: 205, endPoint y: 127, distance: 7.5
click at [205, 127] on div at bounding box center [224, 127] width 196 height 56
click at [283, 124] on div at bounding box center [224, 127] width 196 height 56
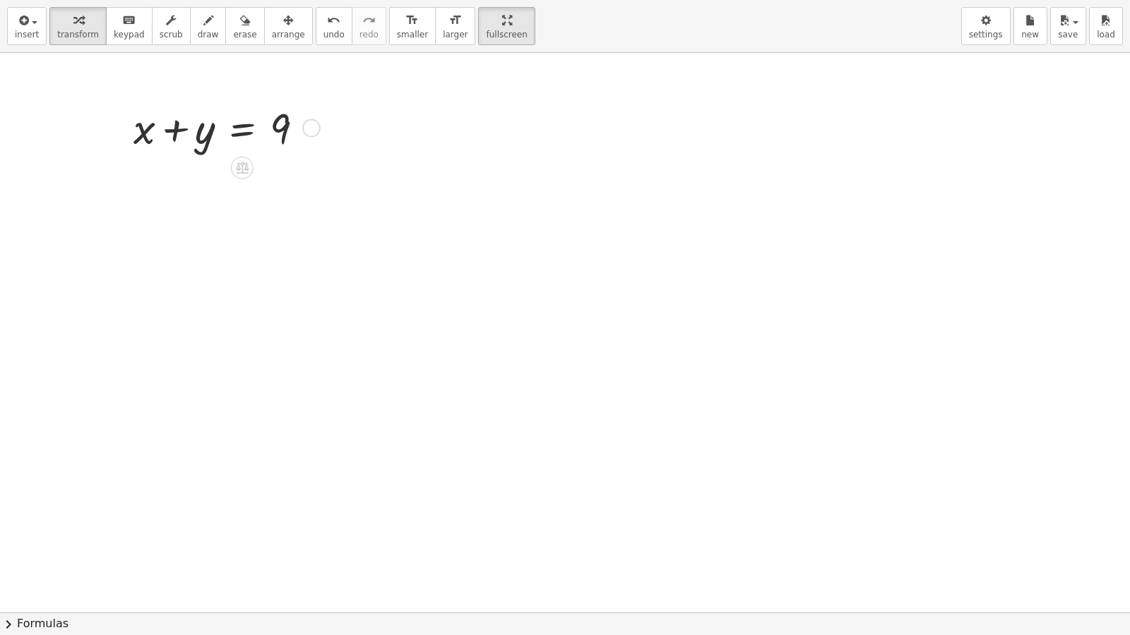
click at [304, 128] on div at bounding box center [311, 128] width 18 height 18
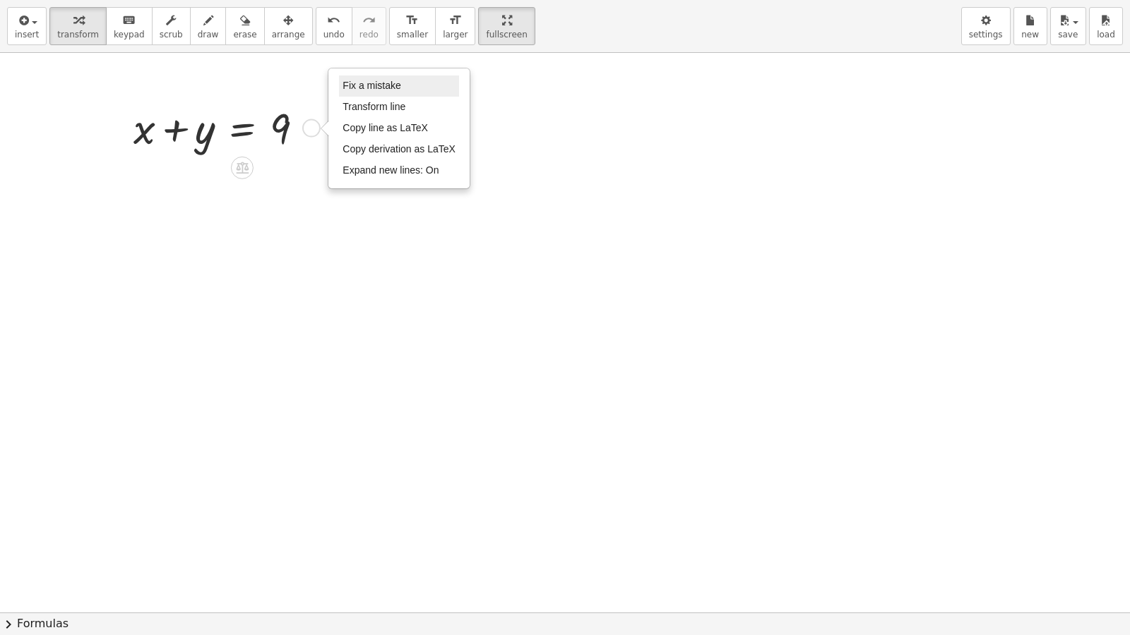
click at [352, 87] on span "Fix a mistake" at bounding box center [371, 85] width 58 height 11
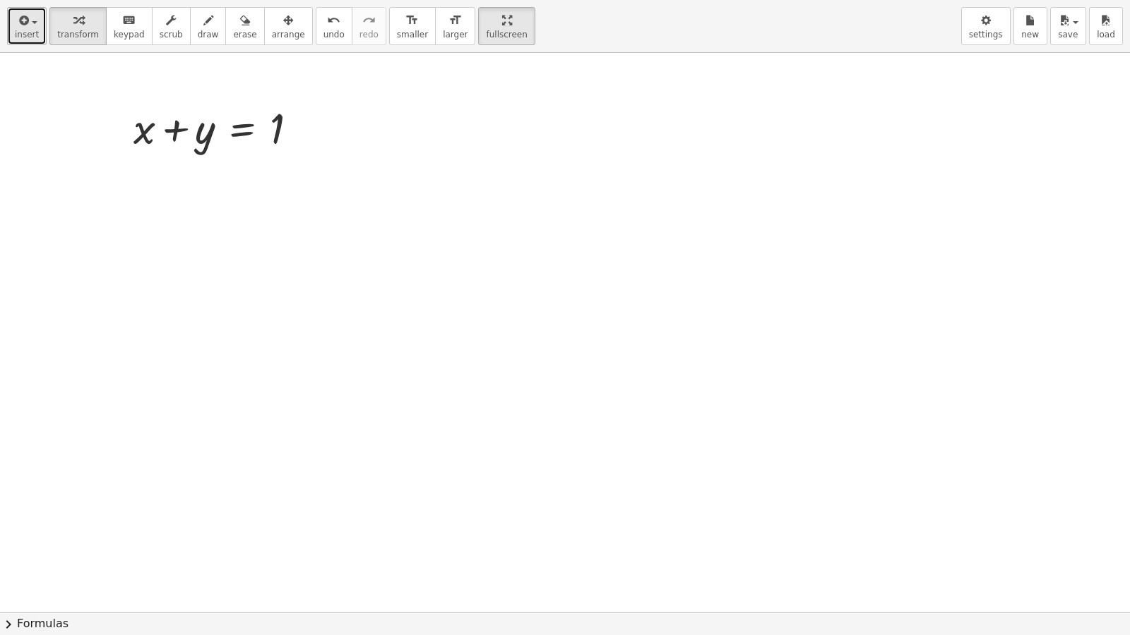
click at [36, 28] on button "insert" at bounding box center [27, 26] width 40 height 38
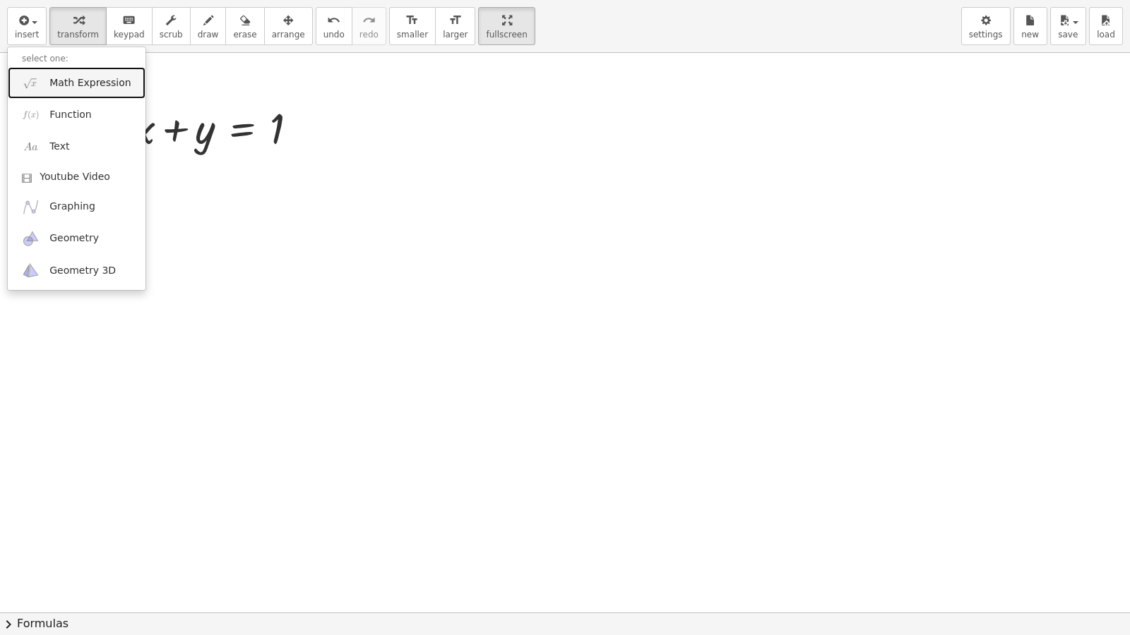
click at [61, 78] on span "Math Expression" at bounding box center [89, 83] width 81 height 14
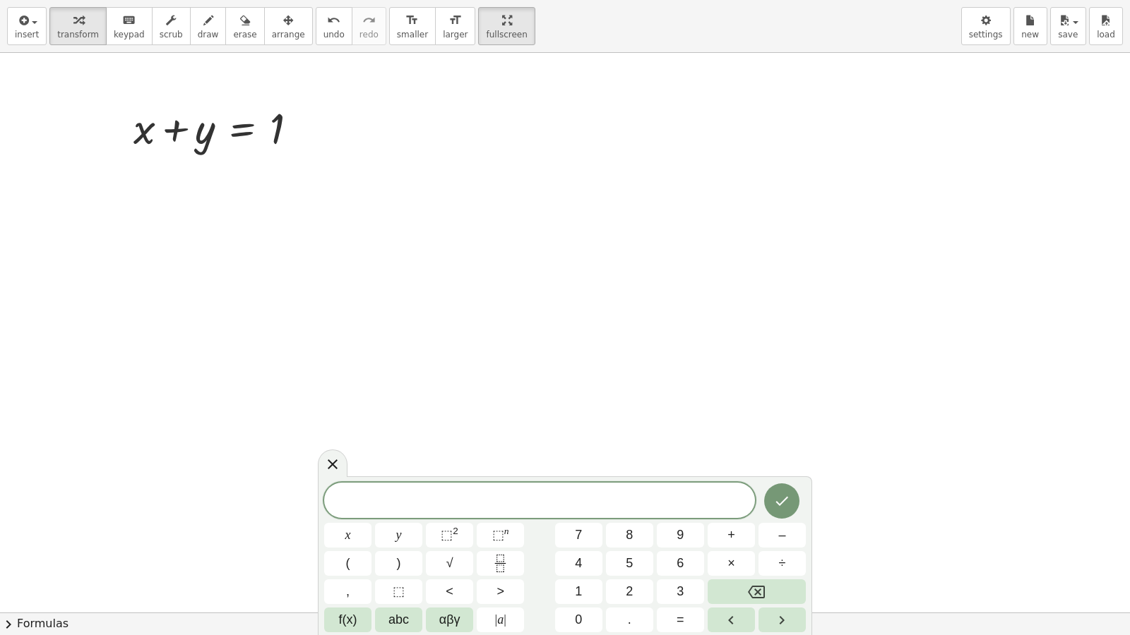
click at [537, 493] on span "​" at bounding box center [539, 502] width 431 height 20
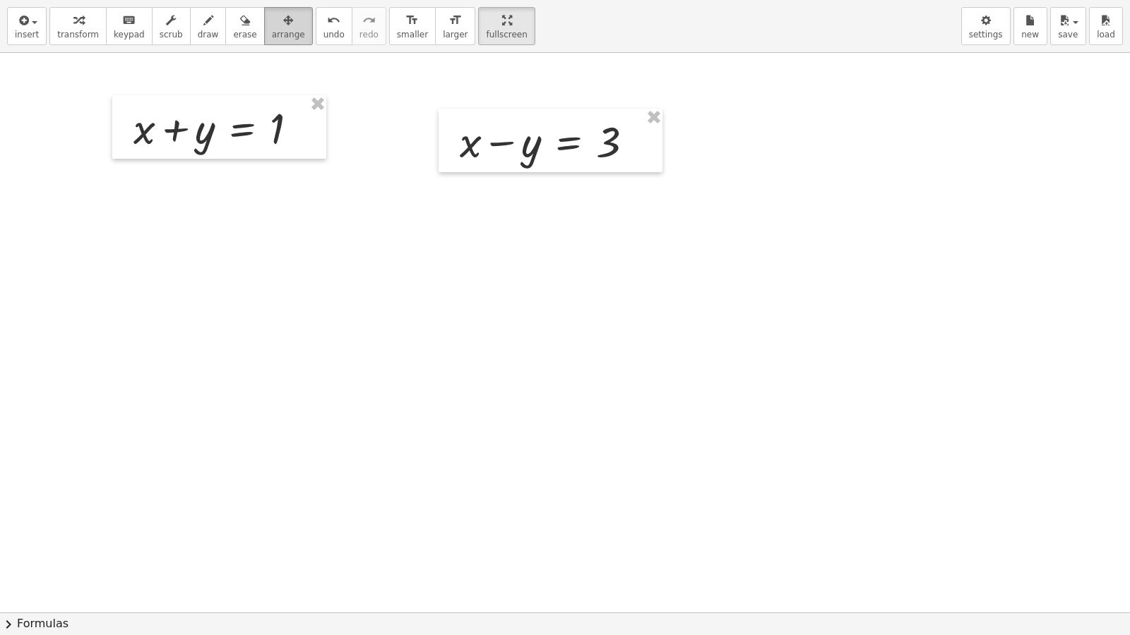
click at [272, 35] on span "arrange" at bounding box center [288, 35] width 33 height 10
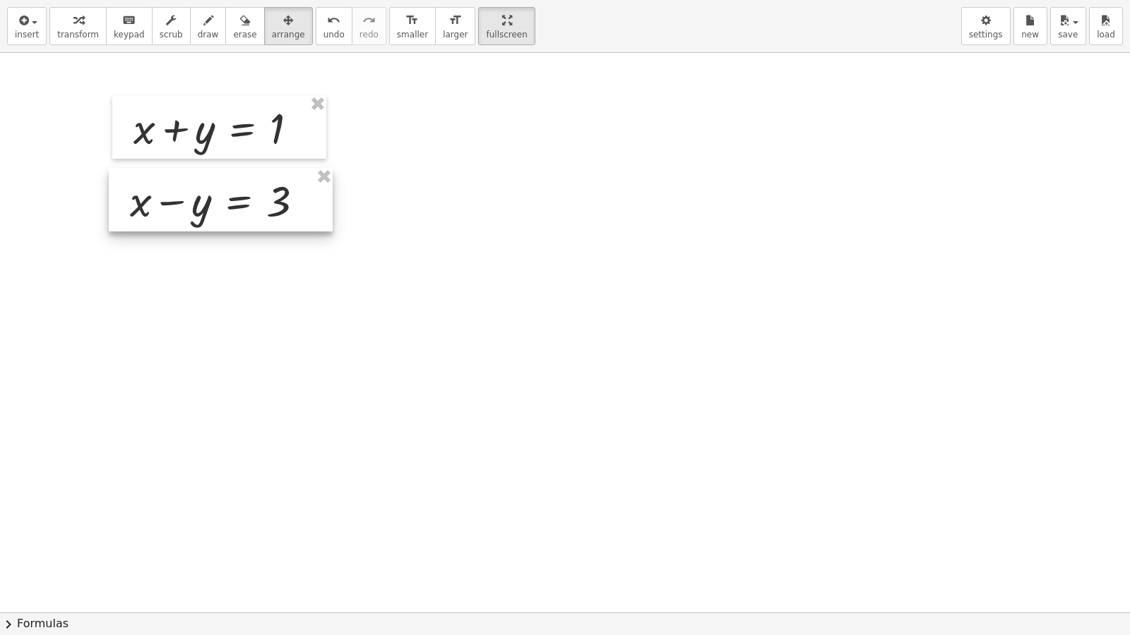
drag, startPoint x: 593, startPoint y: 157, endPoint x: 264, endPoint y: 213, distance: 333.9
click at [264, 213] on div at bounding box center [221, 200] width 224 height 64
click at [479, 261] on div at bounding box center [565, 613] width 1130 height 1120
click at [443, 31] on span "larger" at bounding box center [455, 35] width 25 height 10
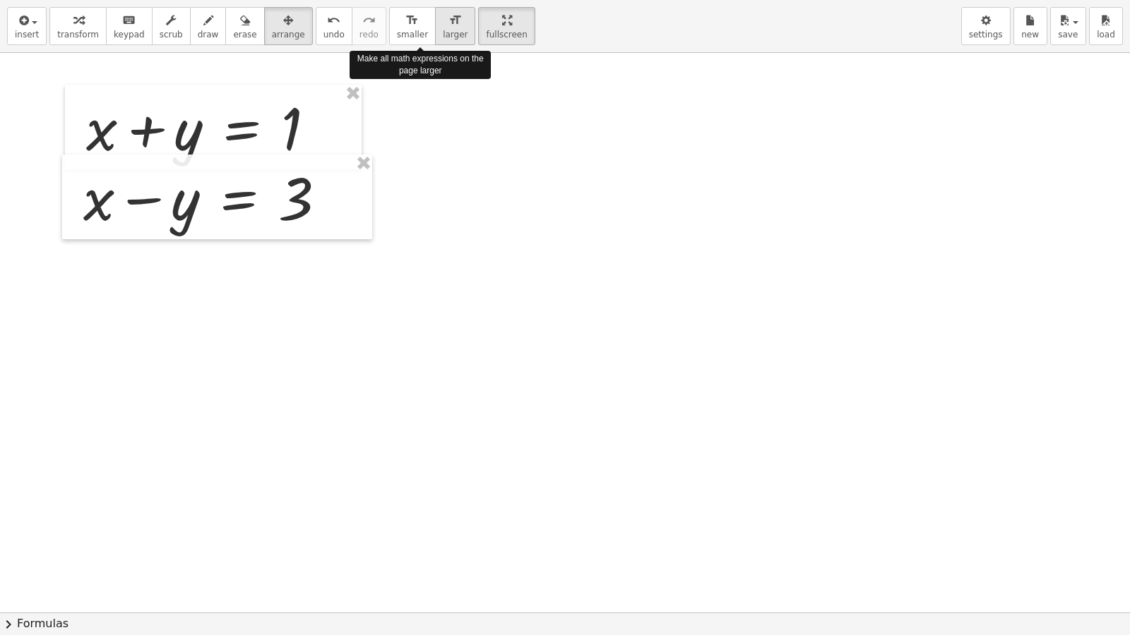
click at [443, 31] on span "larger" at bounding box center [455, 35] width 25 height 10
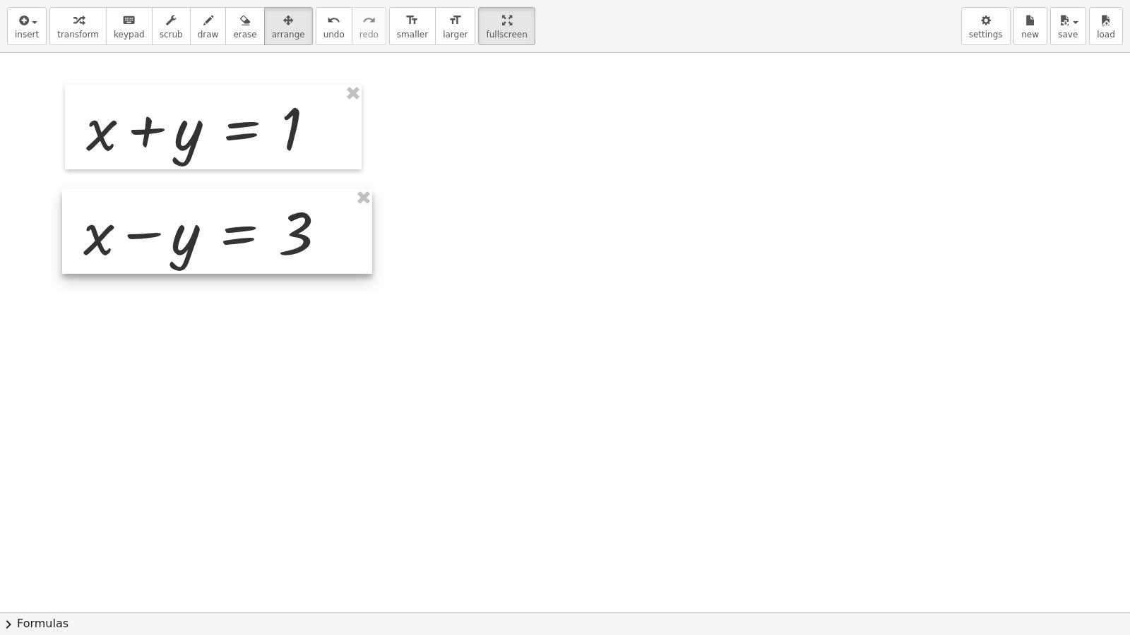
drag, startPoint x: 278, startPoint y: 227, endPoint x: 256, endPoint y: 237, distance: 24.3
click at [256, 237] on div at bounding box center [217, 231] width 310 height 85
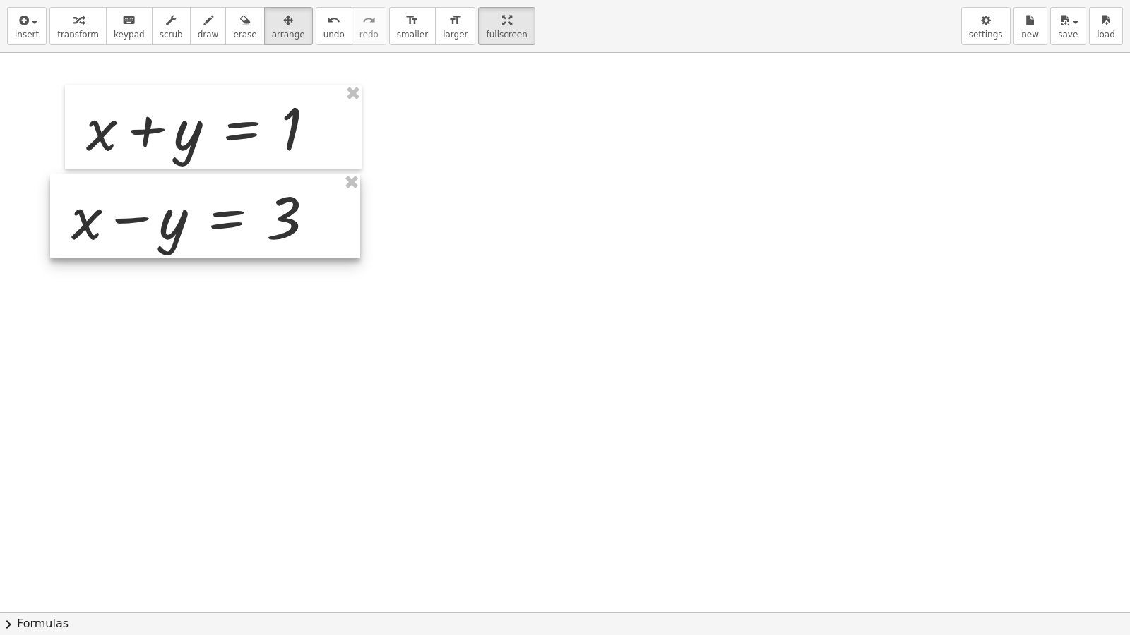
drag, startPoint x: 256, startPoint y: 237, endPoint x: 269, endPoint y: 247, distance: 16.1
click at [269, 247] on div at bounding box center [205, 216] width 310 height 85
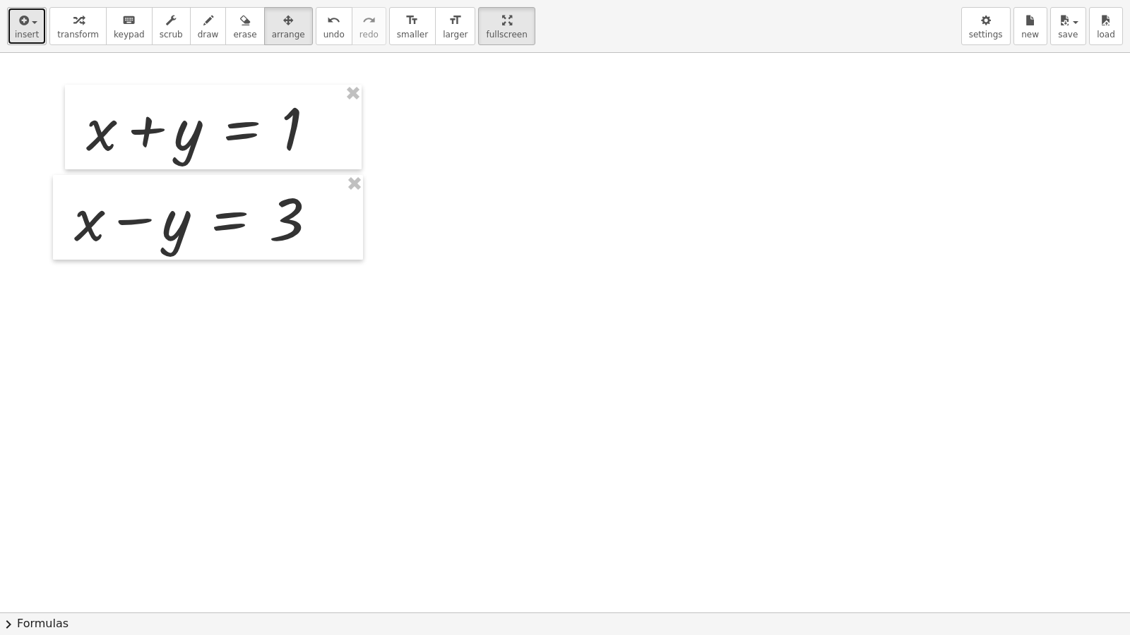
click at [25, 20] on icon "button" at bounding box center [22, 20] width 13 height 17
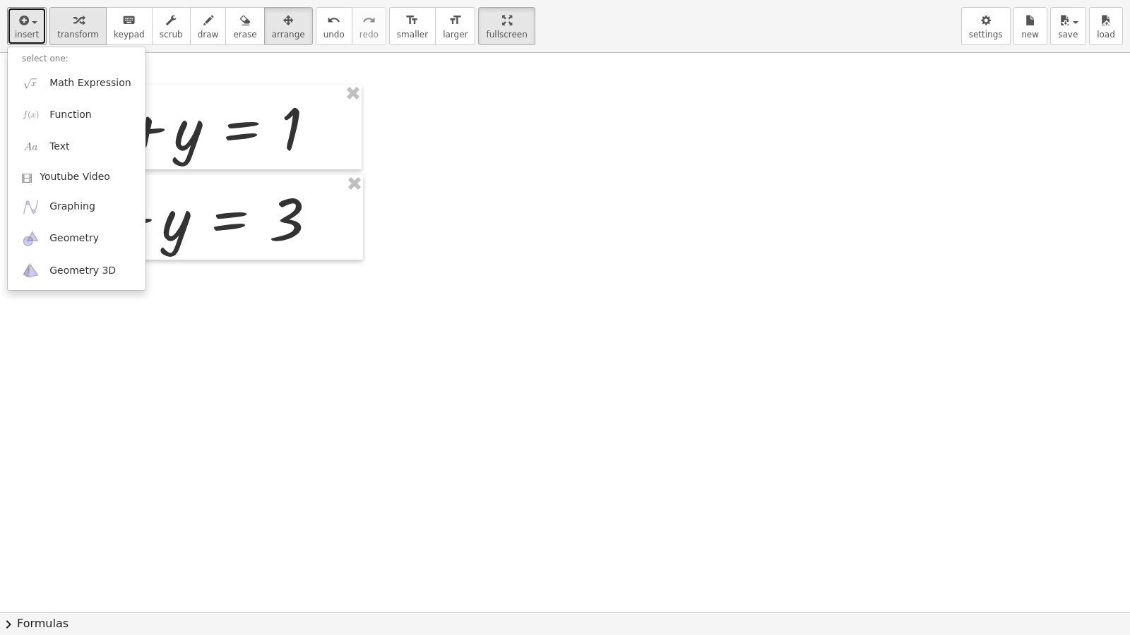
click at [73, 28] on icon "button" at bounding box center [78, 20] width 10 height 17
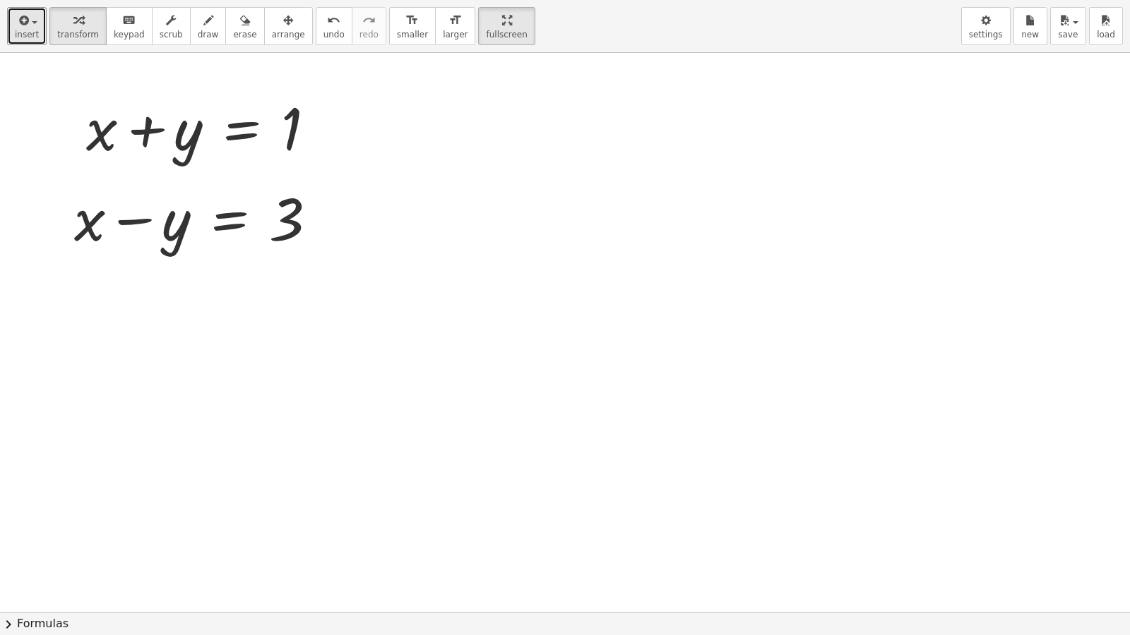
click at [471, 188] on div at bounding box center [565, 613] width 1130 height 1120
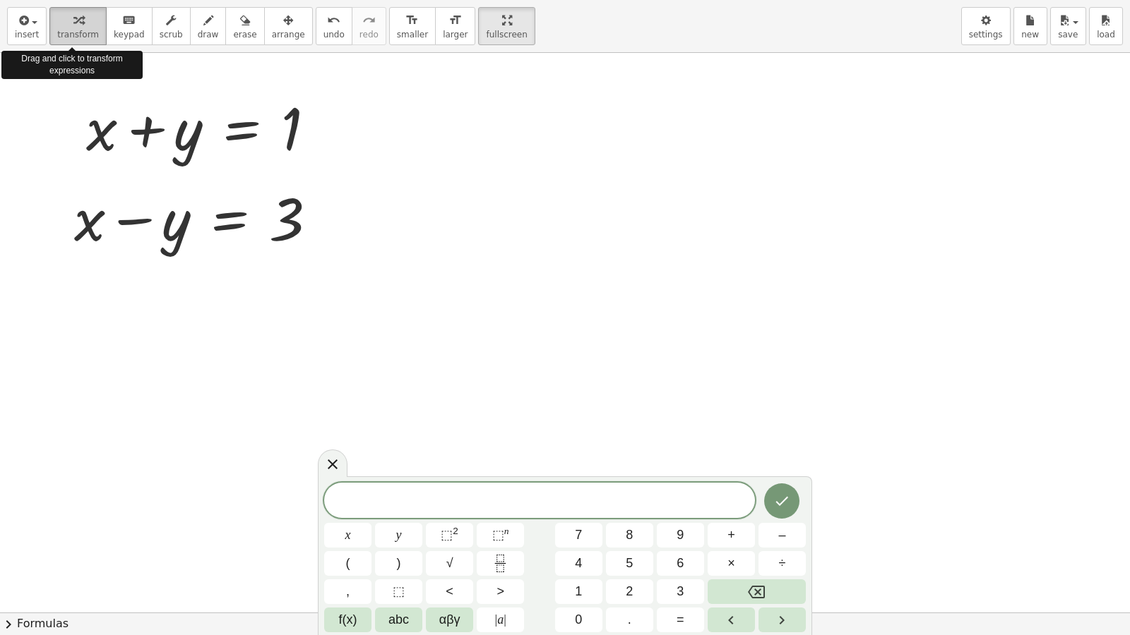
click at [80, 35] on span "transform" at bounding box center [78, 35] width 42 height 10
click at [36, 27] on button "insert" at bounding box center [27, 26] width 40 height 38
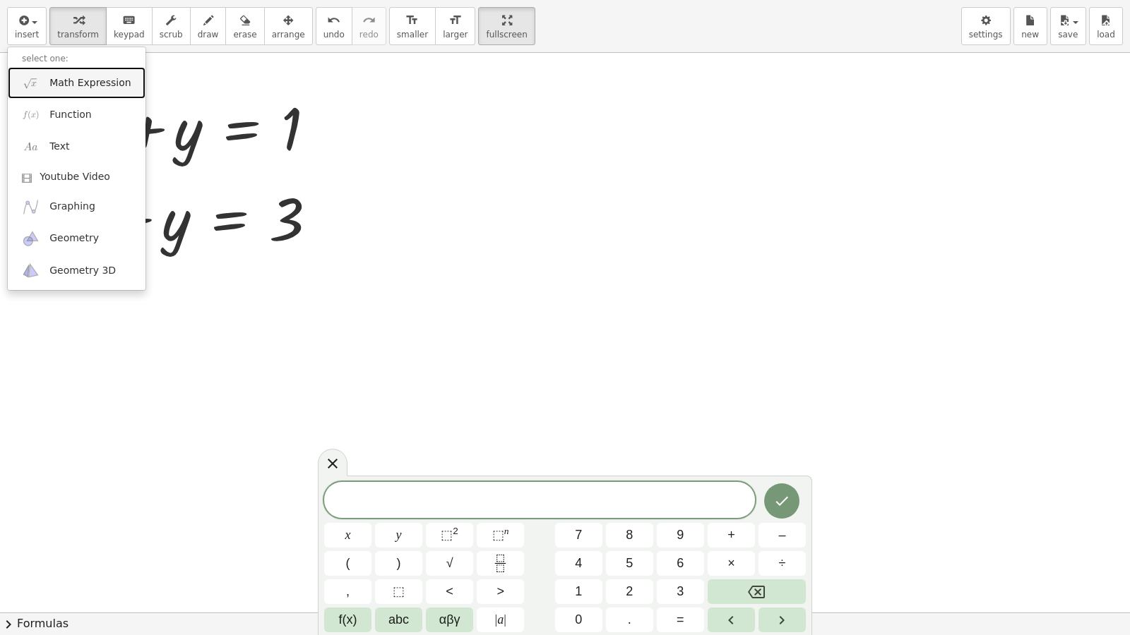
click at [80, 83] on span "Math Expression" at bounding box center [89, 83] width 81 height 14
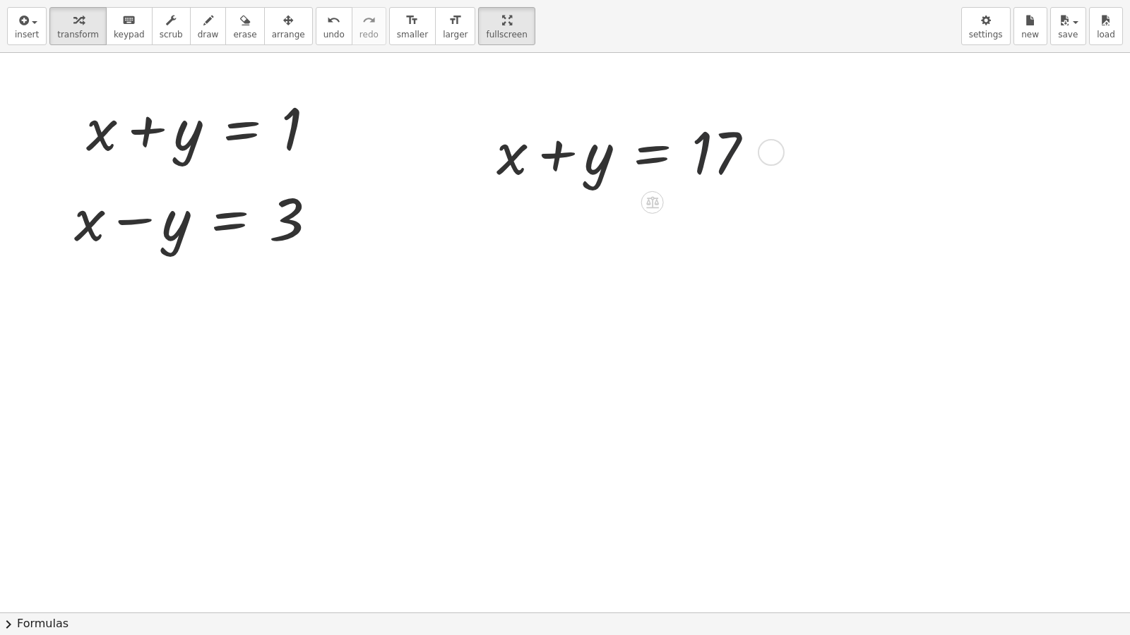
click at [760, 162] on div at bounding box center [630, 151] width 283 height 78
click at [775, 155] on div at bounding box center [771, 152] width 27 height 27
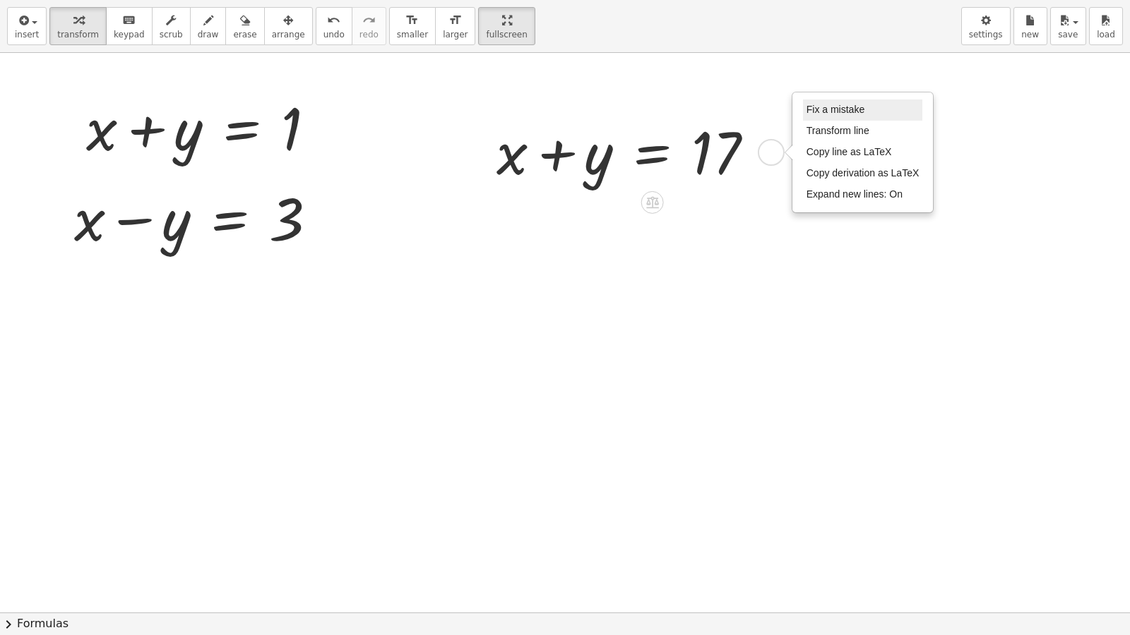
click at [850, 115] on span "Fix a mistake" at bounding box center [835, 109] width 58 height 11
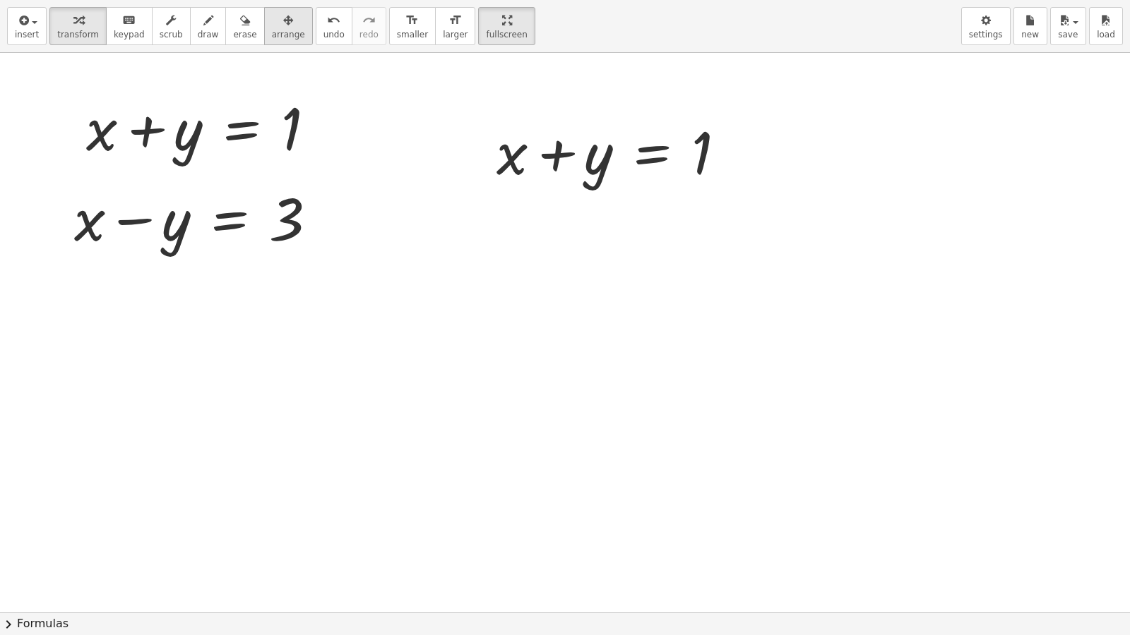
click at [283, 22] on icon "button" at bounding box center [288, 20] width 10 height 17
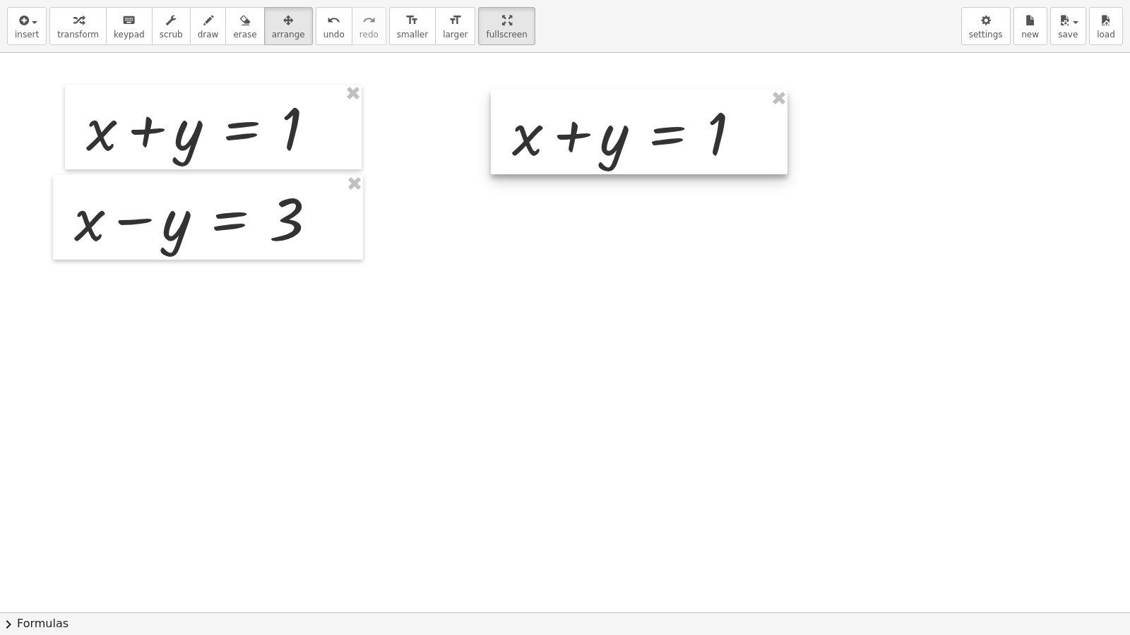
drag, startPoint x: 617, startPoint y: 181, endPoint x: 634, endPoint y: 163, distance: 25.0
click at [634, 163] on div at bounding box center [639, 132] width 297 height 85
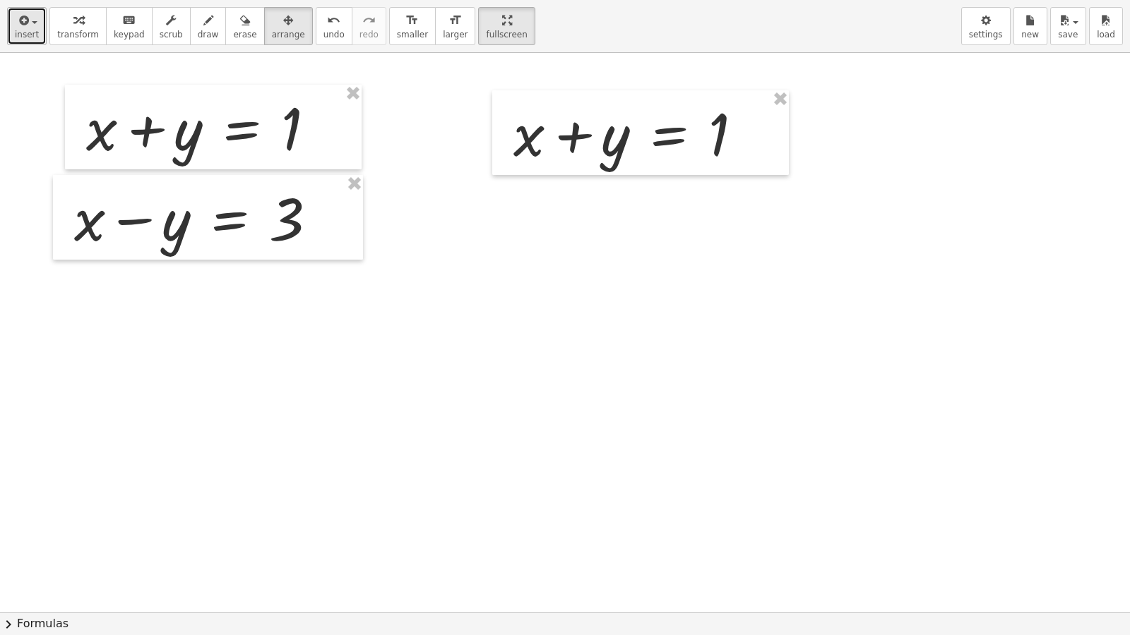
click at [25, 18] on icon "button" at bounding box center [22, 20] width 13 height 17
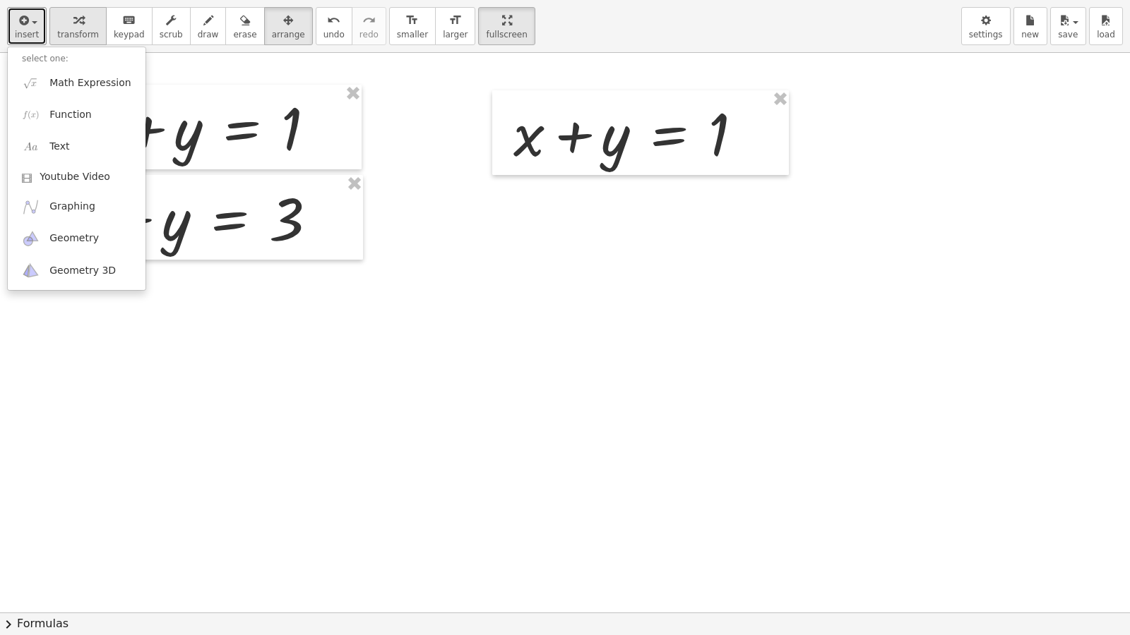
click at [73, 26] on icon "button" at bounding box center [78, 20] width 10 height 17
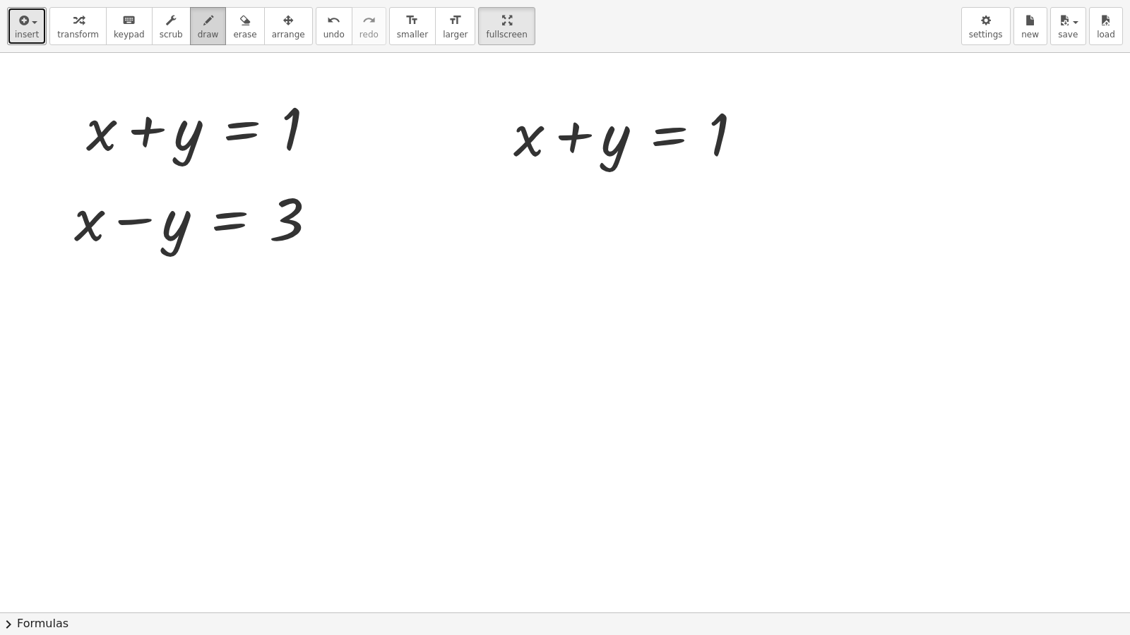
click at [198, 11] on div "button" at bounding box center [208, 19] width 21 height 17
drag, startPoint x: 332, startPoint y: 136, endPoint x: 468, endPoint y: 149, distance: 136.9
click at [468, 149] on div at bounding box center [565, 613] width 1130 height 1120
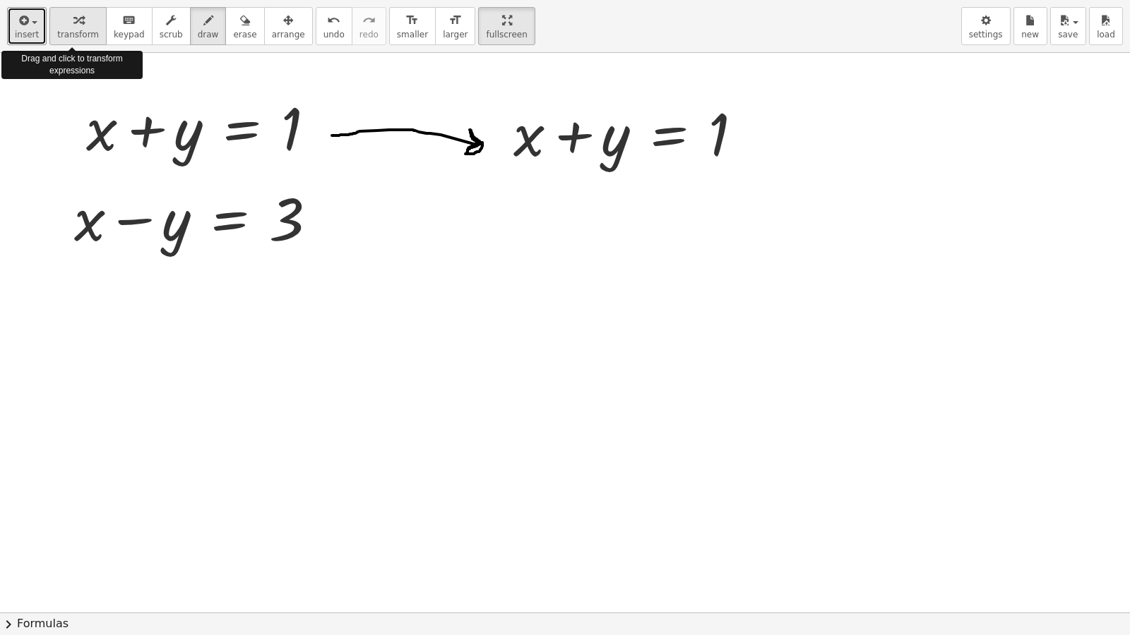
click at [80, 32] on span "transform" at bounding box center [78, 35] width 42 height 10
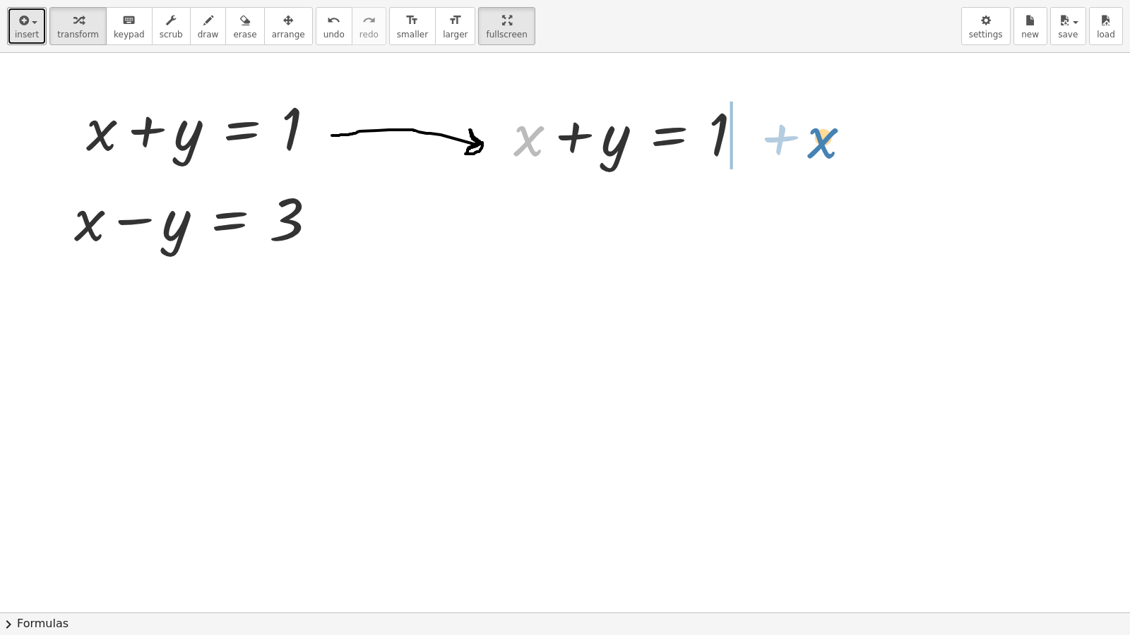
drag, startPoint x: 529, startPoint y: 139, endPoint x: 813, endPoint y: 139, distance: 284.6
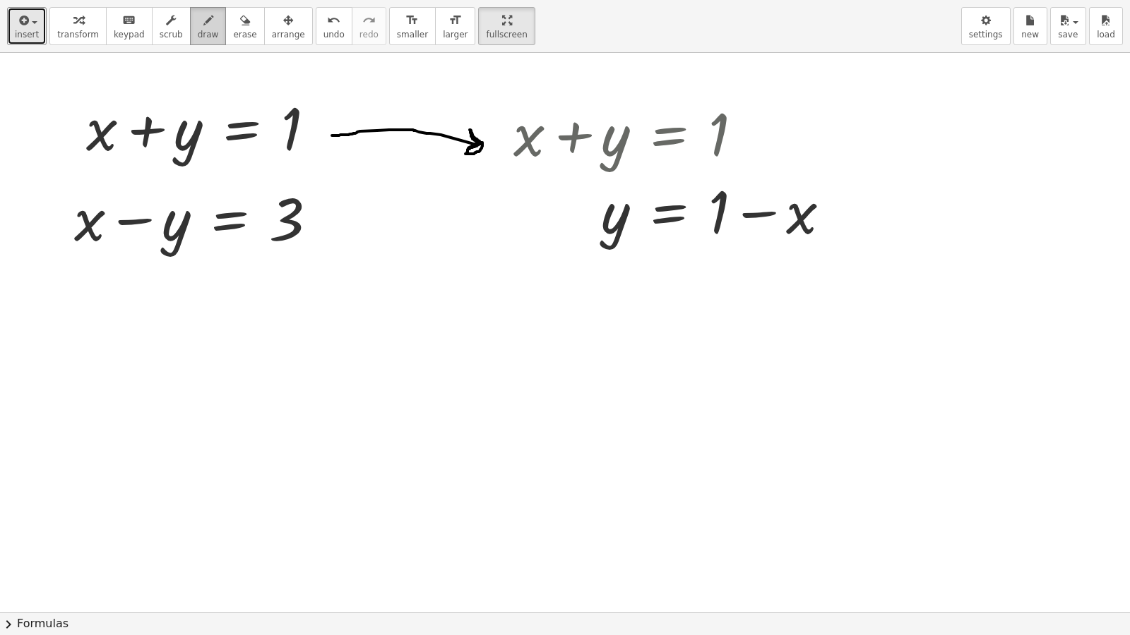
click at [198, 31] on span "draw" at bounding box center [208, 35] width 21 height 10
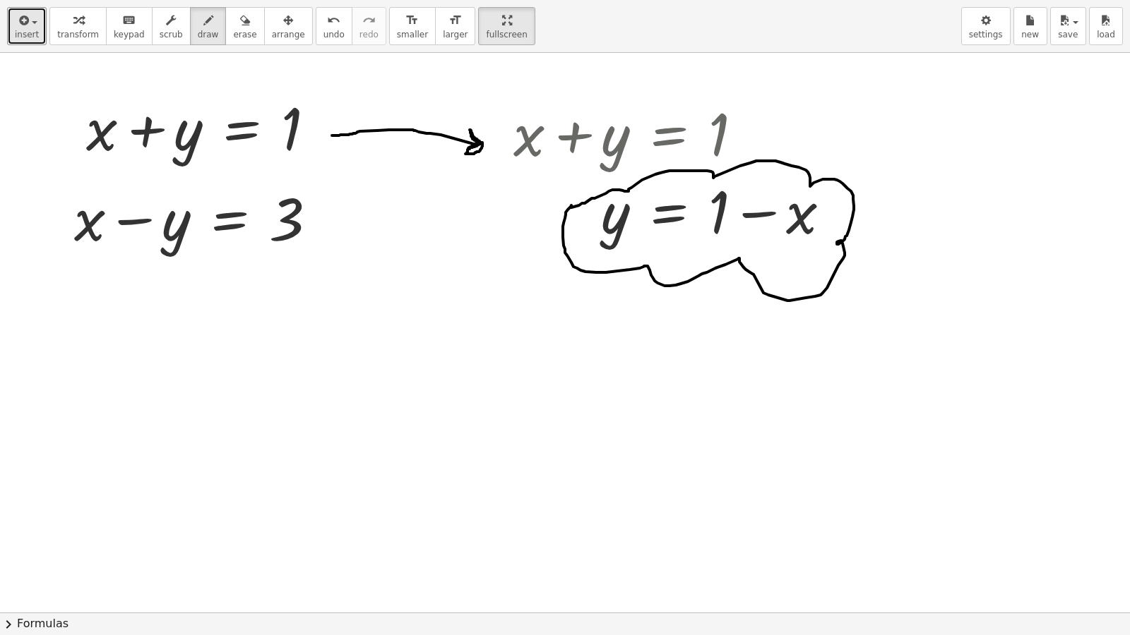
drag, startPoint x: 571, startPoint y: 208, endPoint x: 573, endPoint y: 220, distance: 12.1
click at [573, 220] on div at bounding box center [565, 613] width 1130 height 1120
click at [30, 27] on div "button" at bounding box center [27, 19] width 24 height 17
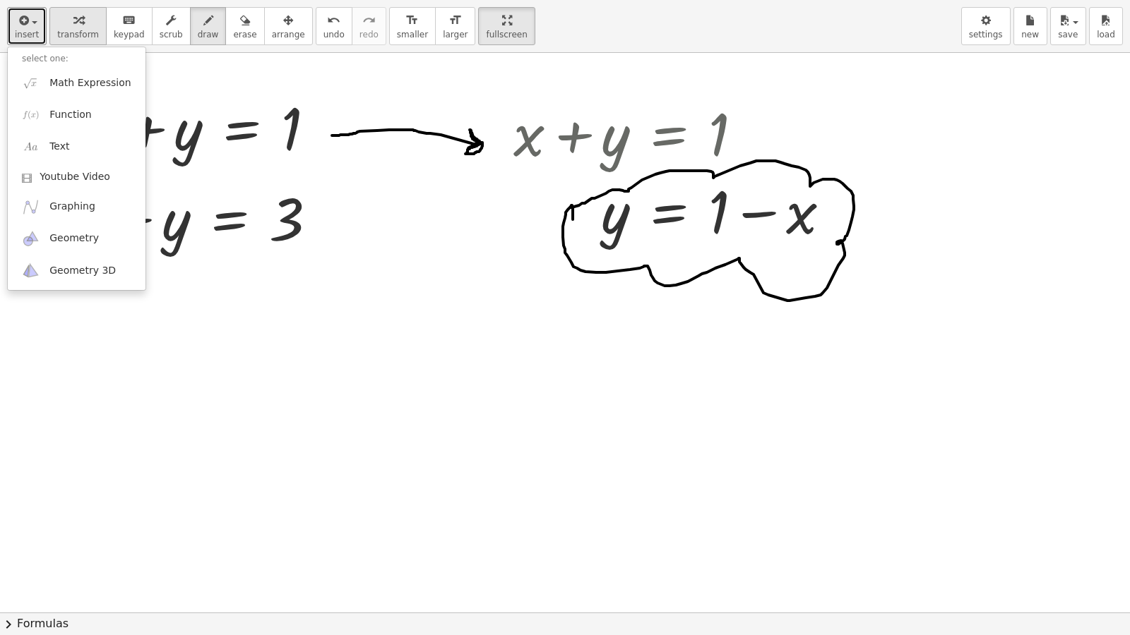
click at [79, 28] on div "button" at bounding box center [78, 19] width 42 height 17
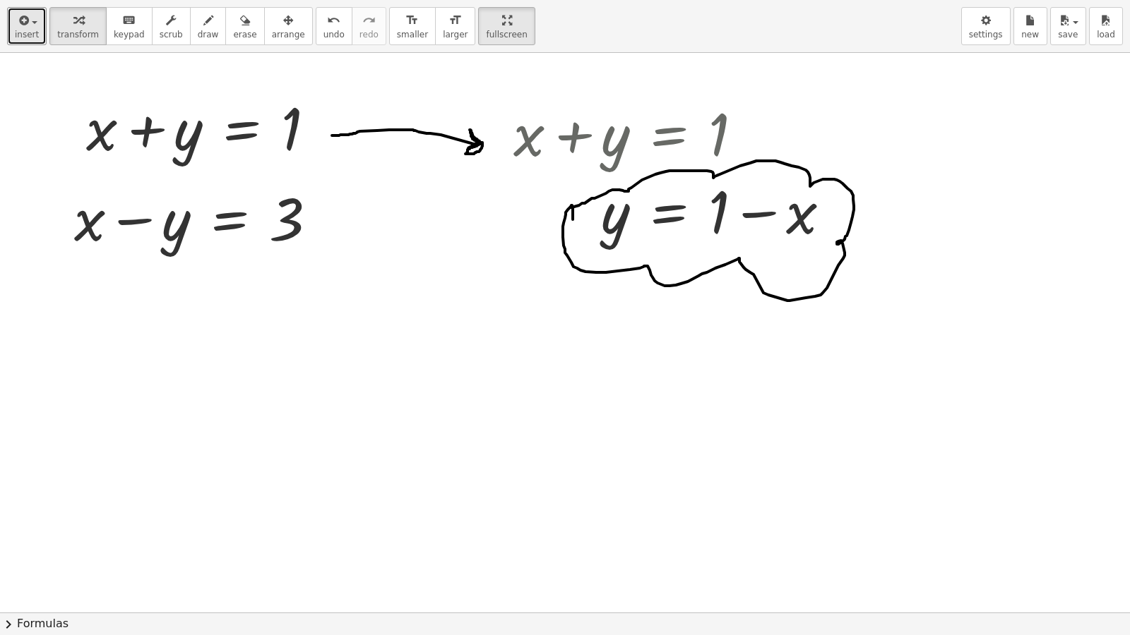
click at [7, 7] on button "insert" at bounding box center [27, 26] width 40 height 38
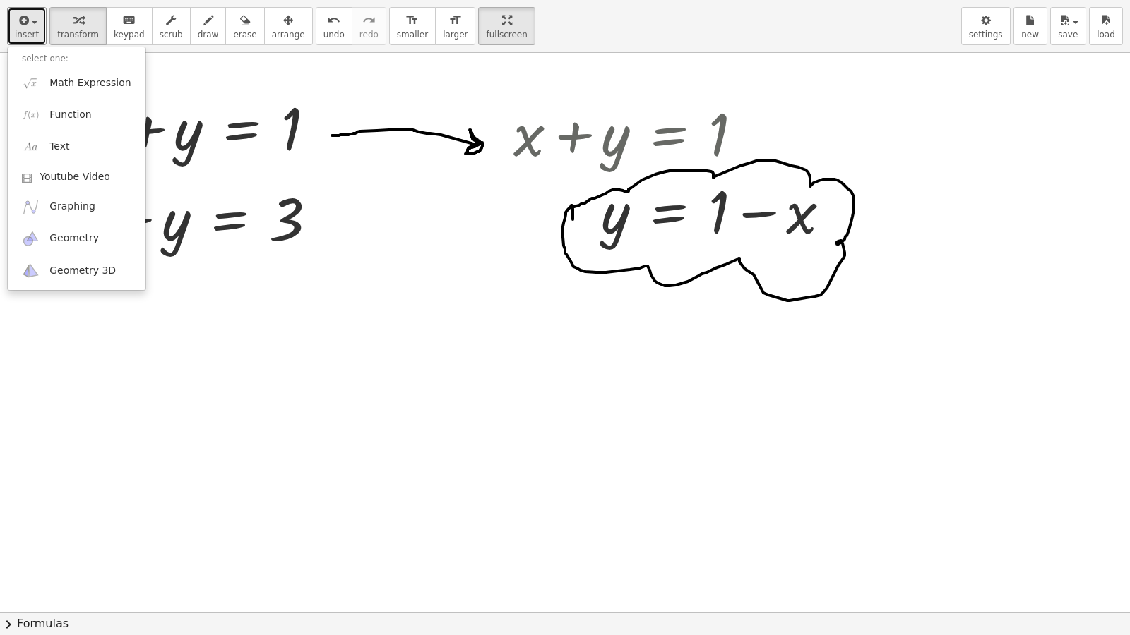
click at [7, 7] on button "insert" at bounding box center [27, 26] width 40 height 38
